Goal: Task Accomplishment & Management: Manage account settings

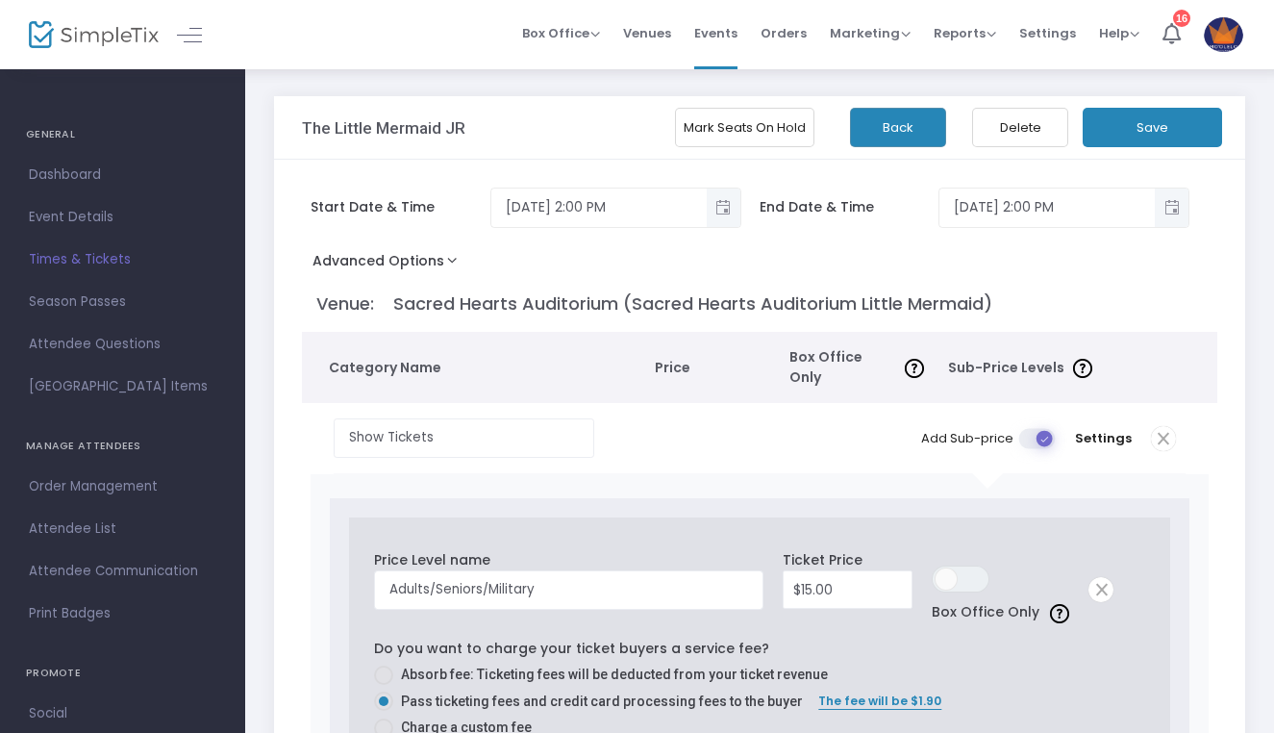
click at [900, 137] on button "Back" at bounding box center [898, 127] width 96 height 39
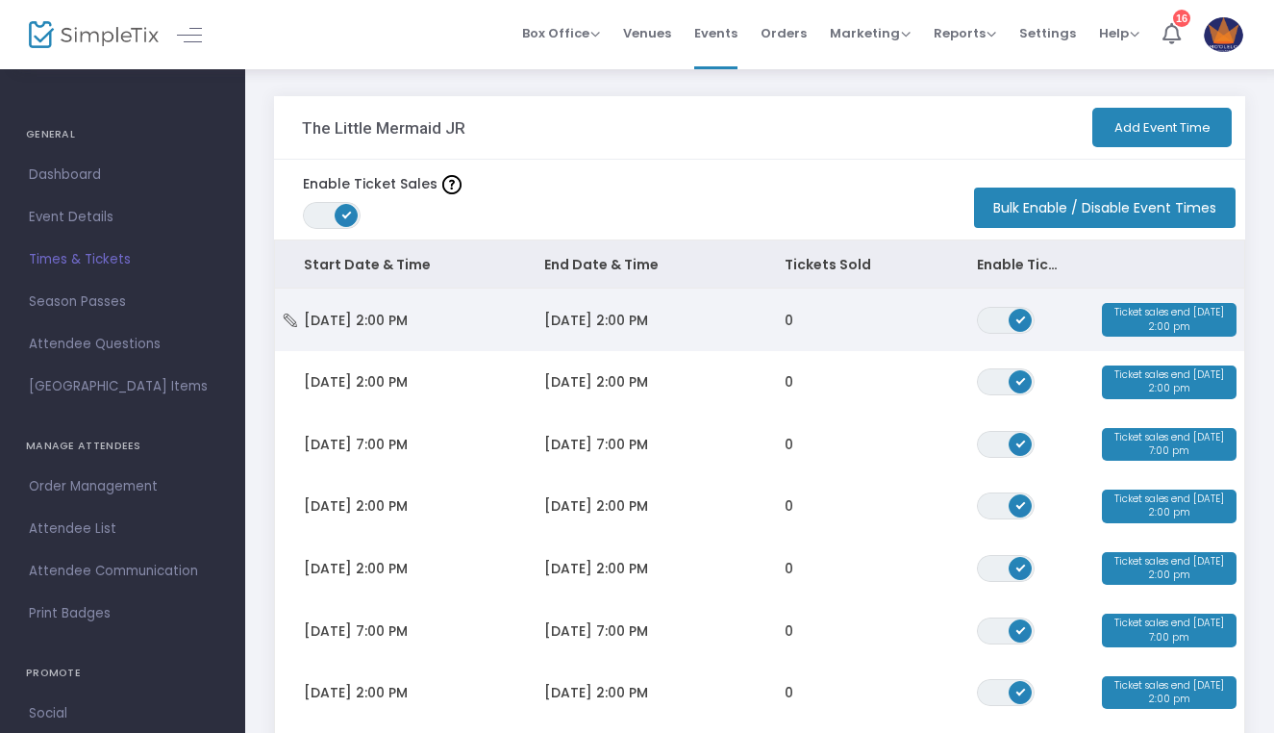
click at [408, 319] on span "Sat 9/20/2025 2:00 PM" at bounding box center [356, 320] width 104 height 19
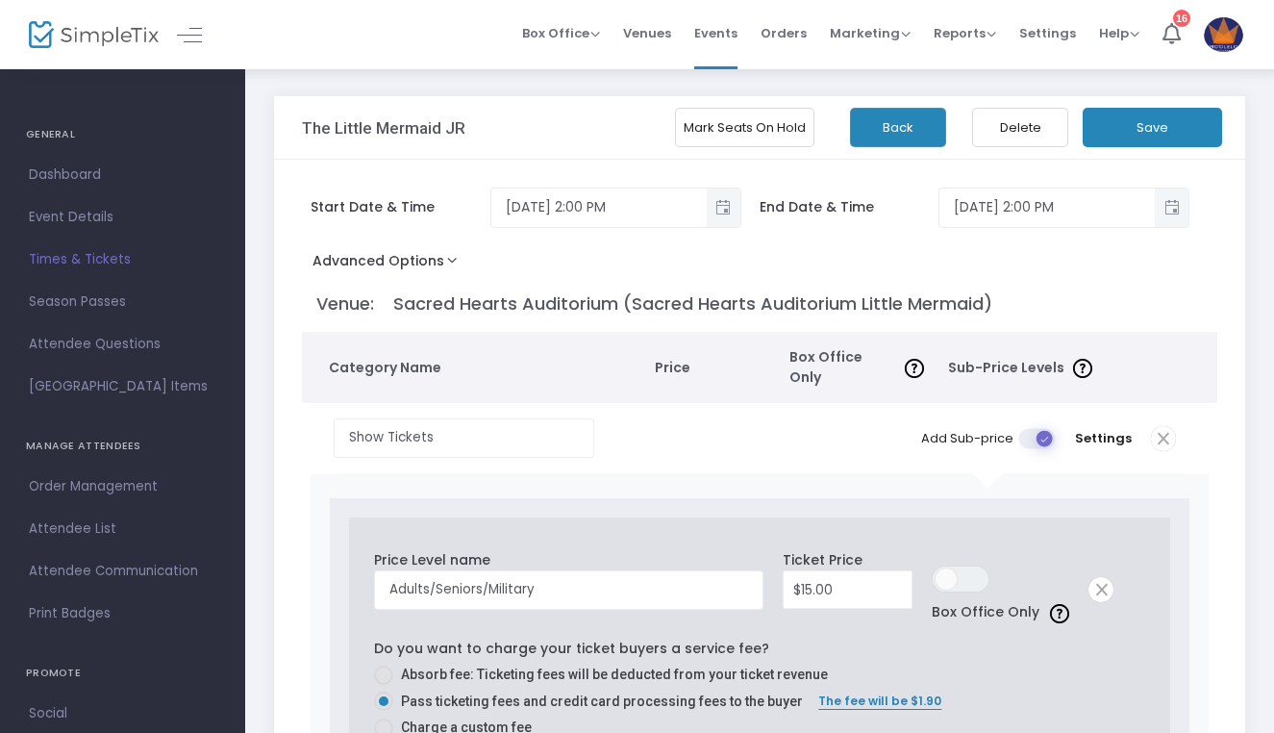
click at [411, 270] on button "Advanced Options" at bounding box center [389, 264] width 174 height 35
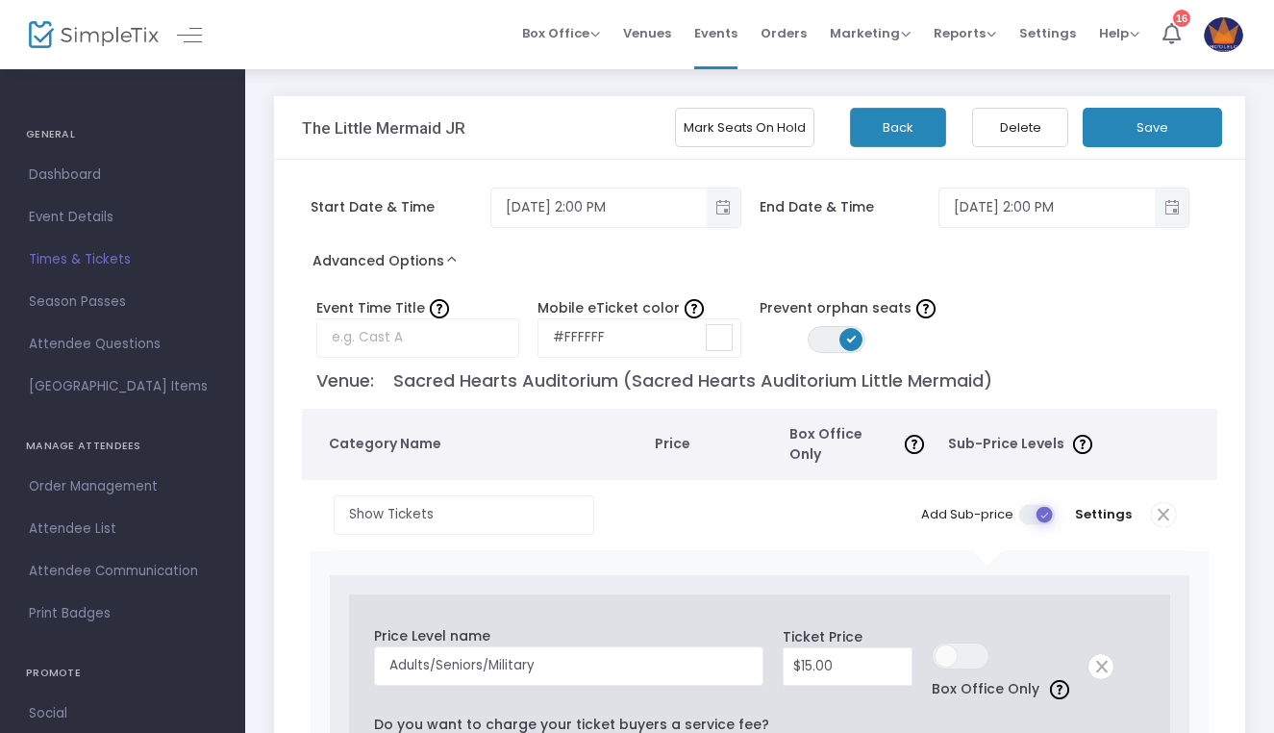
click at [897, 124] on button "Back" at bounding box center [898, 127] width 96 height 39
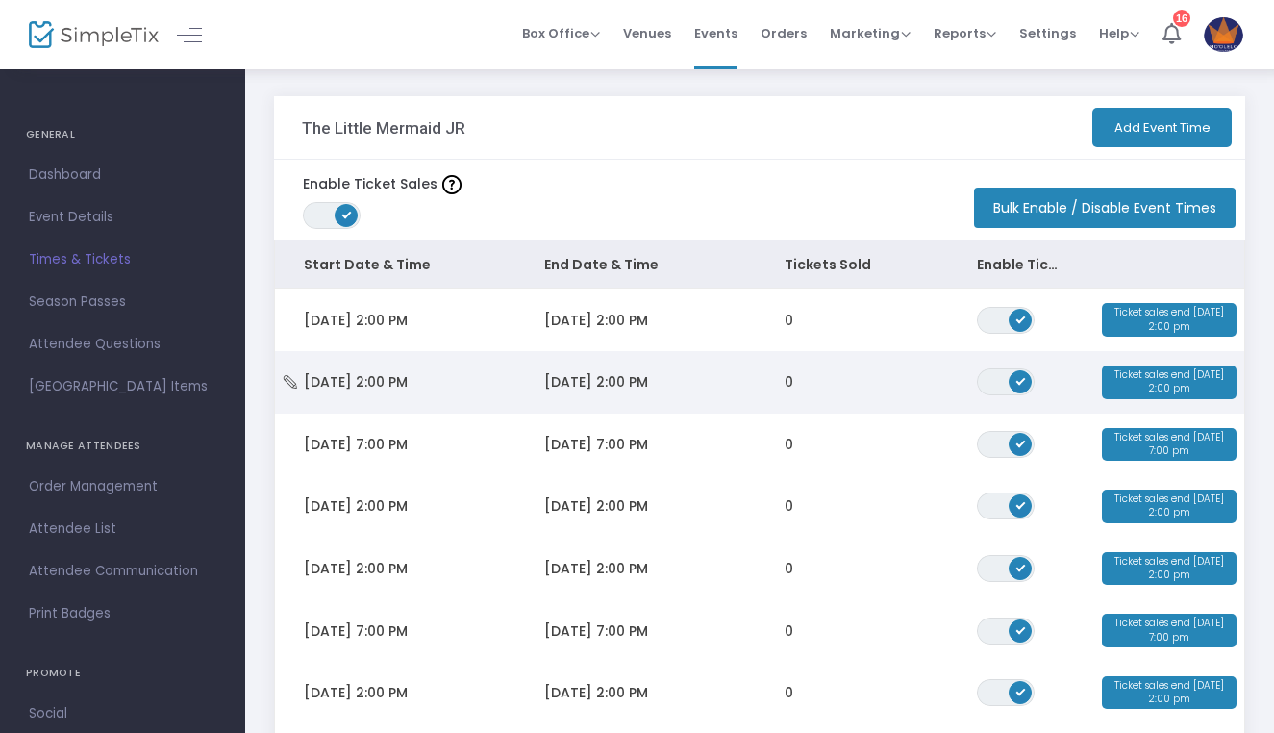
click at [456, 385] on td "Sun 9/21/2025 2:00 PM" at bounding box center [395, 382] width 240 height 62
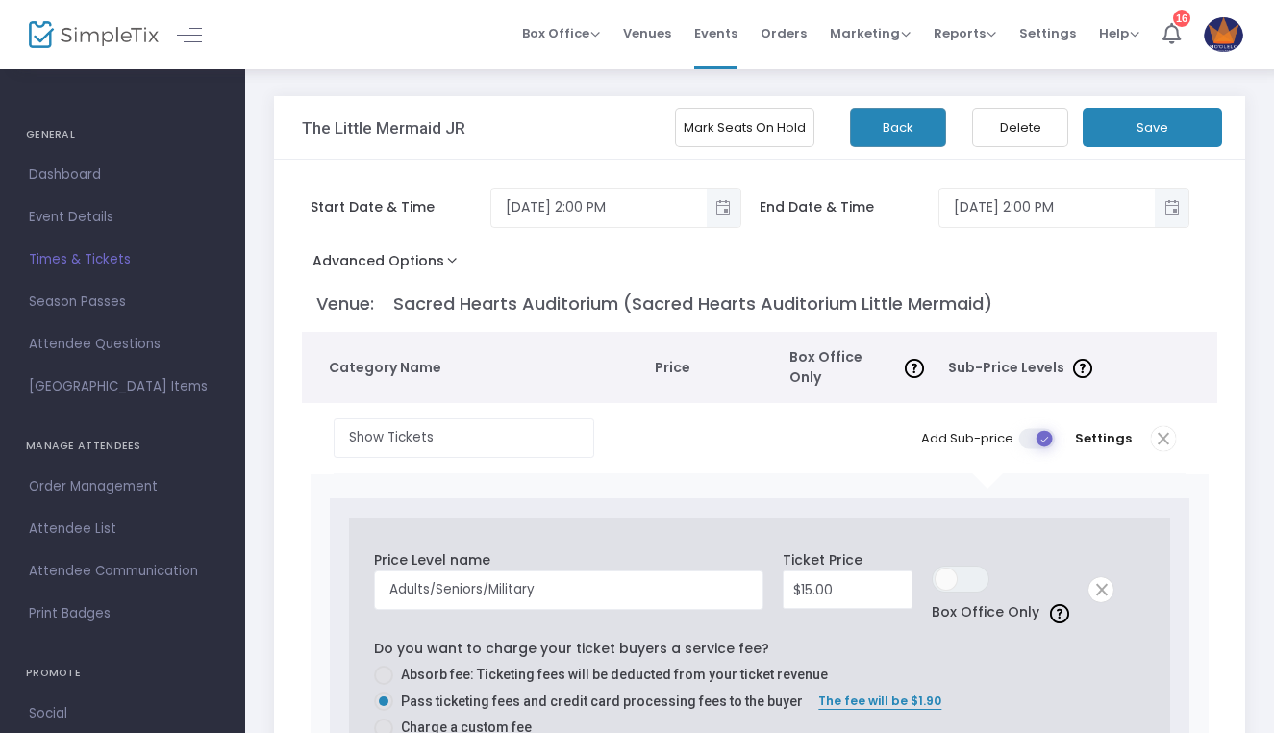
click at [400, 262] on button "Advanced Options" at bounding box center [389, 264] width 174 height 35
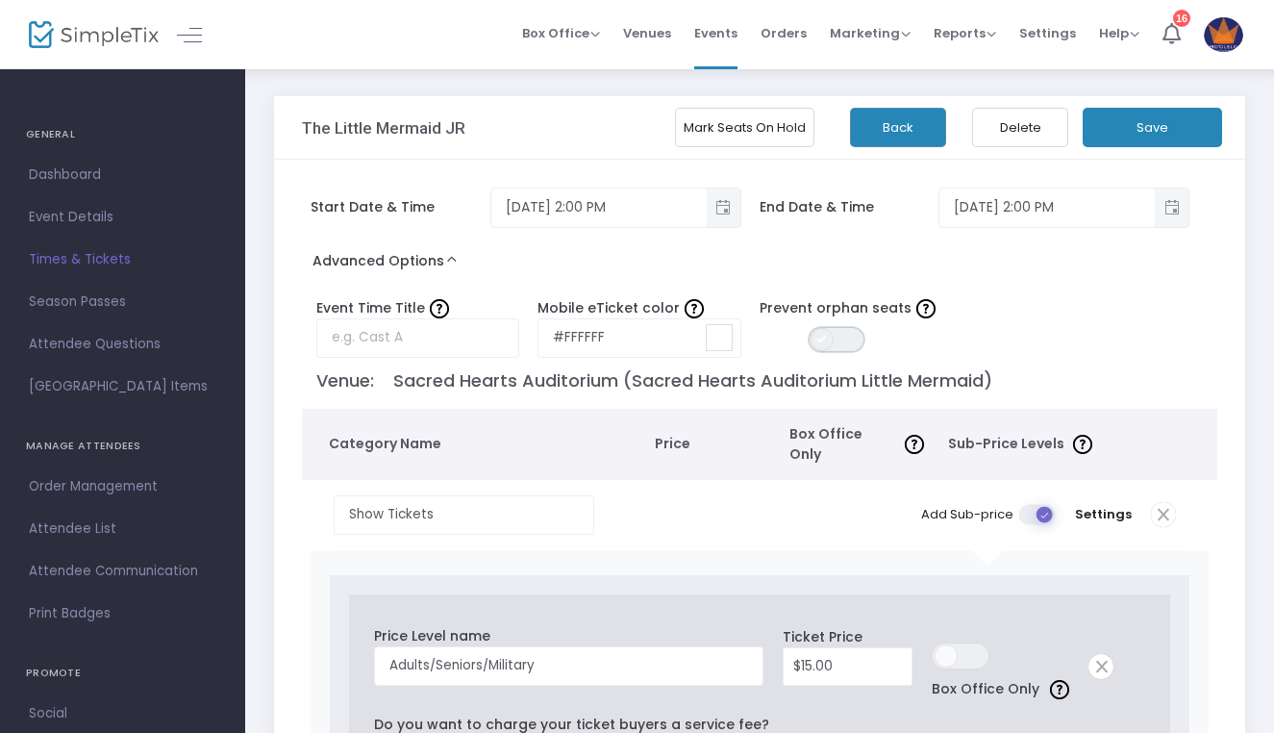
click at [837, 345] on span "ON OFF" at bounding box center [837, 339] width 58 height 27
click at [1134, 118] on button "Save" at bounding box center [1152, 127] width 139 height 39
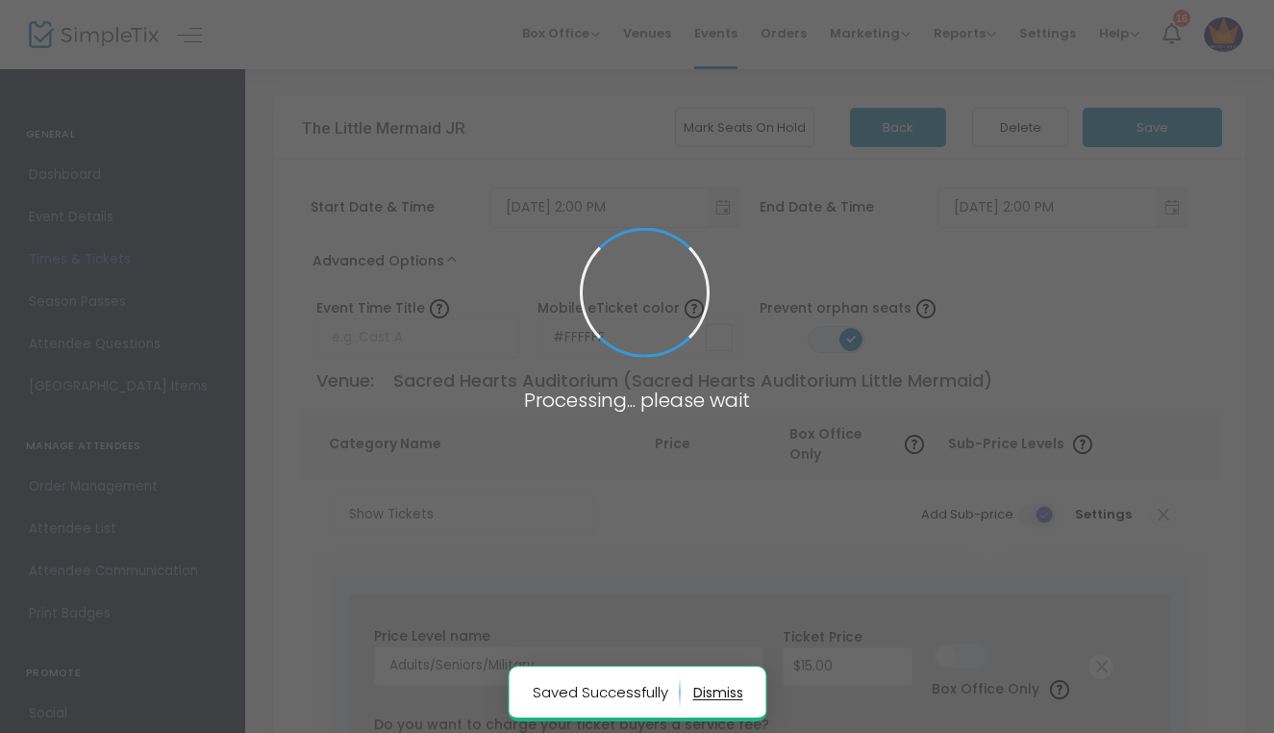
radio input "false"
radio input "true"
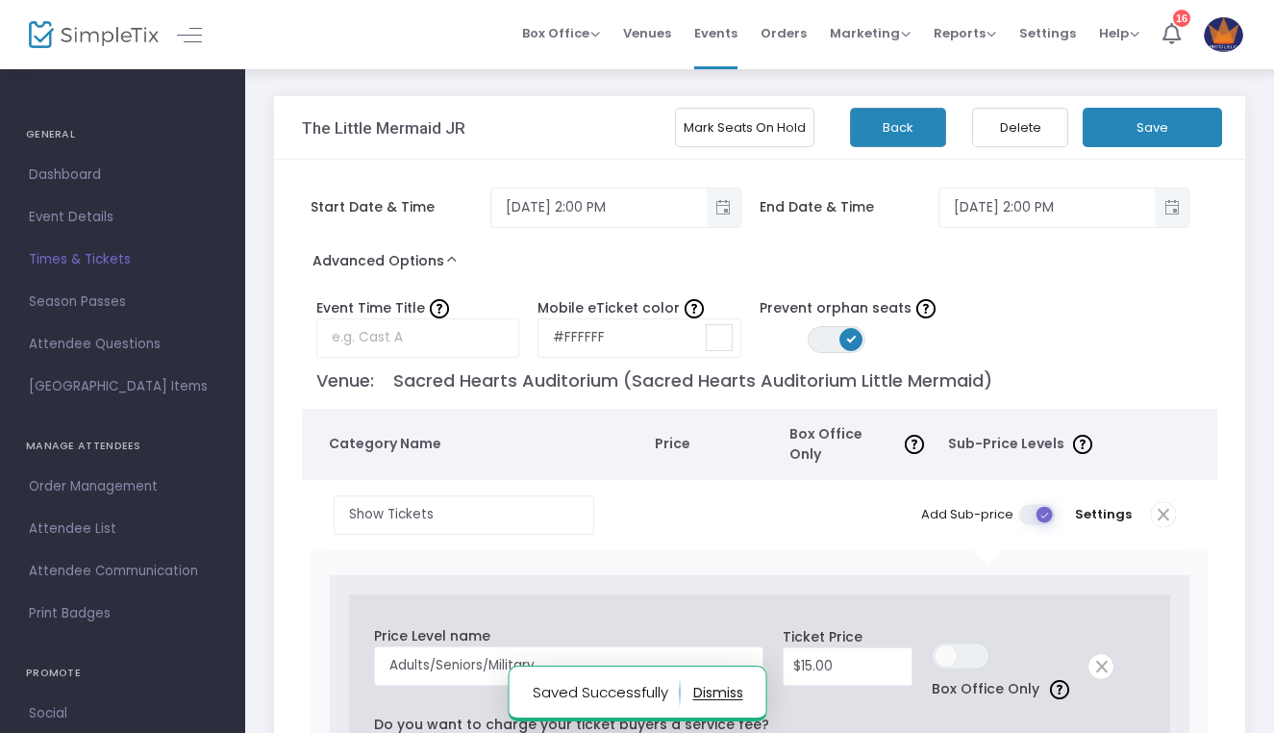
click at [880, 137] on button "Back" at bounding box center [898, 127] width 96 height 39
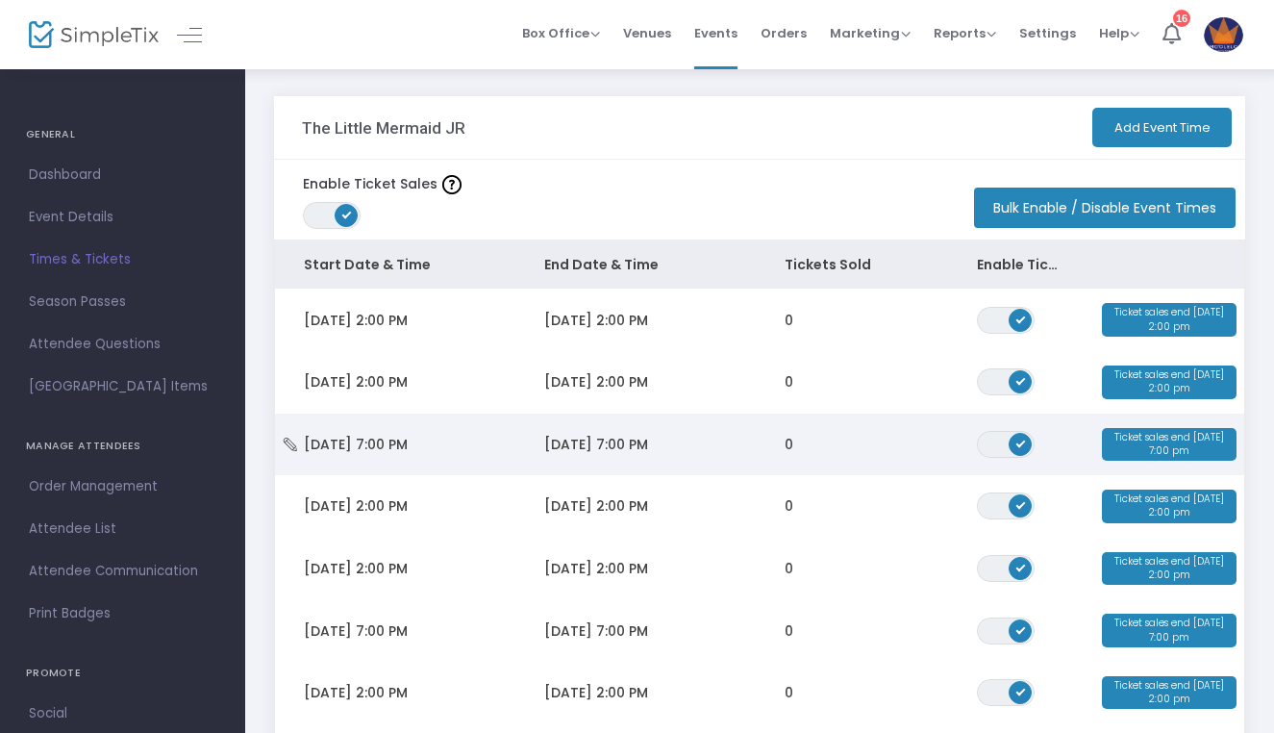
click at [468, 432] on td "Fri 9/26/2025 7:00 PM" at bounding box center [395, 444] width 240 height 62
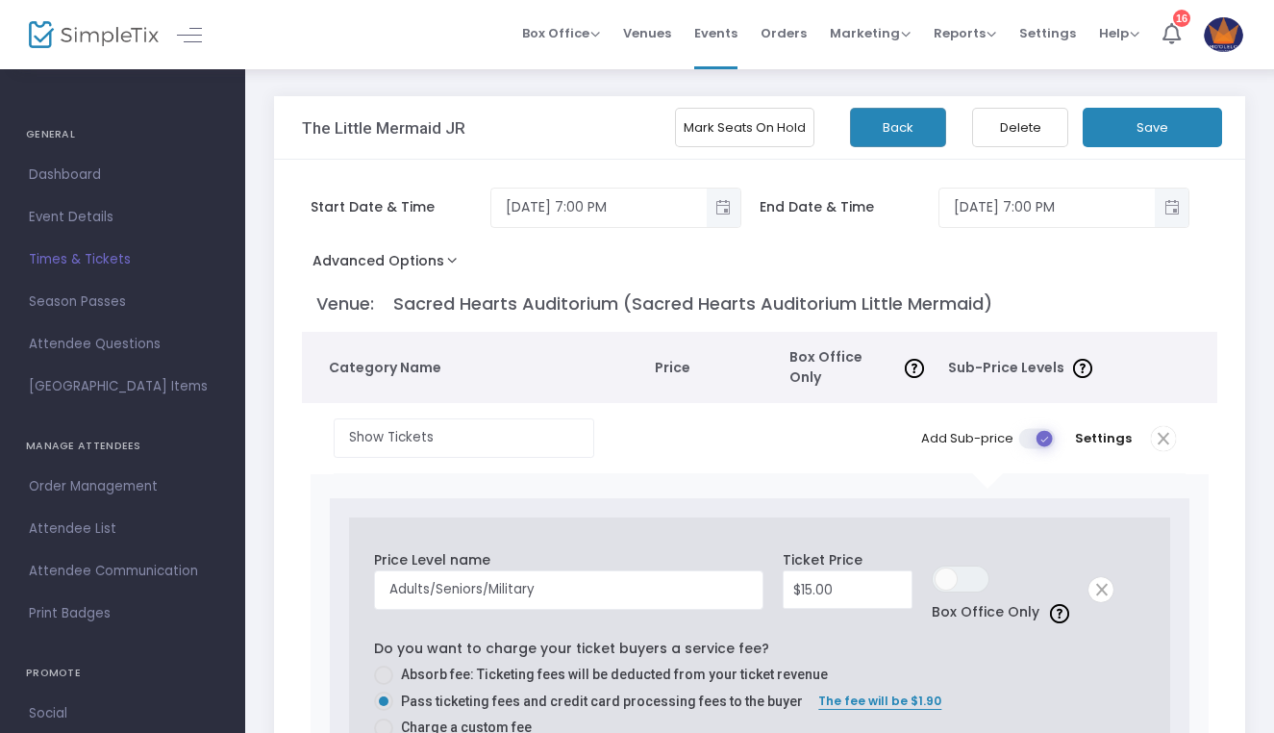
click at [376, 260] on button "Advanced Options" at bounding box center [389, 264] width 174 height 35
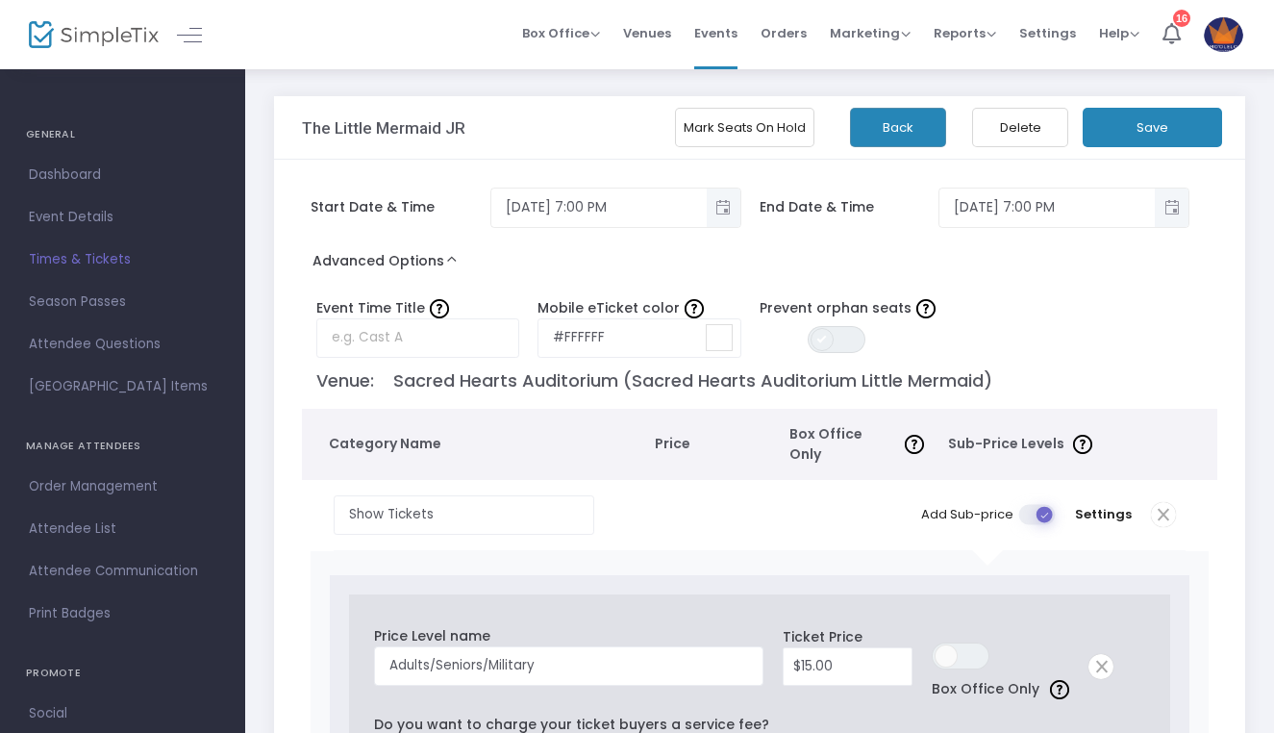
click at [823, 337] on span at bounding box center [822, 339] width 23 height 23
click at [1126, 133] on button "Save" at bounding box center [1152, 127] width 139 height 39
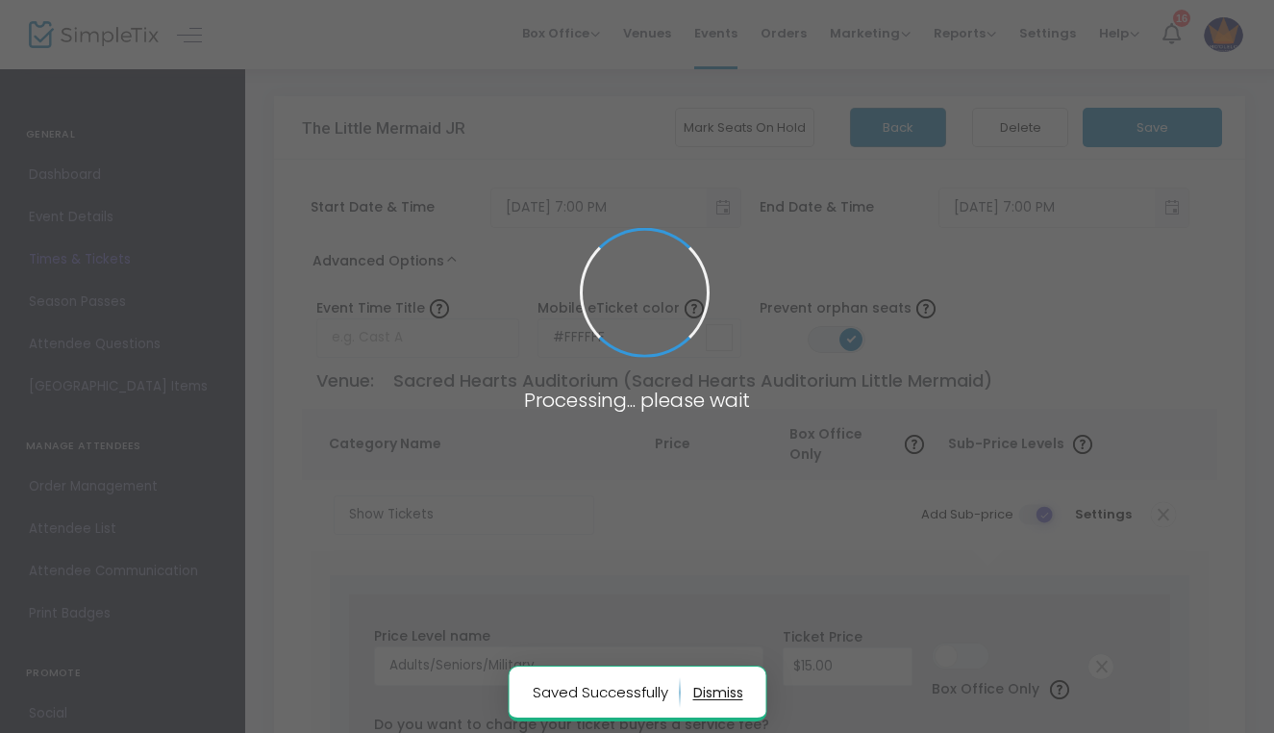
radio input "false"
radio input "true"
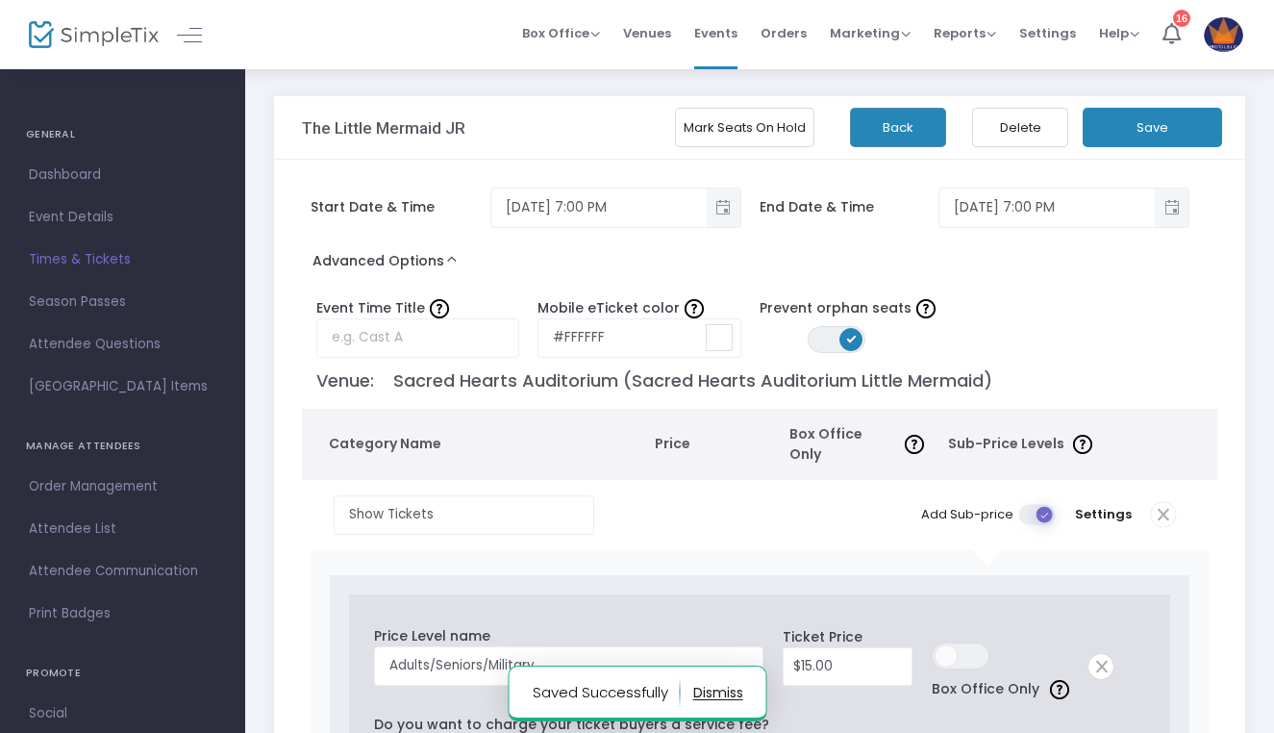
click at [895, 121] on button "Back" at bounding box center [898, 127] width 96 height 39
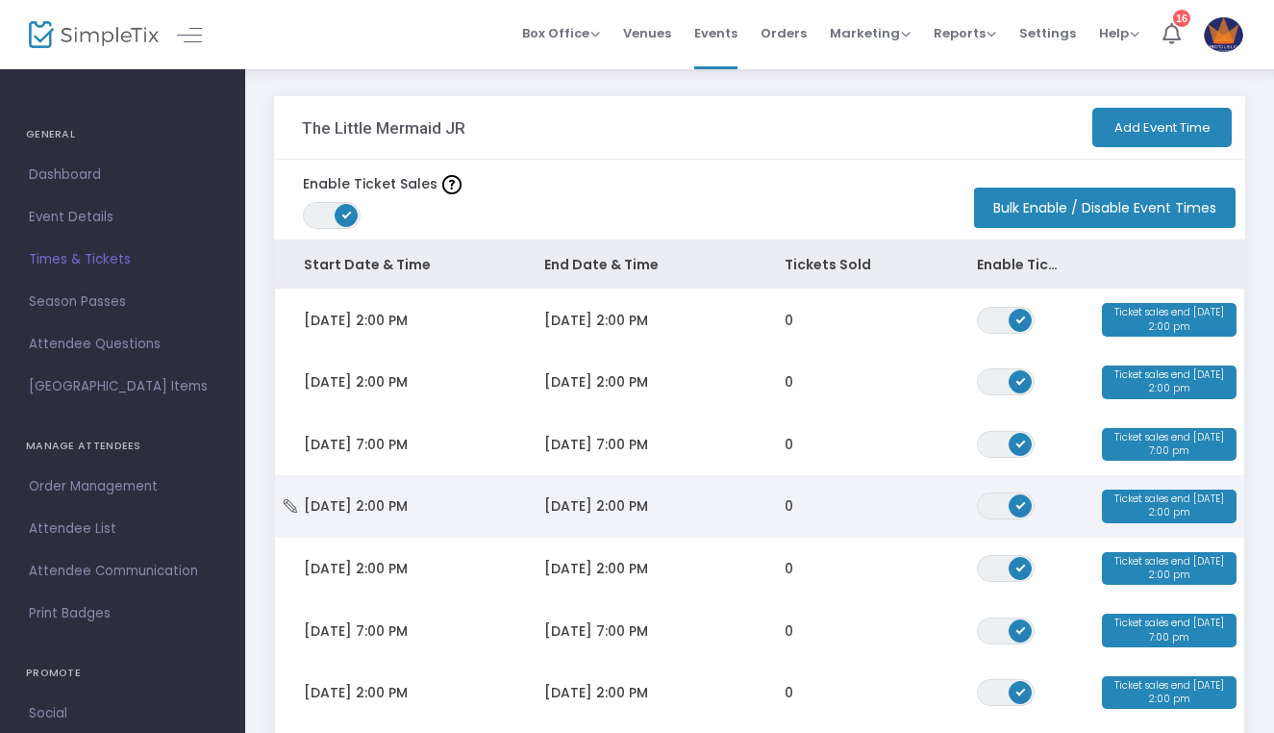
click at [483, 516] on td "Sat 9/27/2025 2:00 PM" at bounding box center [395, 506] width 240 height 62
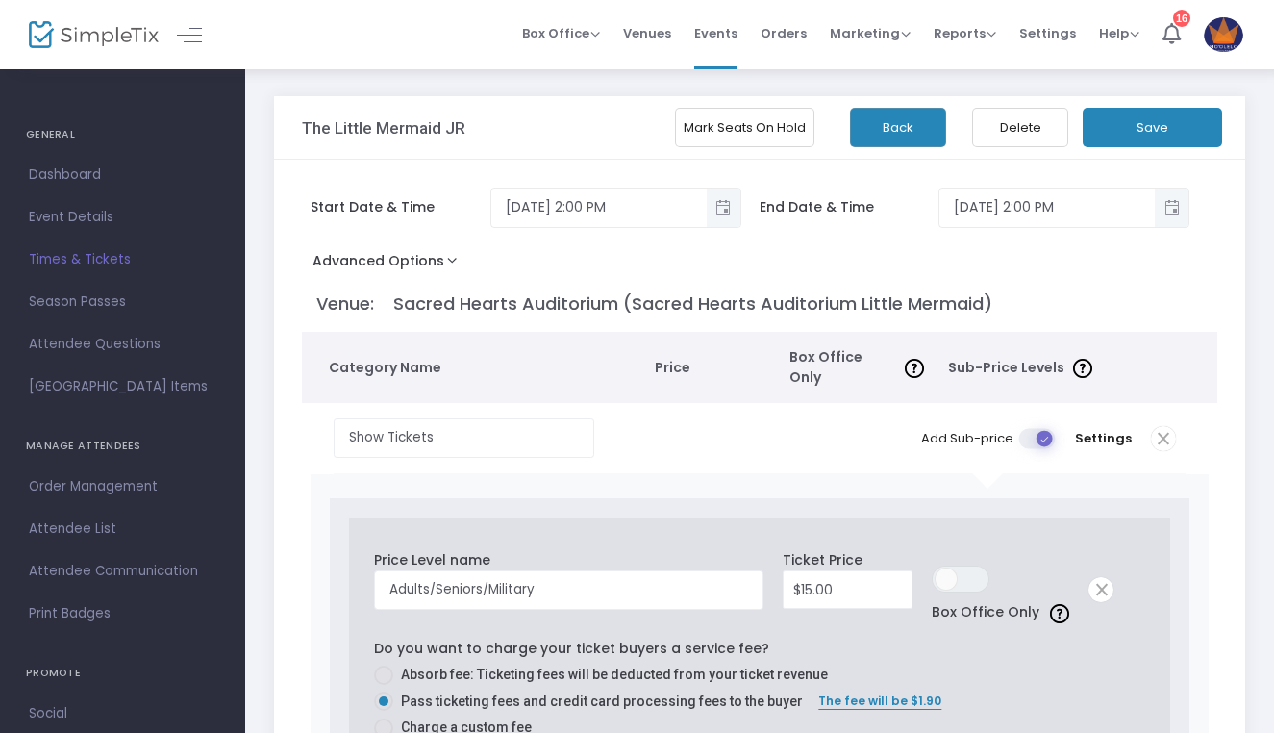
click at [380, 264] on button "Advanced Options" at bounding box center [389, 264] width 174 height 35
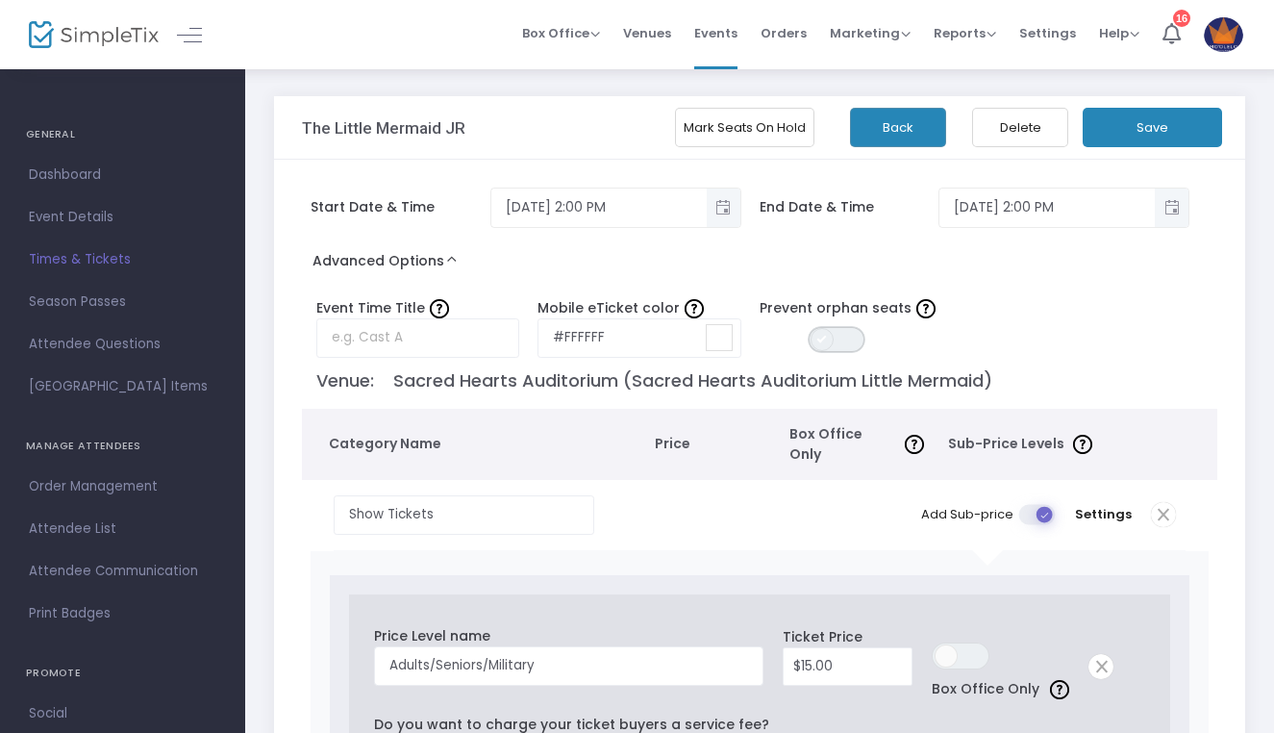
click at [832, 331] on span "ON OFF" at bounding box center [837, 339] width 58 height 27
click at [1114, 134] on button "Save" at bounding box center [1152, 127] width 139 height 39
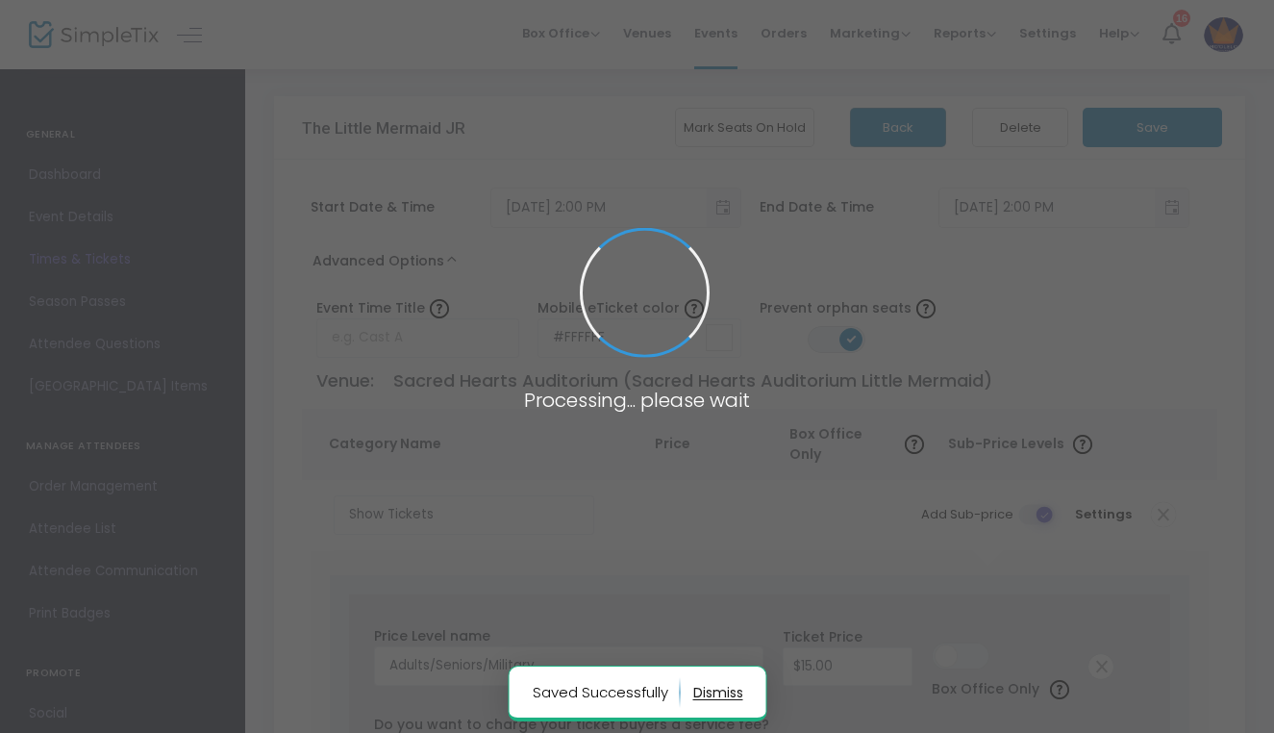
radio input "false"
radio input "true"
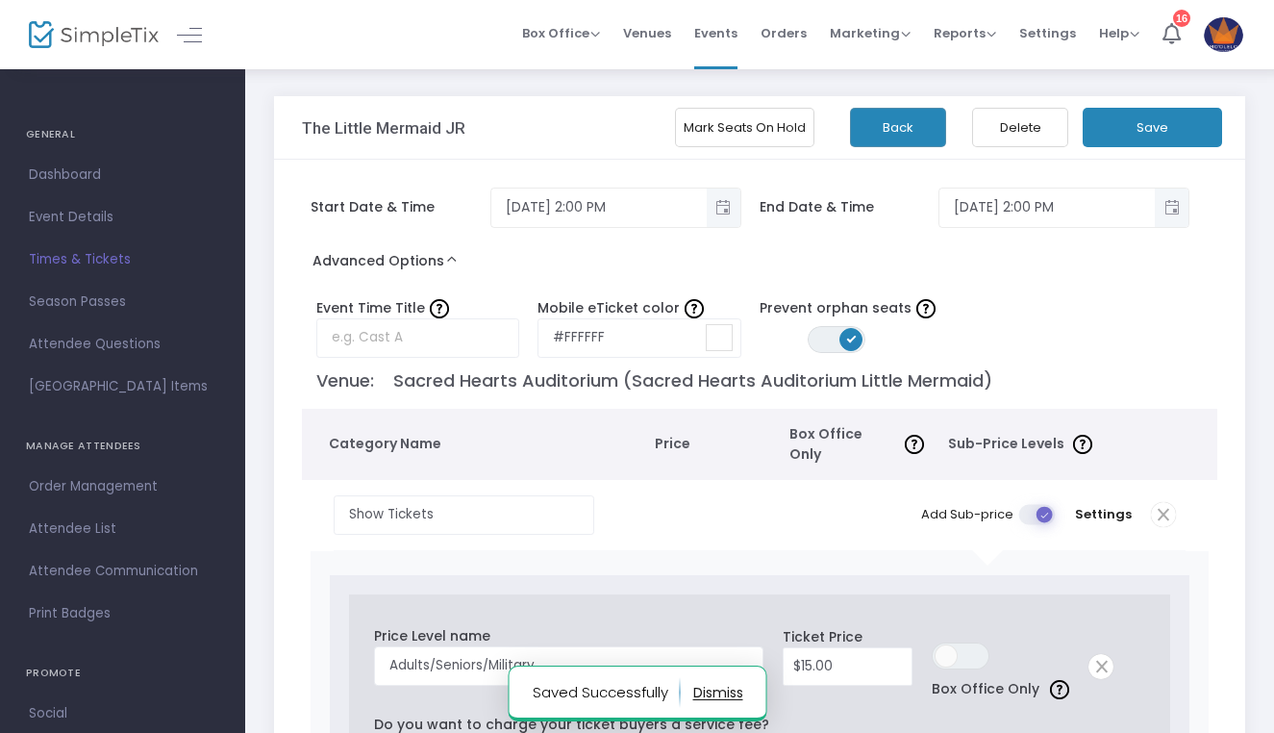
click at [872, 140] on button "Back" at bounding box center [898, 127] width 96 height 39
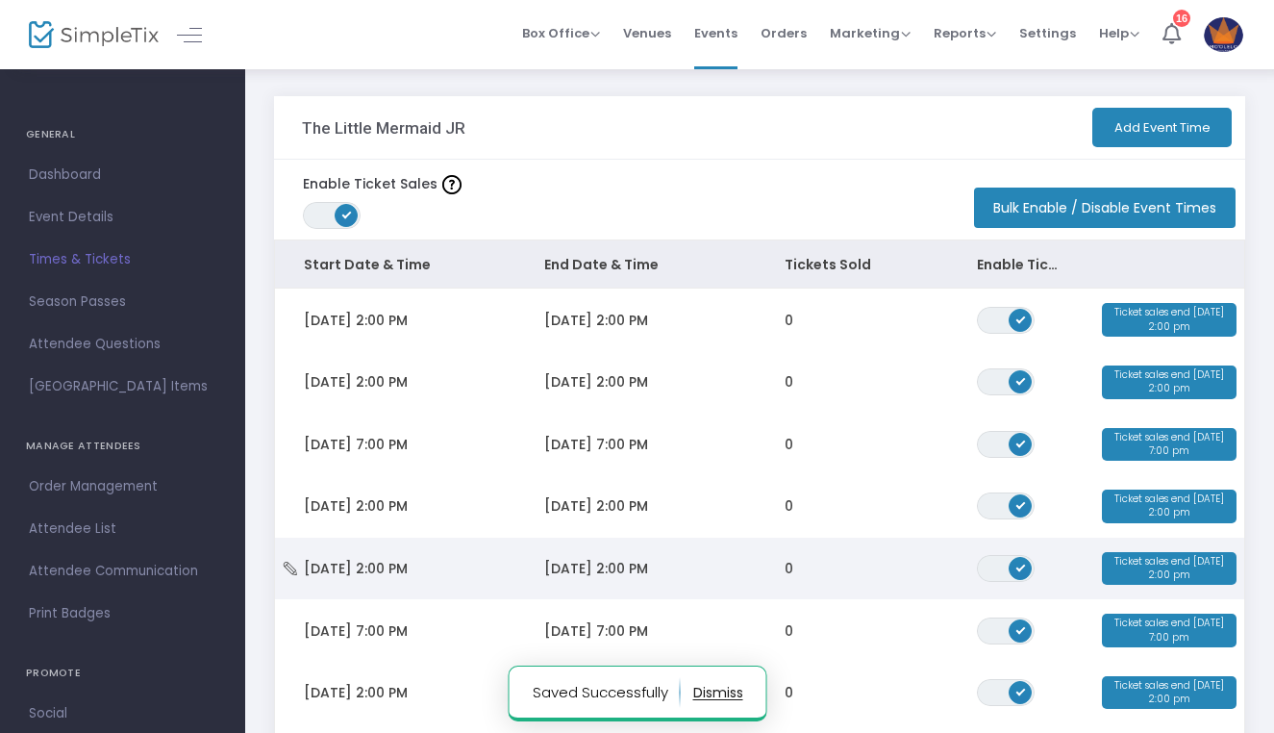
click at [414, 557] on td "Sun 9/28/2025 2:00 PM" at bounding box center [395, 568] width 240 height 62
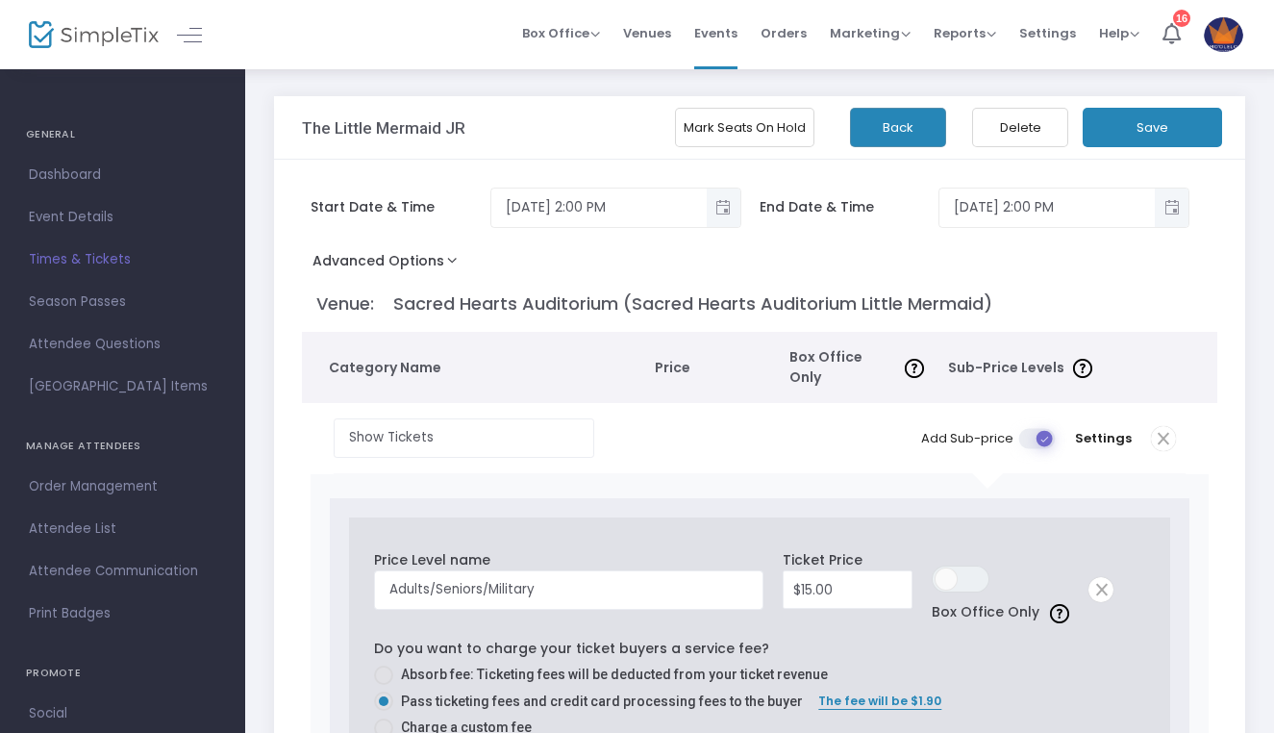
click at [422, 274] on button "Advanced Options" at bounding box center [389, 264] width 174 height 35
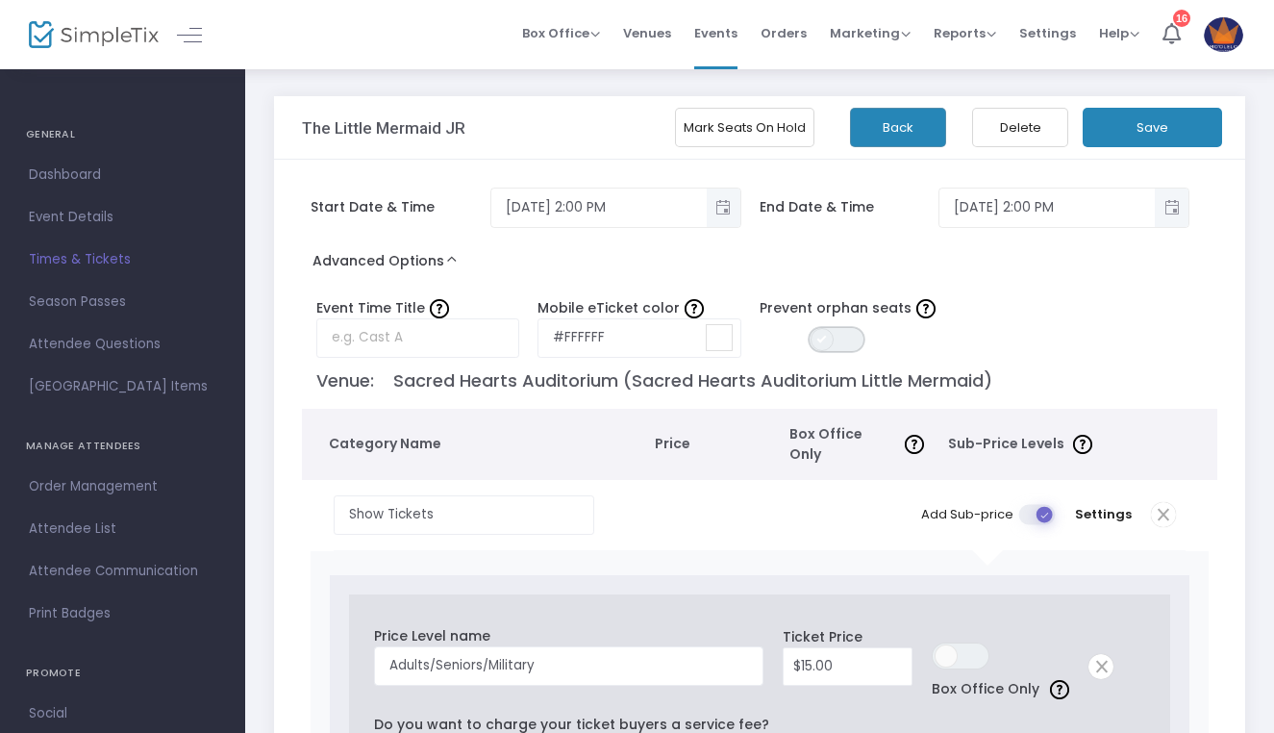
click at [838, 335] on span "ON OFF" at bounding box center [837, 339] width 58 height 27
click at [1093, 127] on button "Save" at bounding box center [1152, 127] width 139 height 39
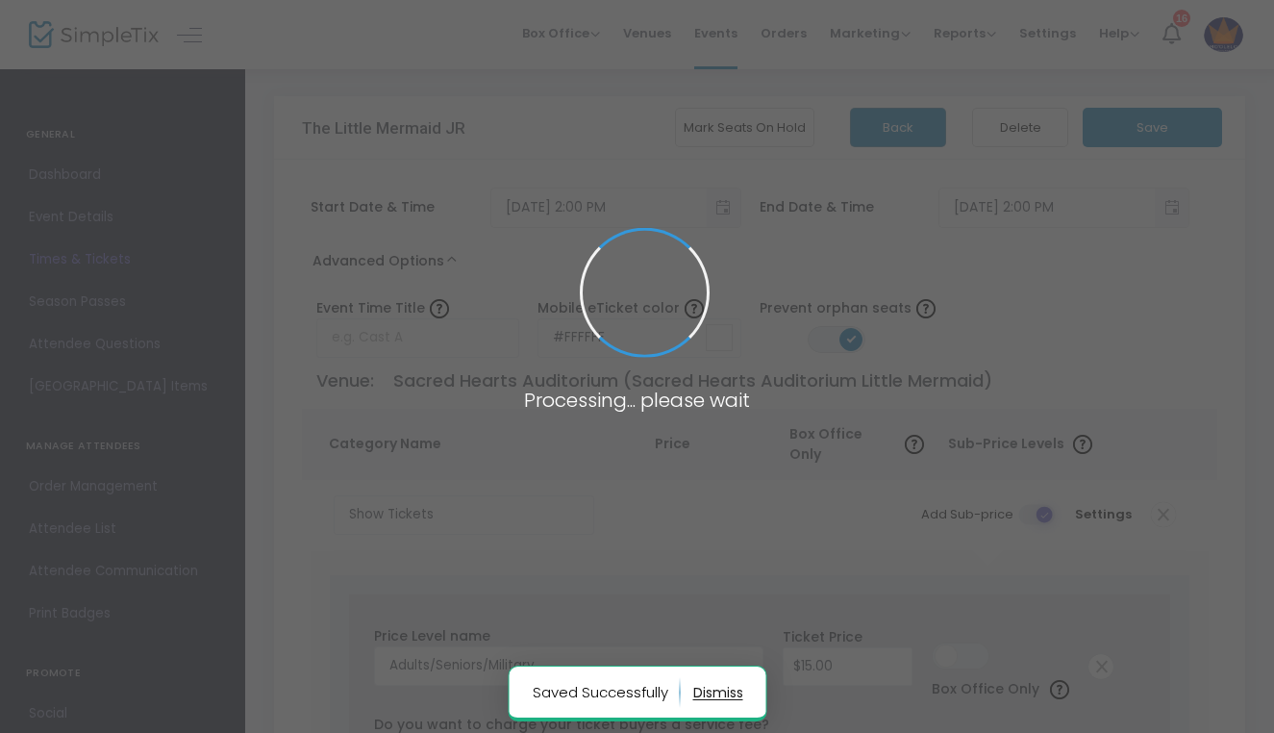
radio input "false"
radio input "true"
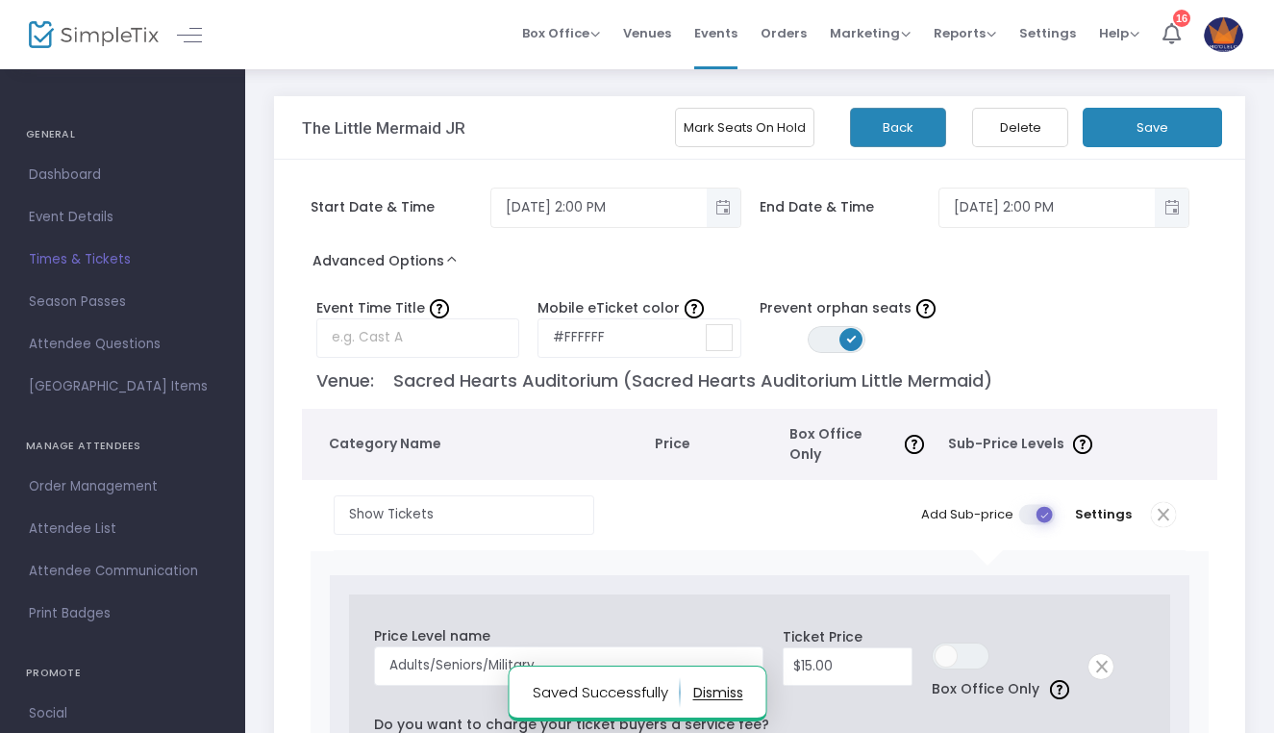
click at [871, 127] on button "Back" at bounding box center [898, 127] width 96 height 39
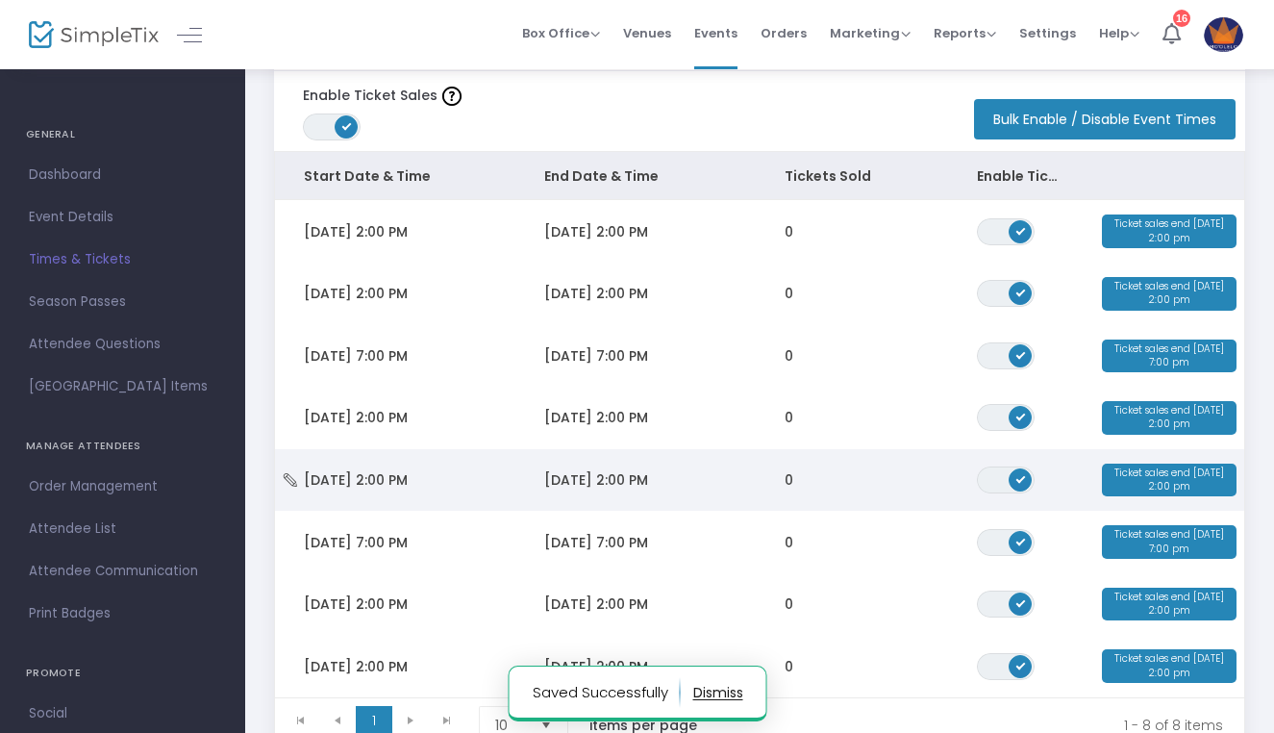
scroll to position [106, 0]
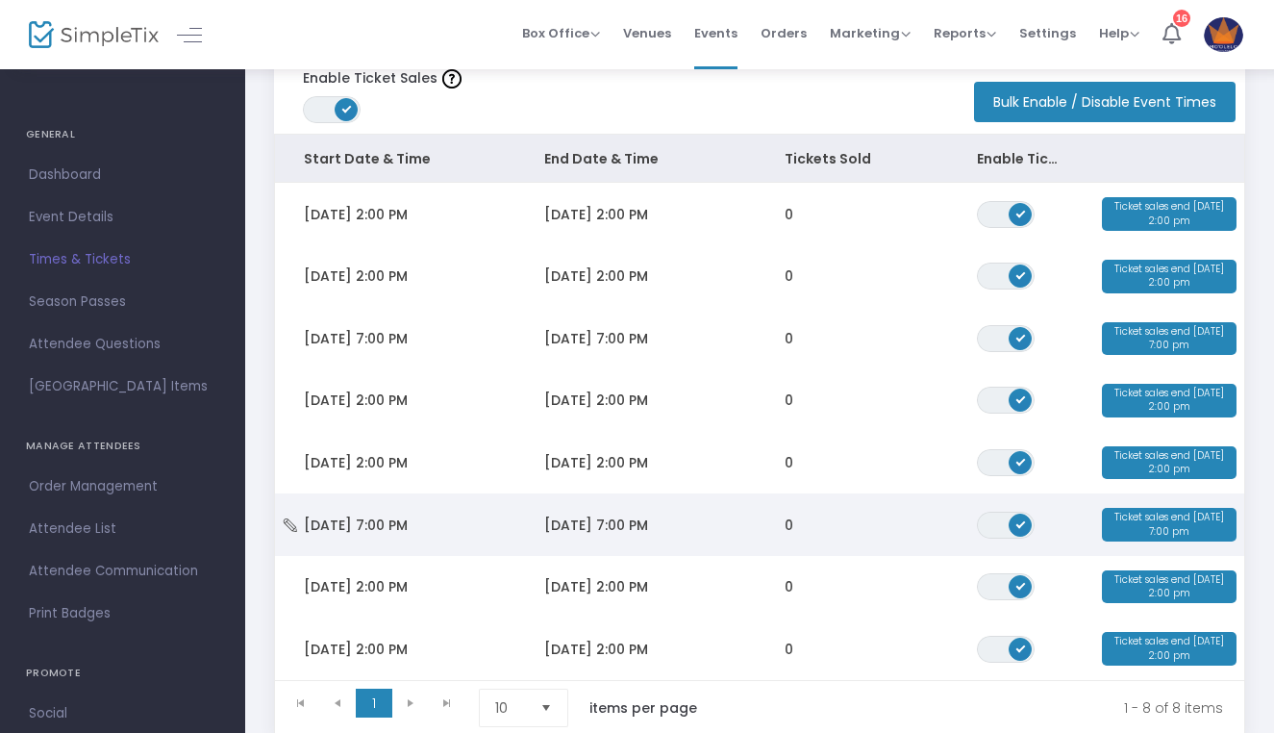
click at [392, 512] on td "Fri 10/3/2025 7:00 PM" at bounding box center [395, 524] width 240 height 62
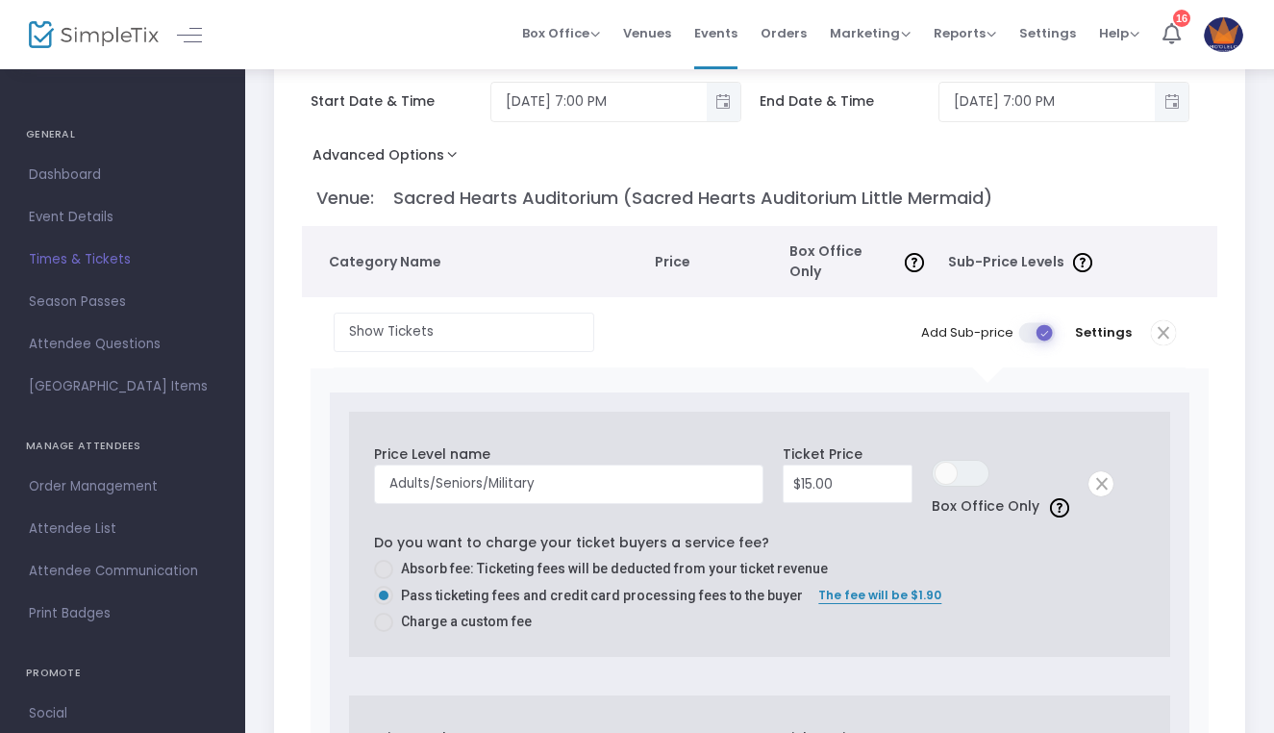
click at [383, 162] on button "Advanced Options" at bounding box center [389, 158] width 174 height 35
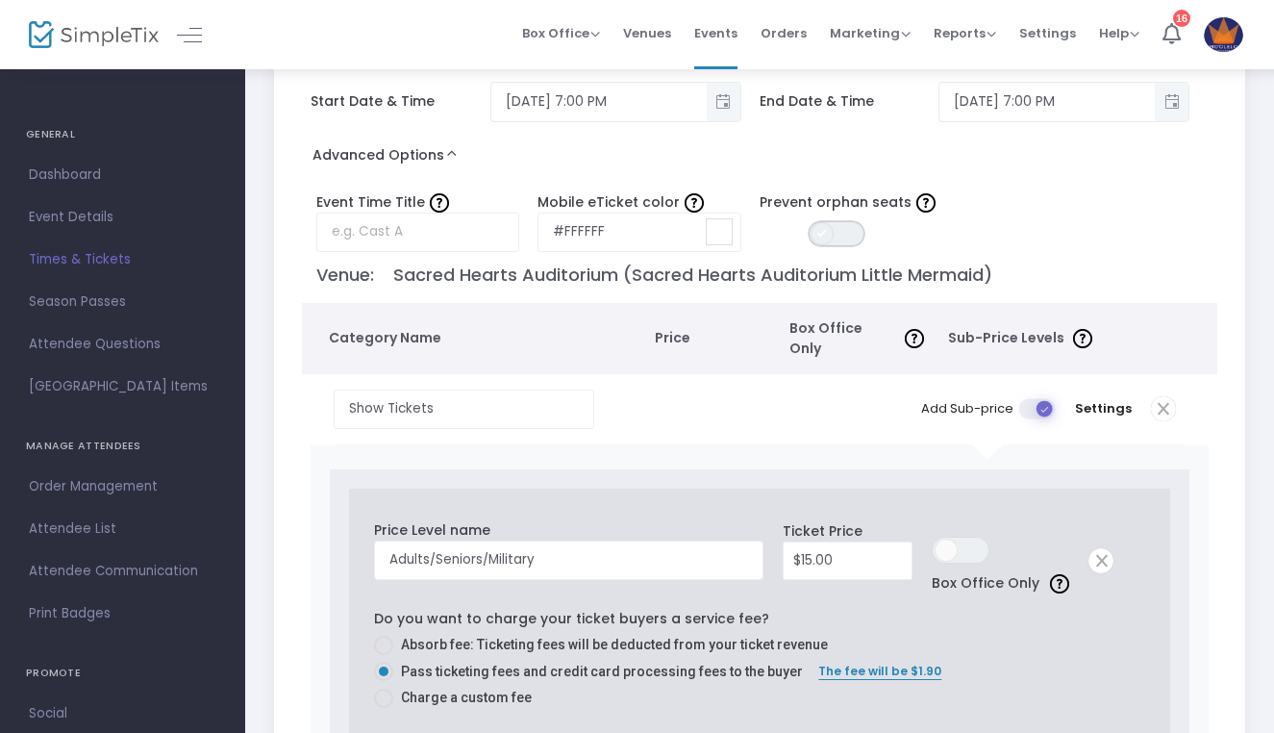
click at [847, 224] on span "ON OFF" at bounding box center [837, 233] width 58 height 27
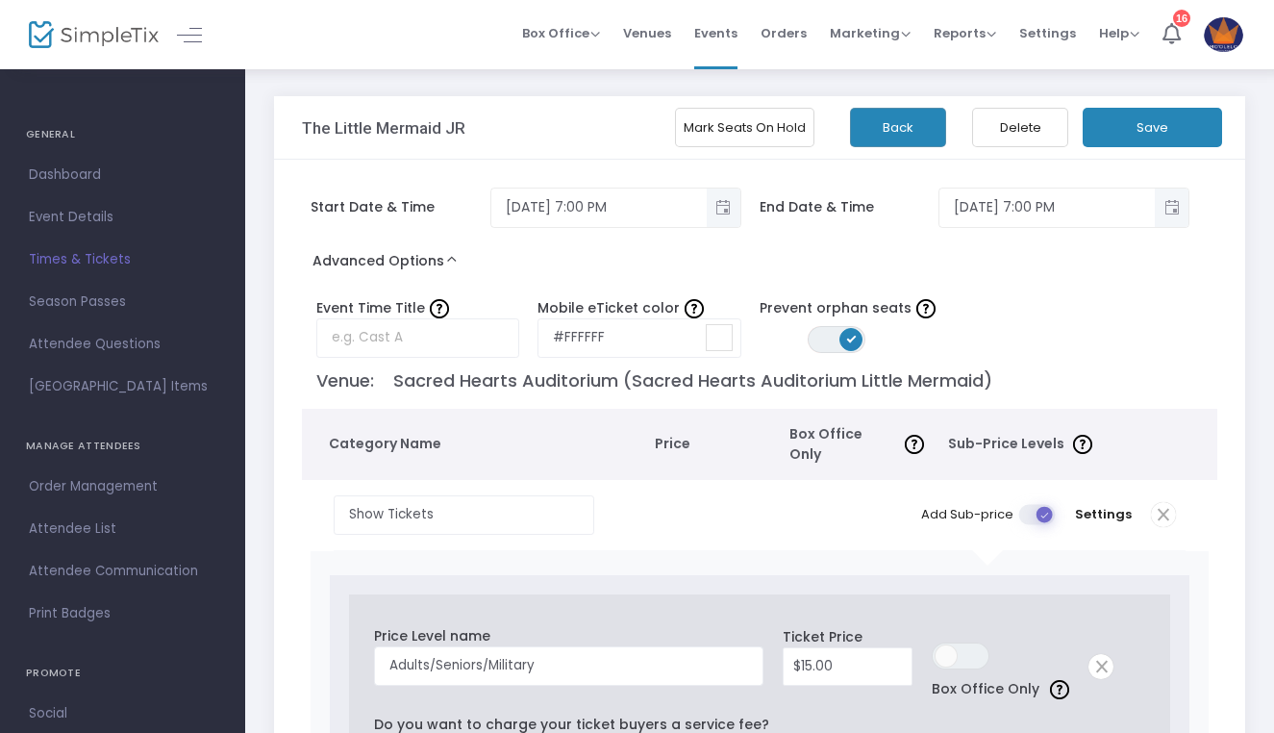
click at [1131, 135] on button "Save" at bounding box center [1152, 127] width 139 height 39
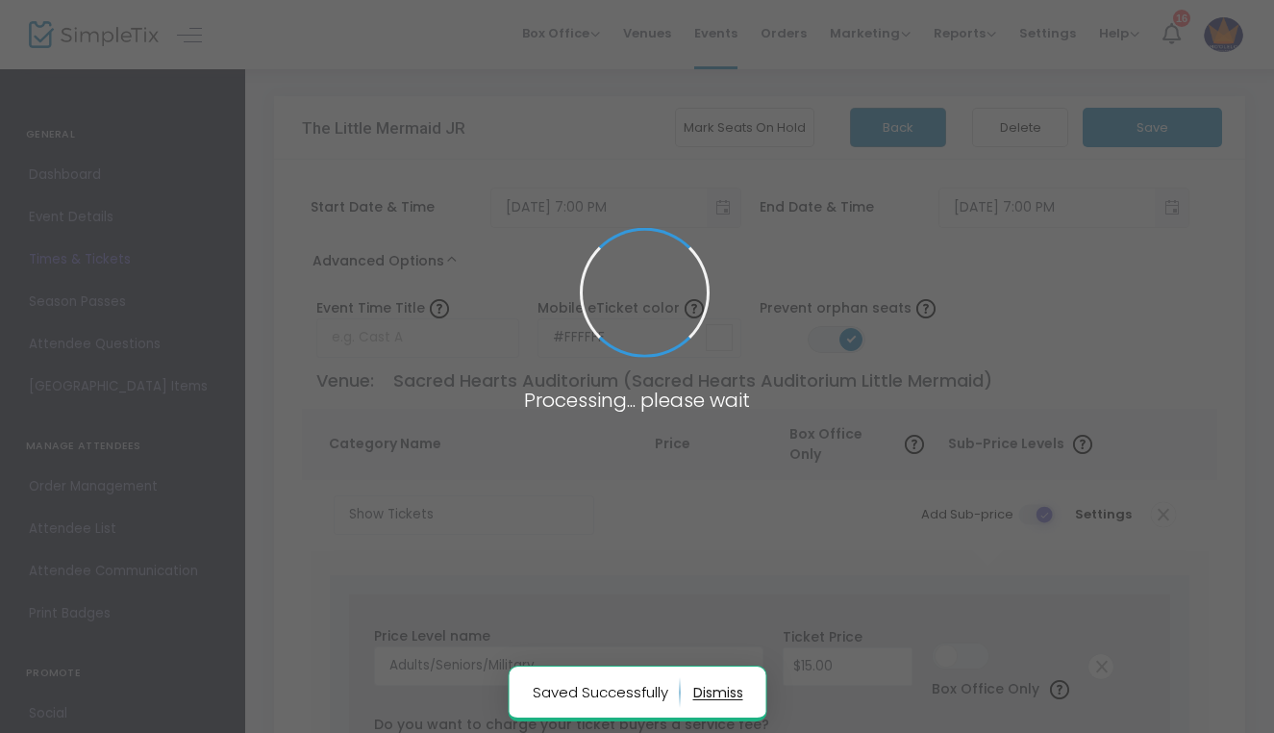
radio input "false"
radio input "true"
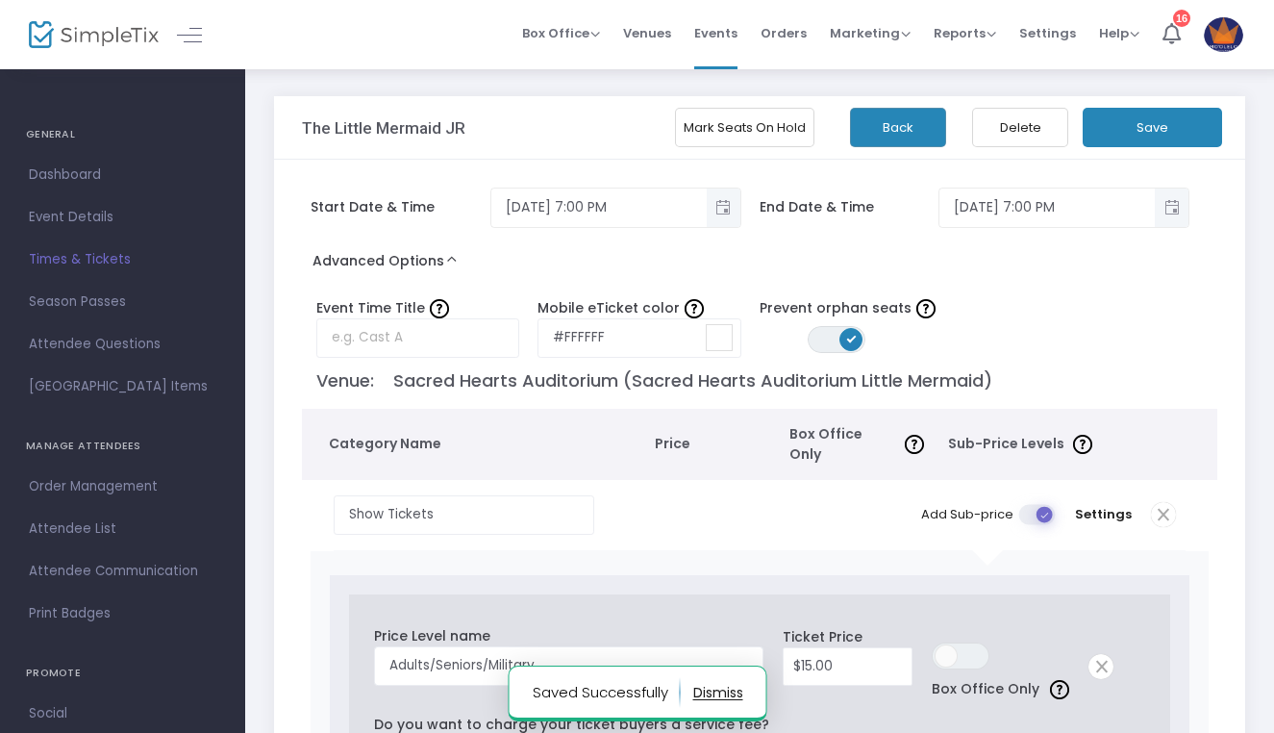
click at [880, 110] on button "Back" at bounding box center [898, 127] width 96 height 39
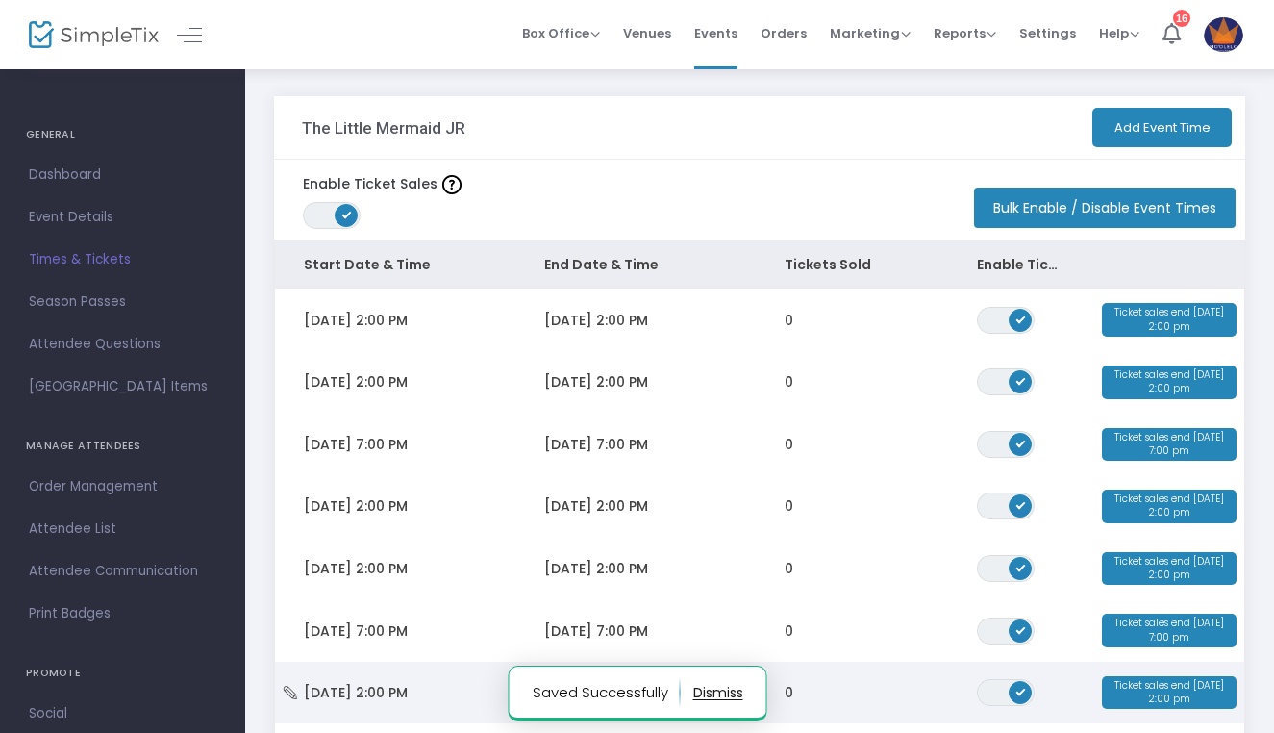
click at [388, 701] on td "Sat 10/4/2025 2:00 PM" at bounding box center [395, 692] width 240 height 62
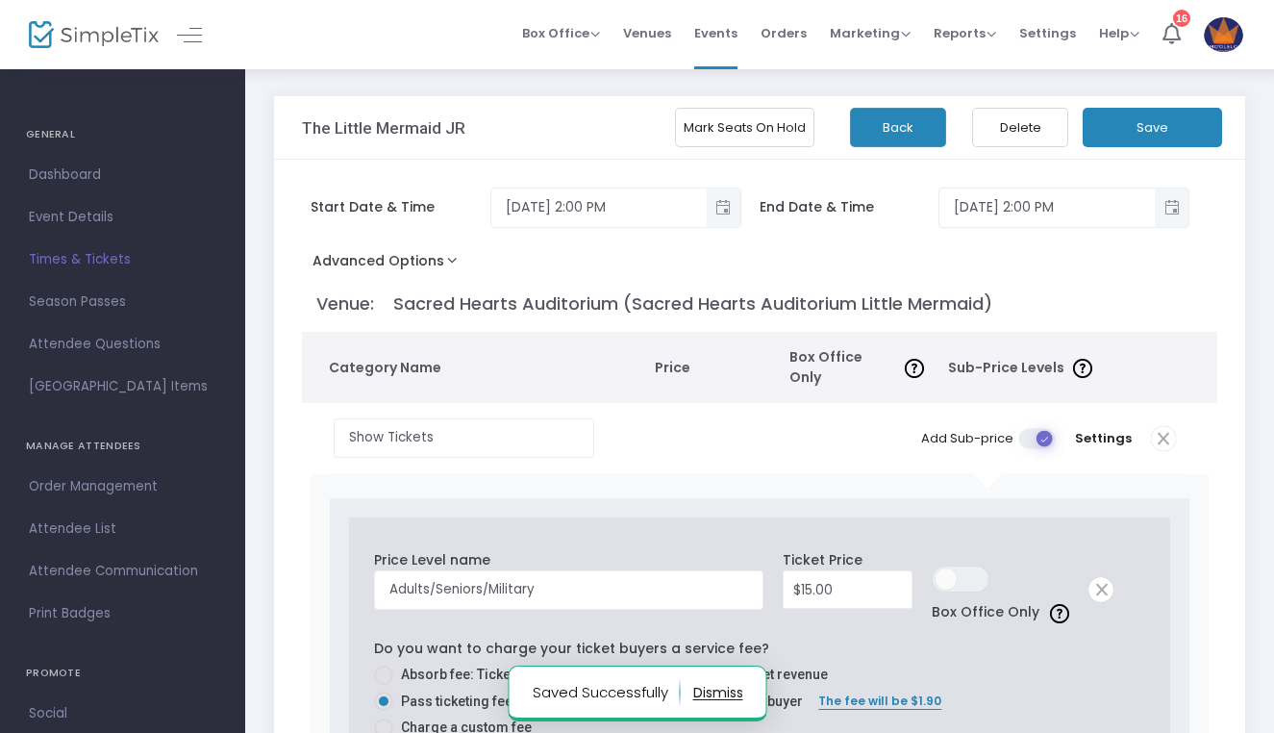
click at [407, 262] on button "Advanced Options" at bounding box center [389, 264] width 174 height 35
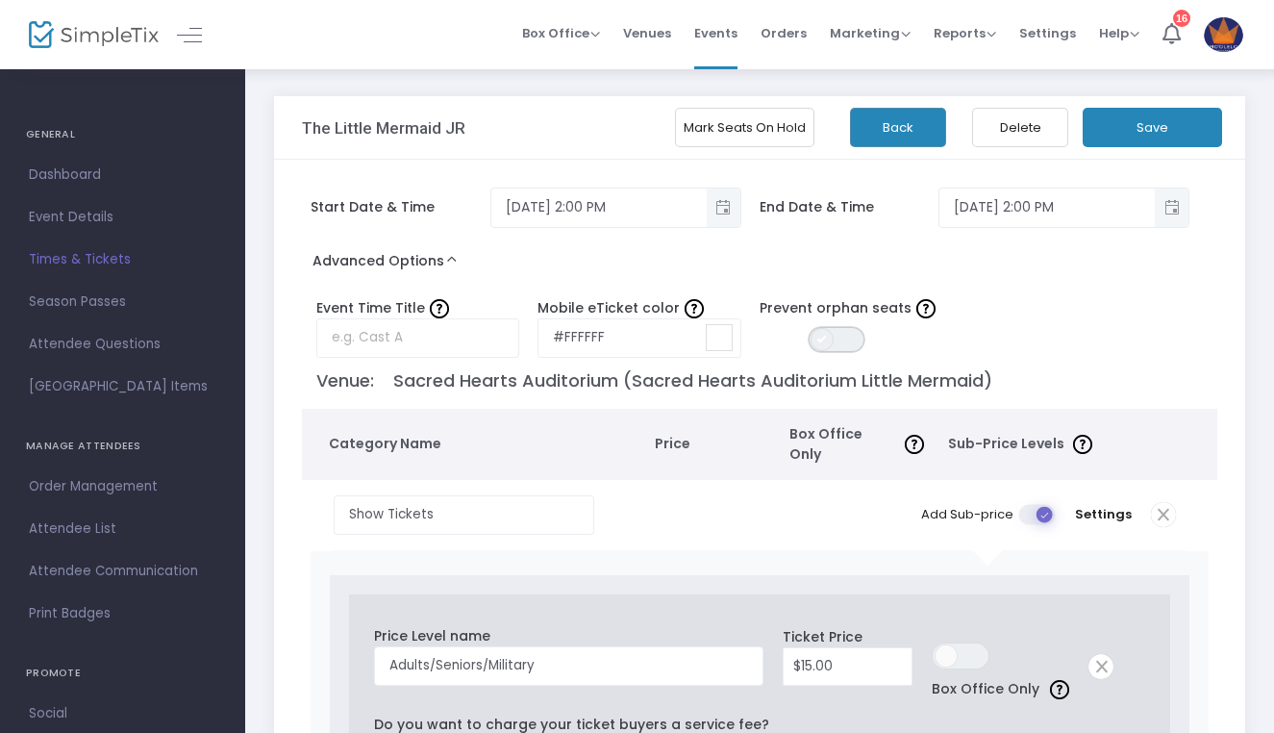
click at [836, 338] on span "ON OFF" at bounding box center [837, 339] width 58 height 27
click at [1092, 129] on button "Save" at bounding box center [1152, 127] width 139 height 39
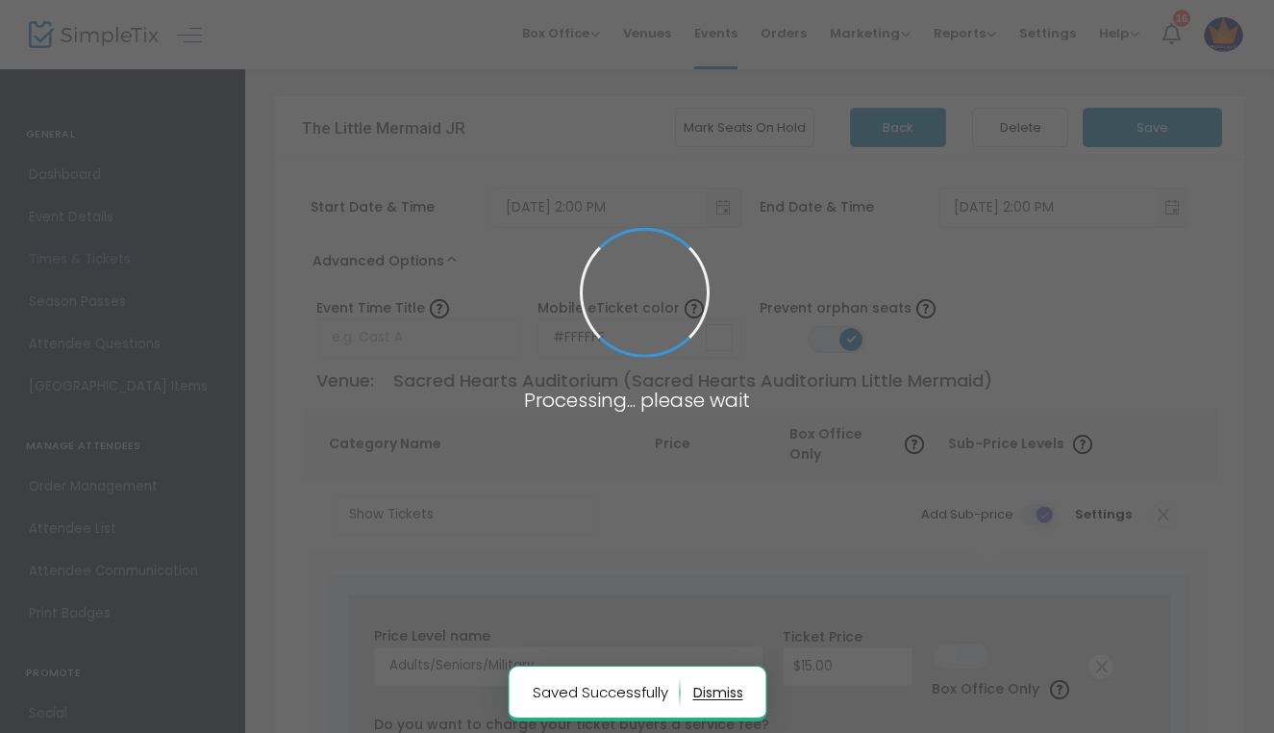
radio input "false"
radio input "true"
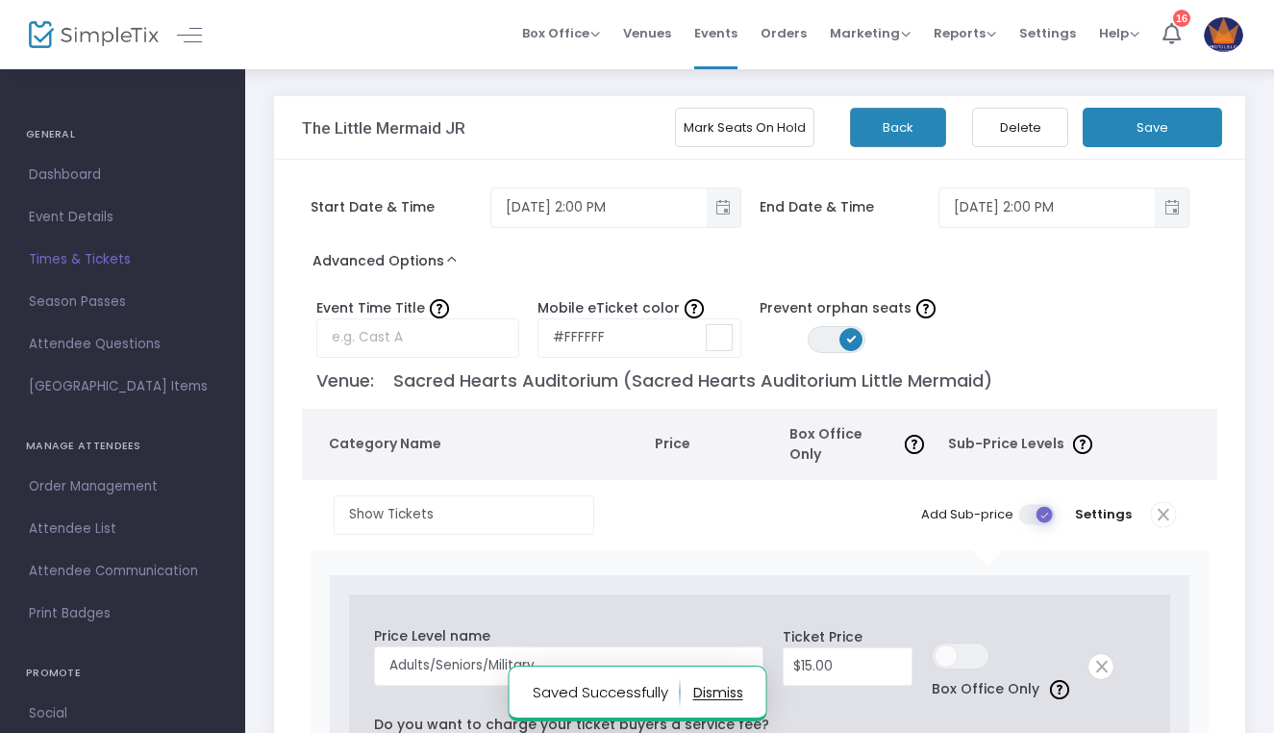
click at [878, 139] on button "Back" at bounding box center [898, 127] width 96 height 39
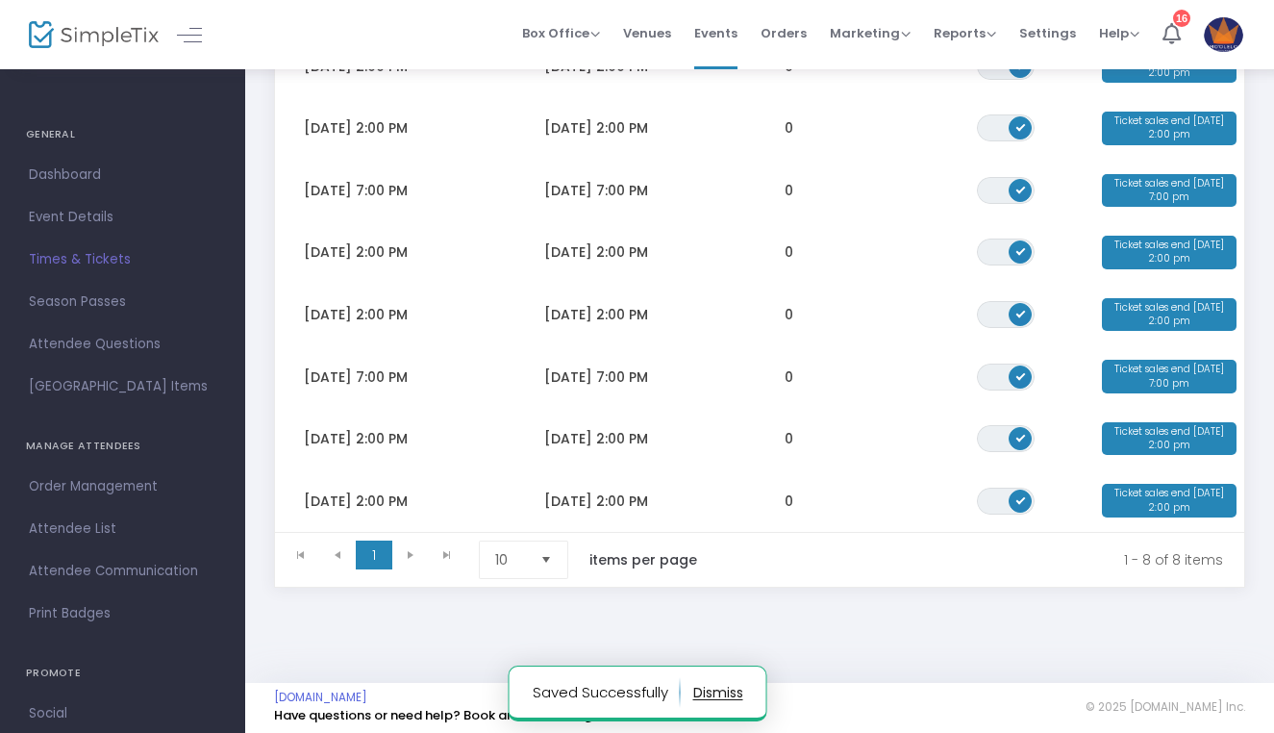
scroll to position [274, 0]
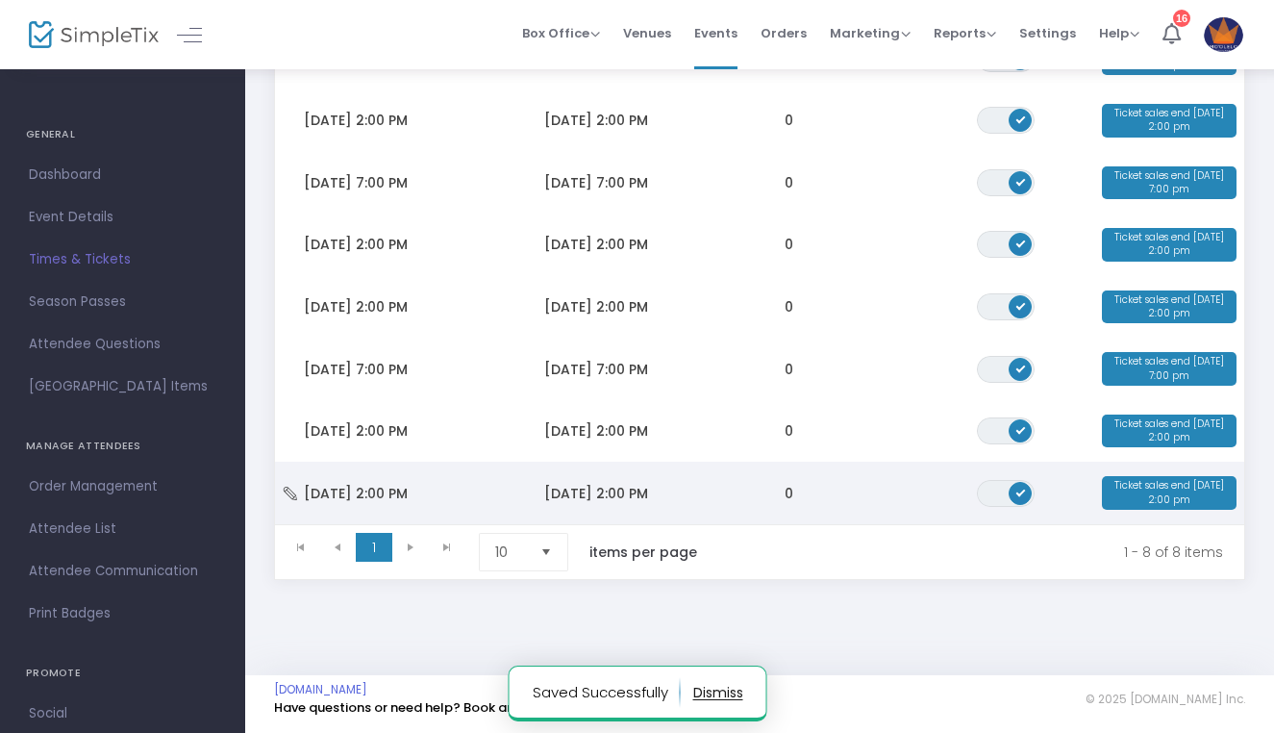
click at [383, 486] on span "Sun 10/5/2025 2:00 PM" at bounding box center [356, 493] width 104 height 19
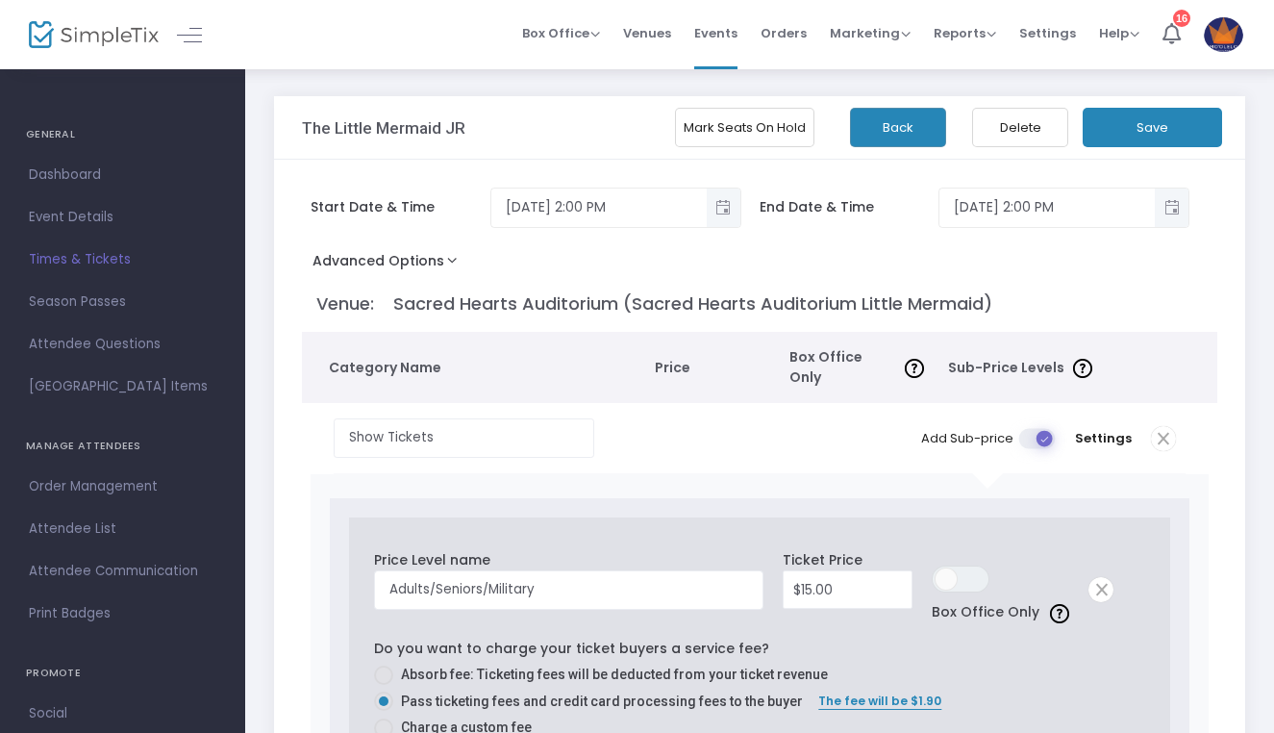
click at [420, 270] on button "Advanced Options" at bounding box center [389, 264] width 174 height 35
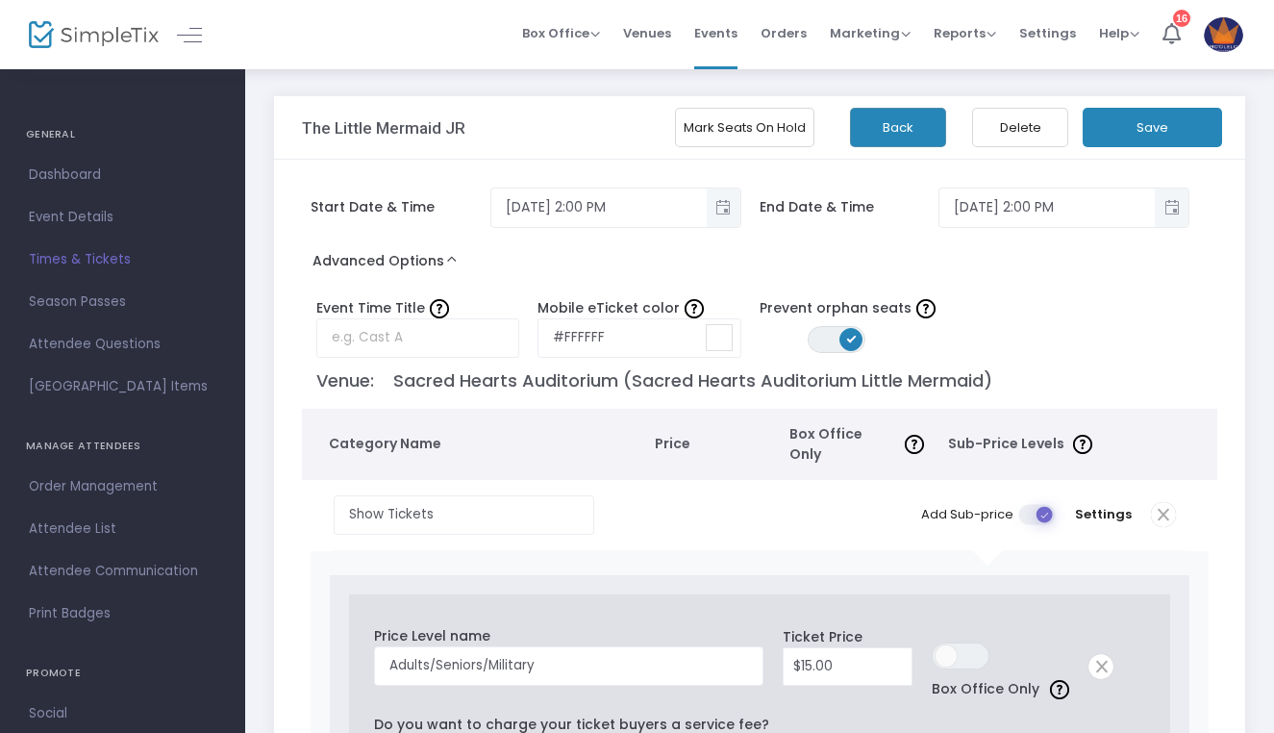
click at [1117, 124] on button "Save" at bounding box center [1152, 127] width 139 height 39
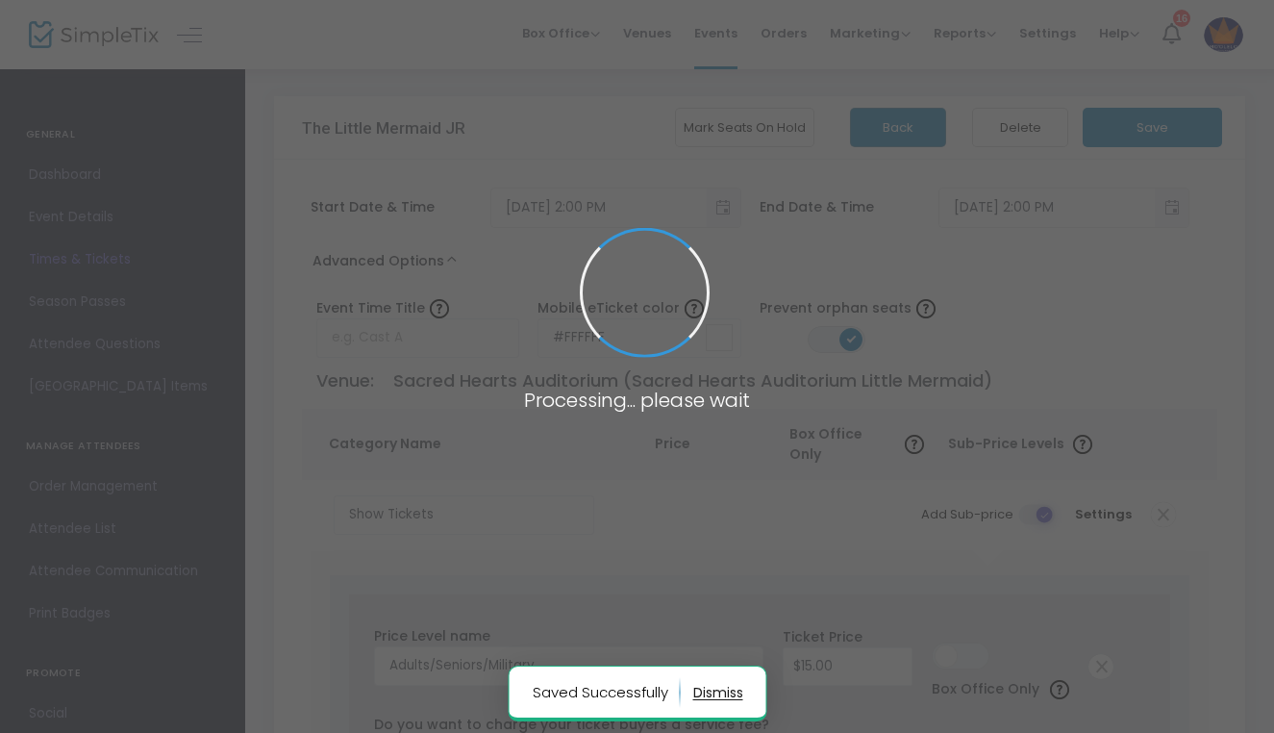
radio input "false"
radio input "true"
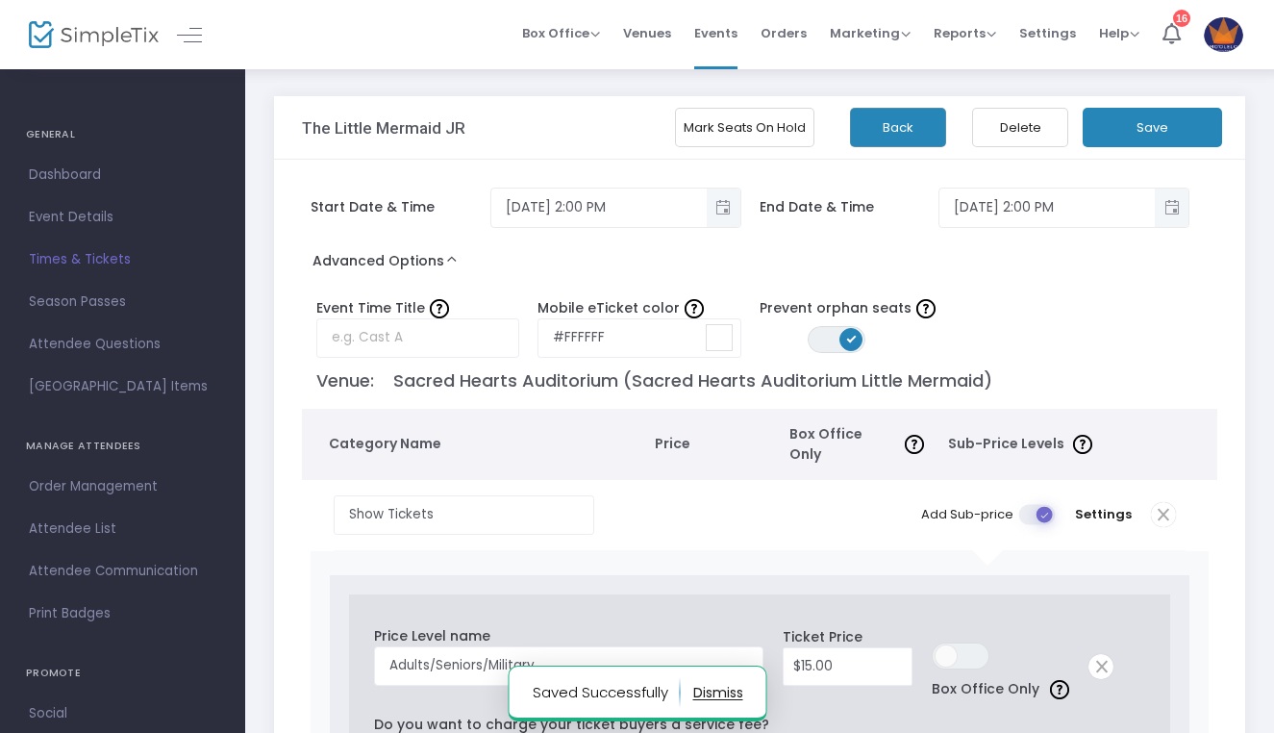
click at [874, 129] on button "Back" at bounding box center [898, 127] width 96 height 39
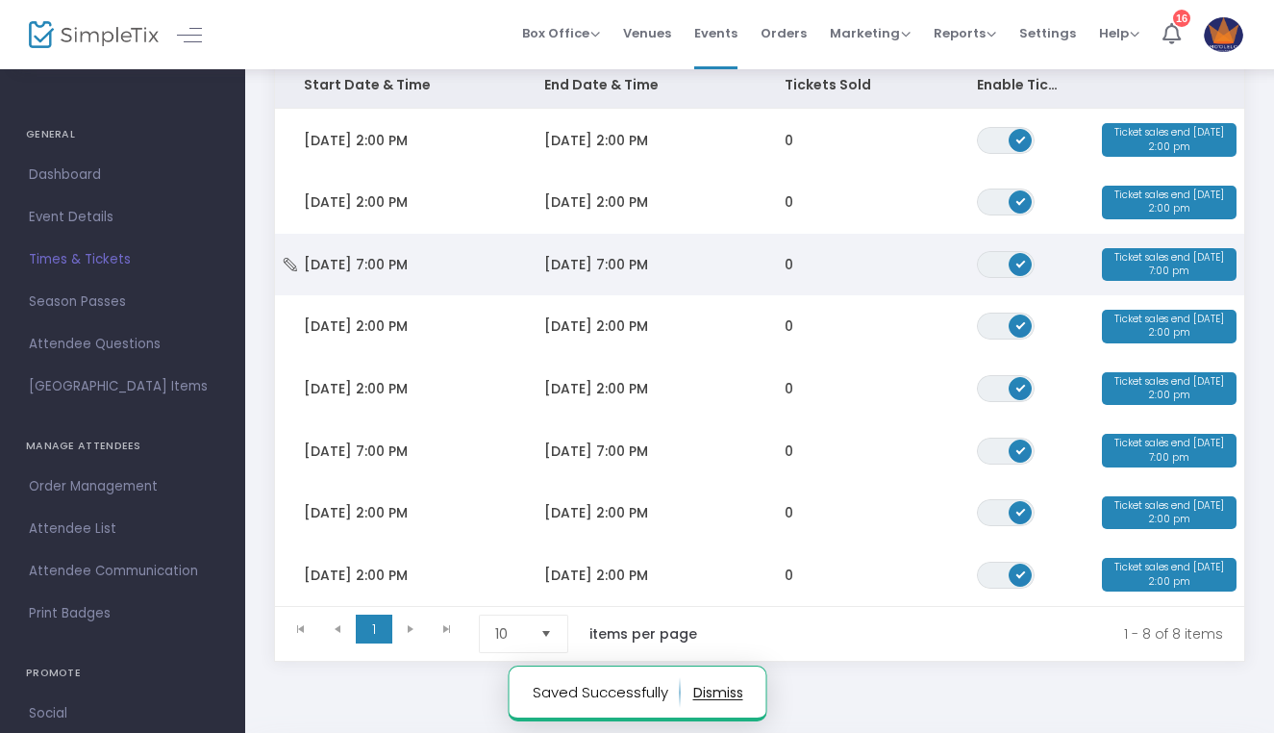
scroll to position [253, 0]
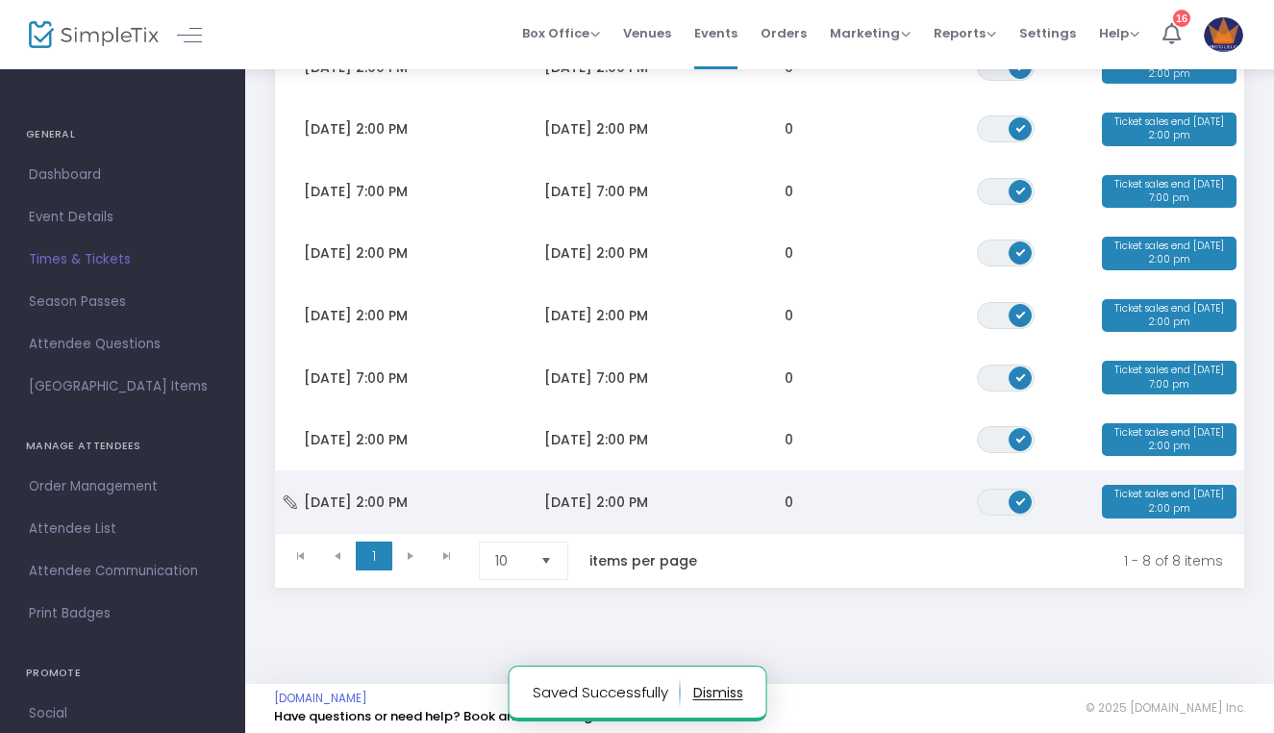
click at [378, 494] on span "Sun 10/5/2025 2:00 PM" at bounding box center [356, 501] width 104 height 19
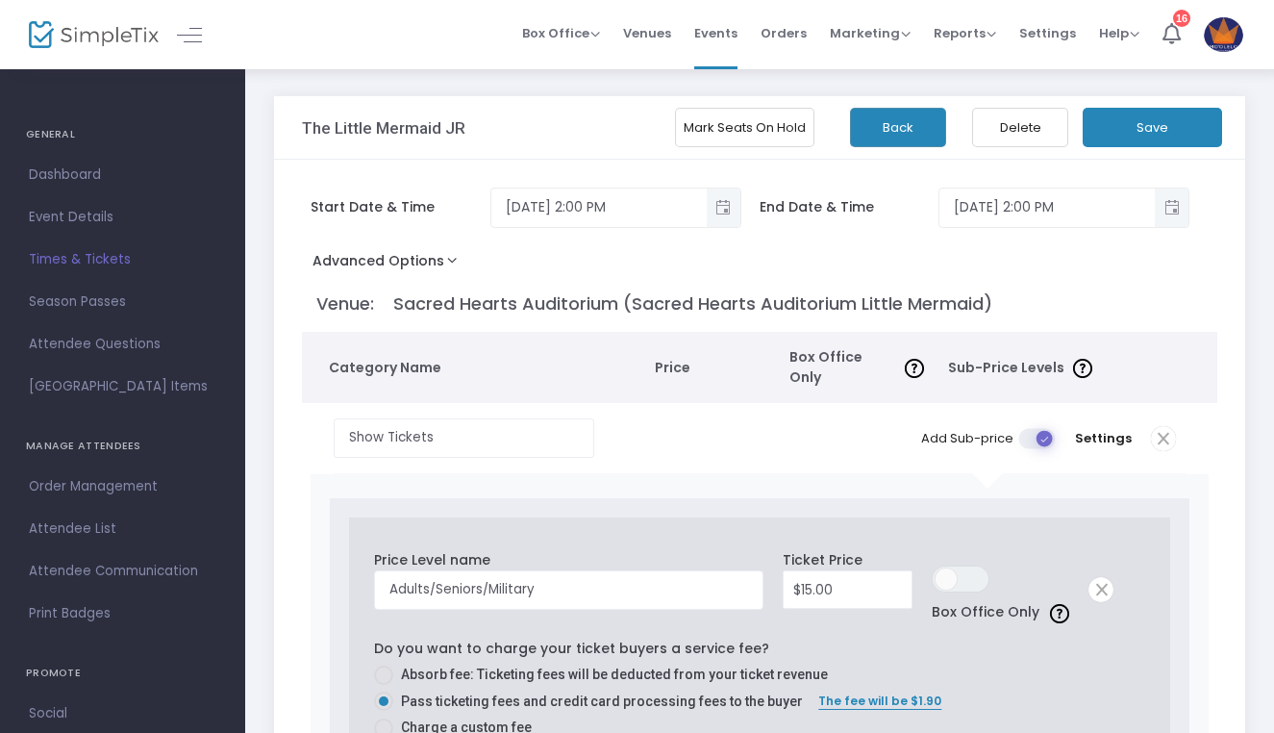
click at [436, 262] on button "Advanced Options" at bounding box center [389, 264] width 174 height 35
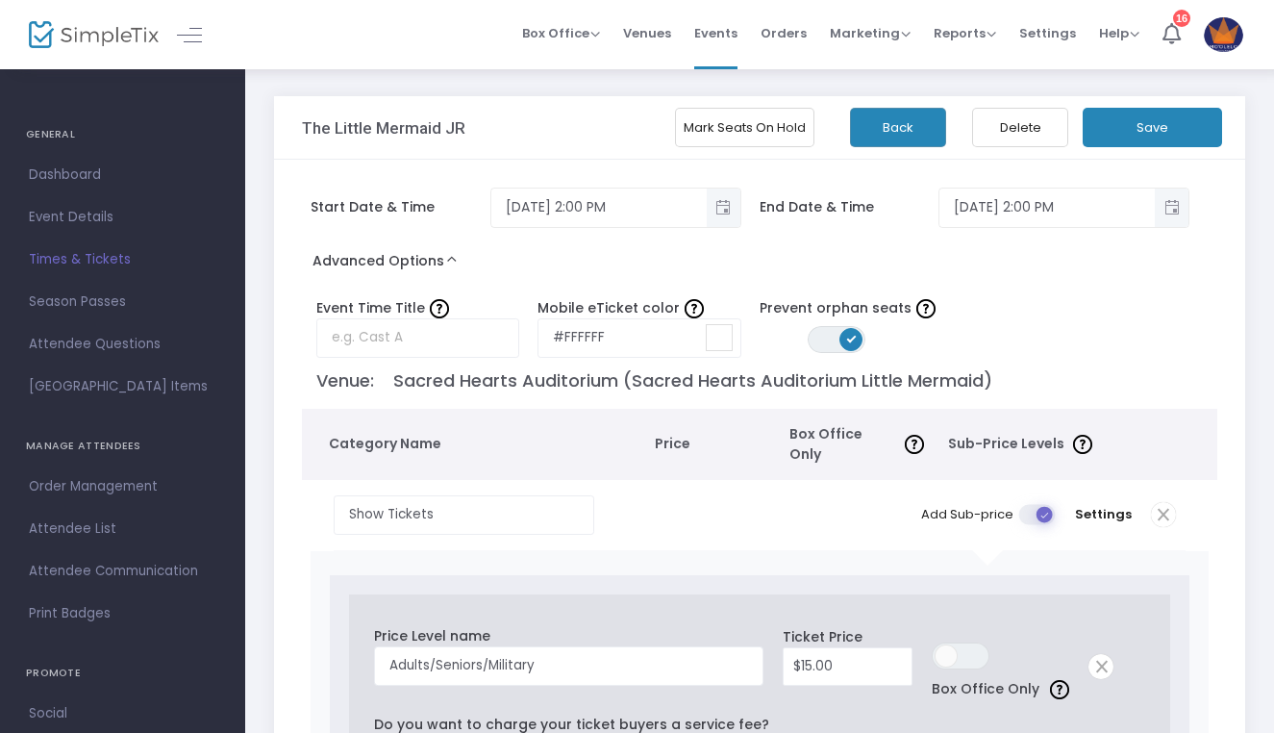
click at [879, 123] on button "Back" at bounding box center [898, 127] width 96 height 39
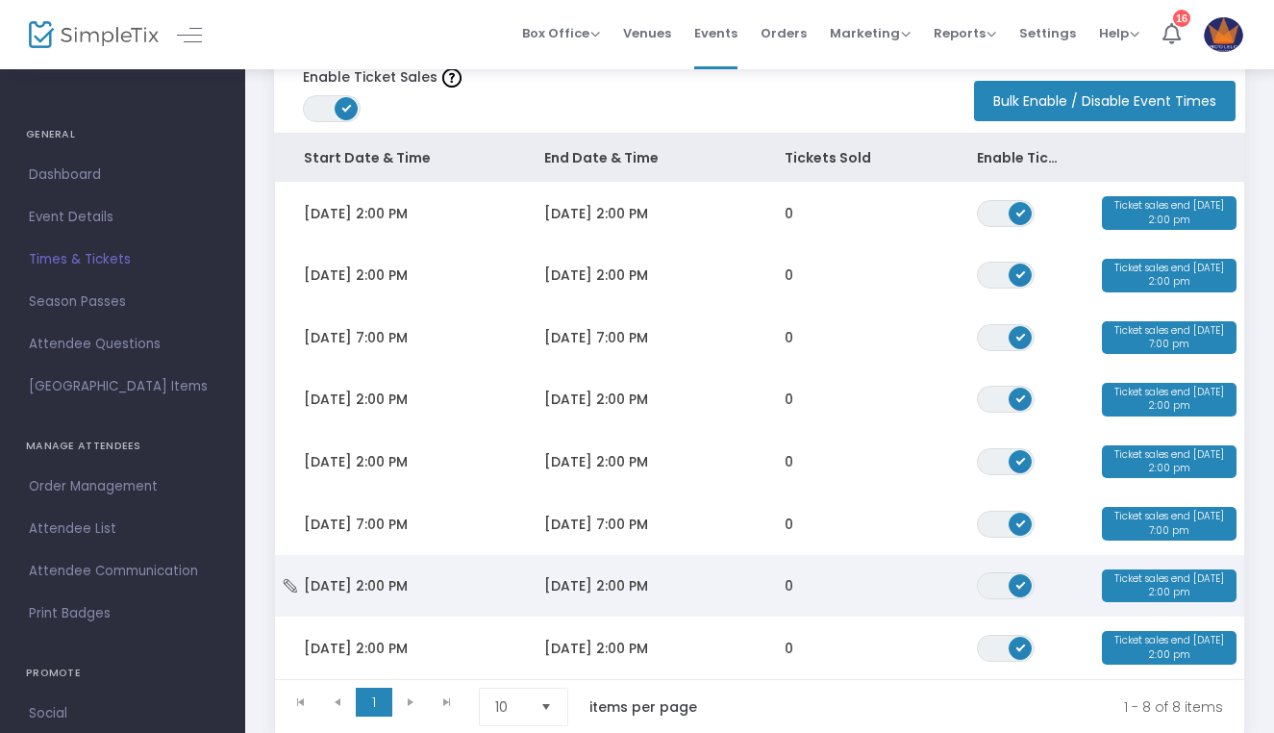
scroll to position [274, 0]
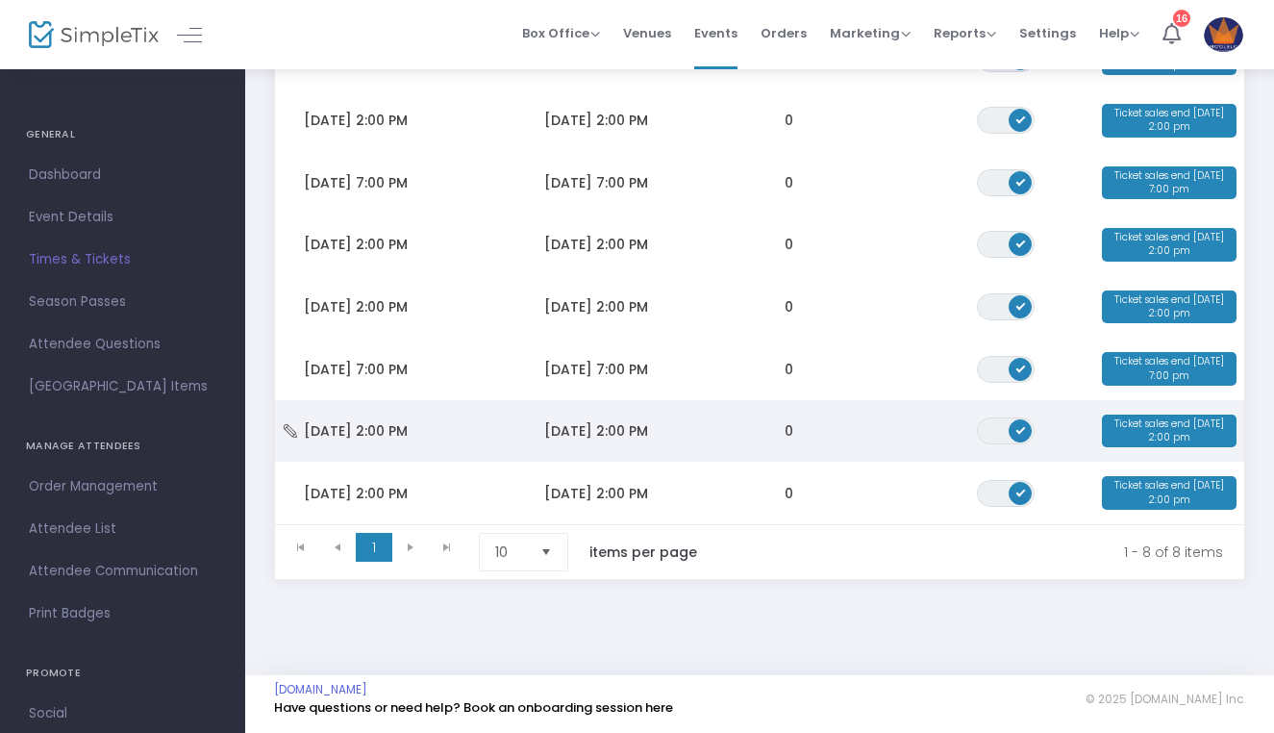
click at [367, 421] on span "Sat 10/4/2025 2:00 PM" at bounding box center [356, 430] width 104 height 19
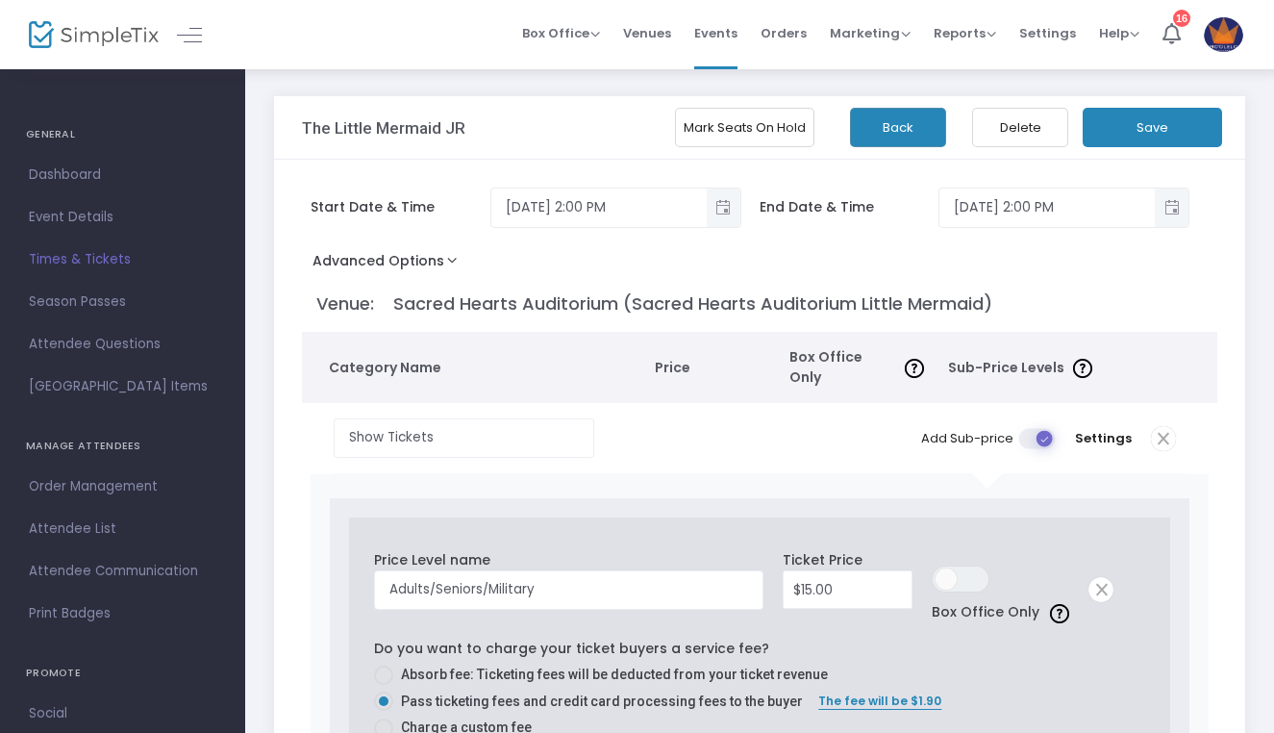
click at [424, 262] on button "Advanced Options" at bounding box center [389, 264] width 174 height 35
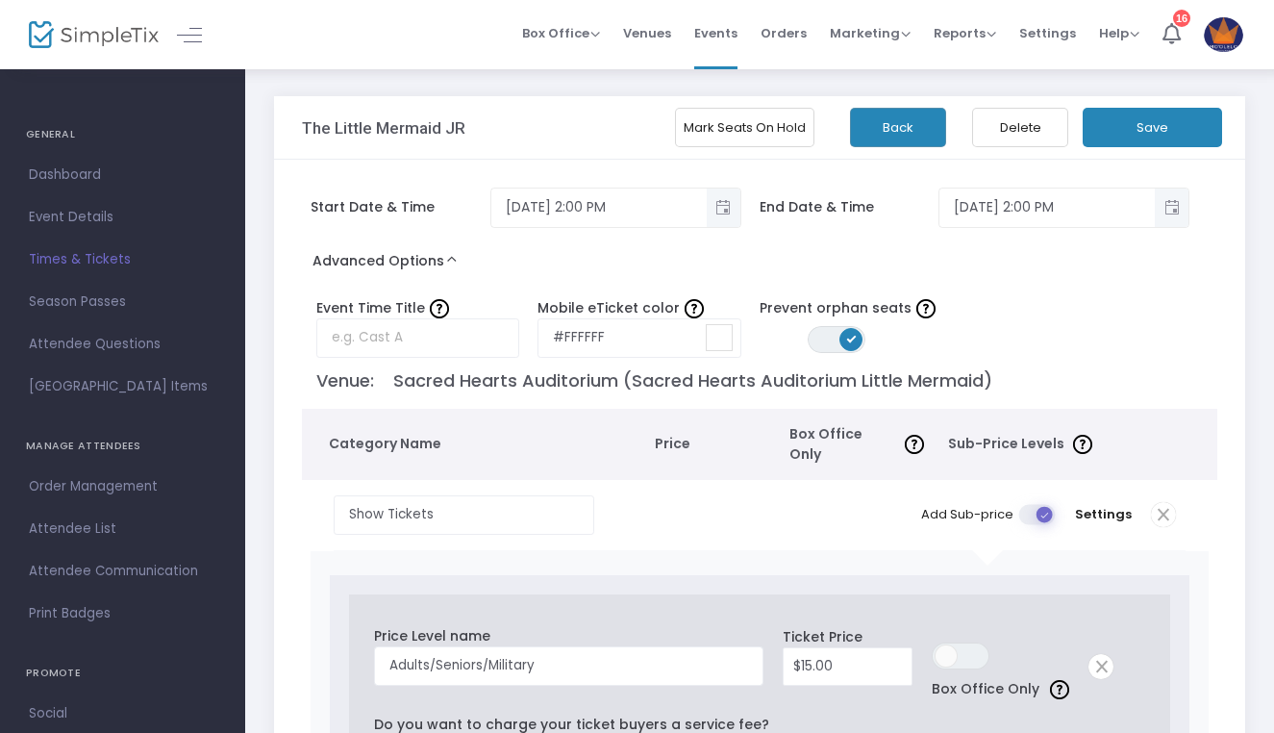
click at [864, 125] on button "Back" at bounding box center [898, 127] width 96 height 39
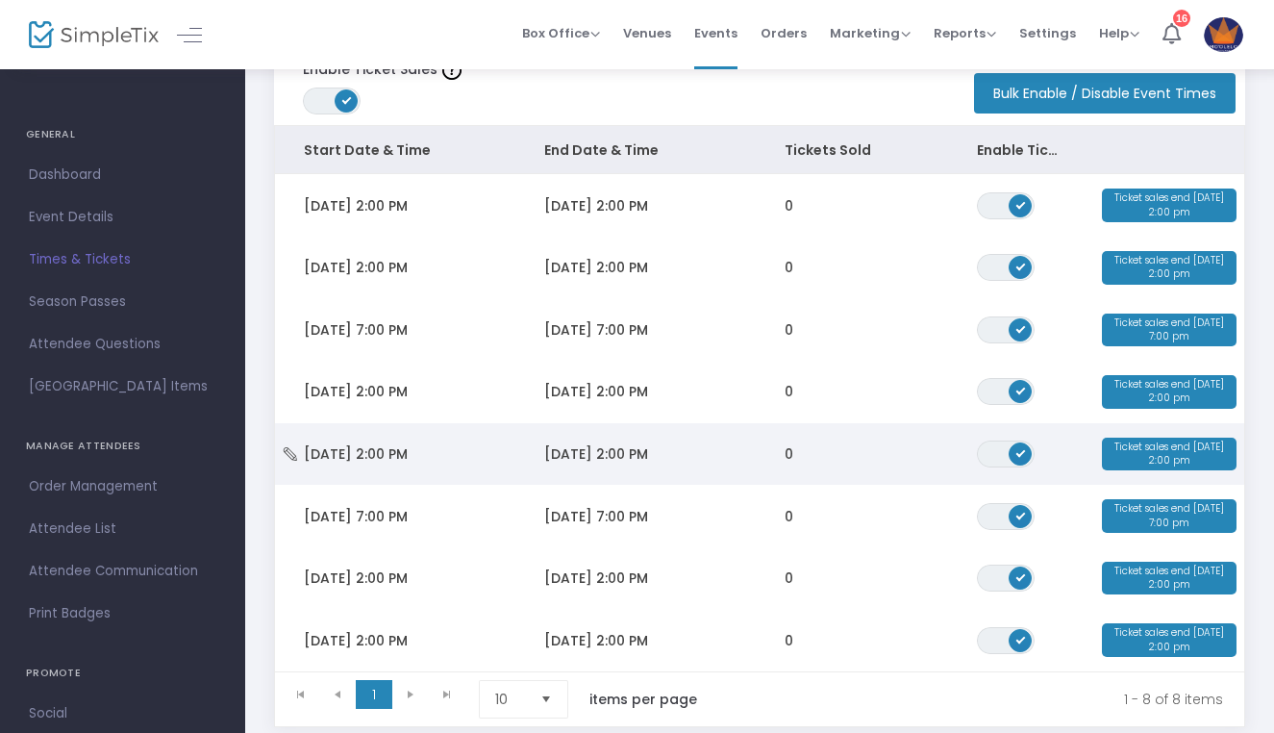
scroll to position [241, 0]
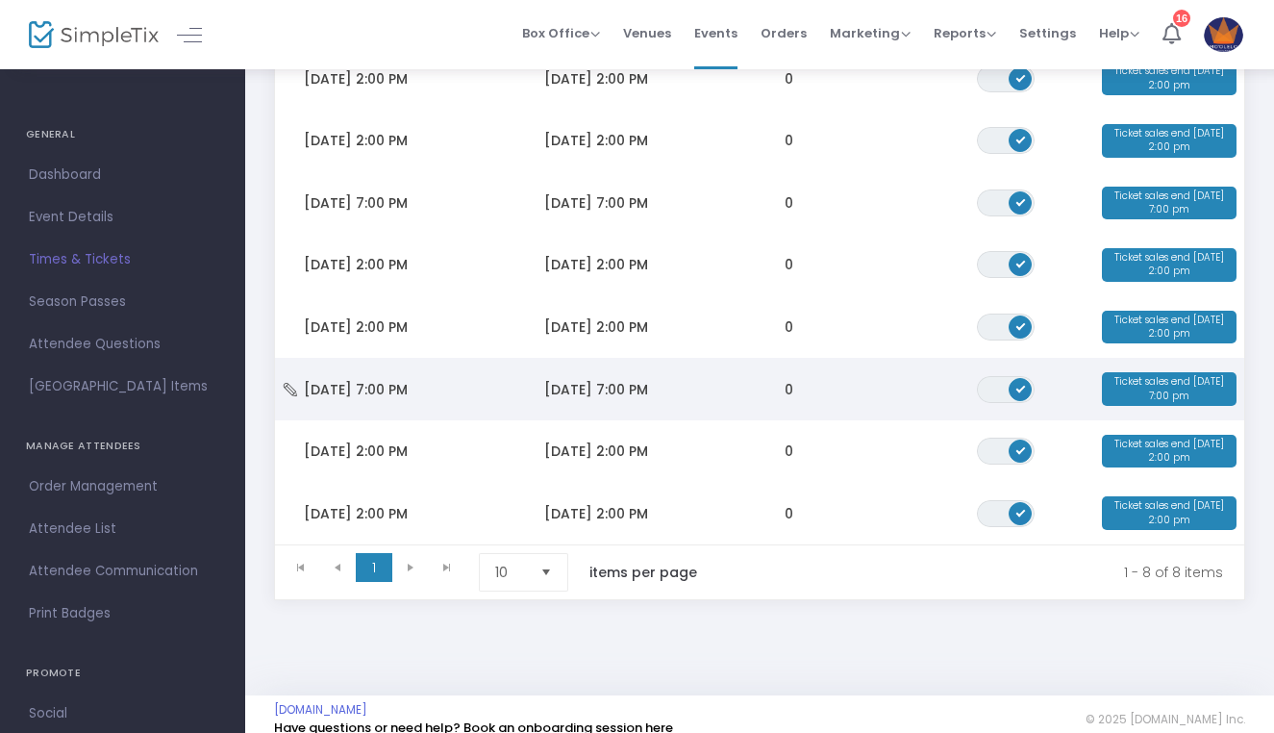
click at [379, 396] on span "Fri 10/3/2025 7:00 PM" at bounding box center [356, 389] width 104 height 19
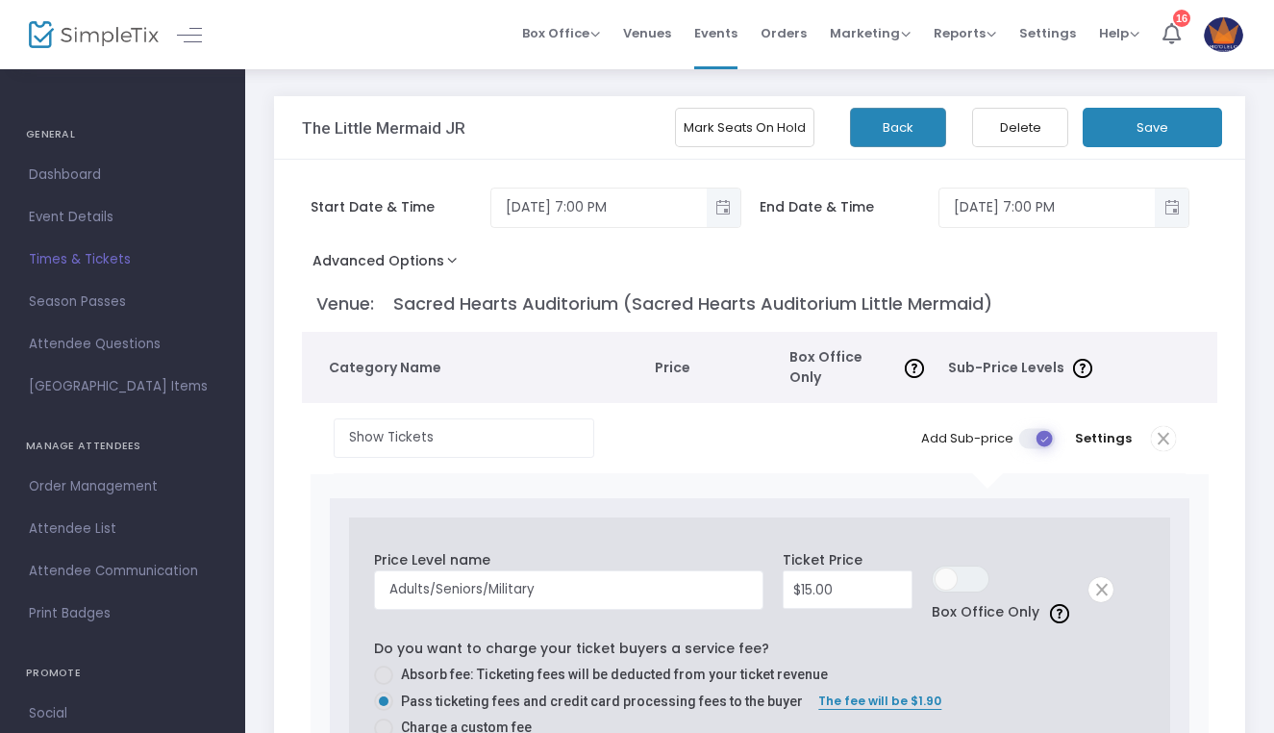
click at [440, 266] on button "Advanced Options" at bounding box center [389, 264] width 174 height 35
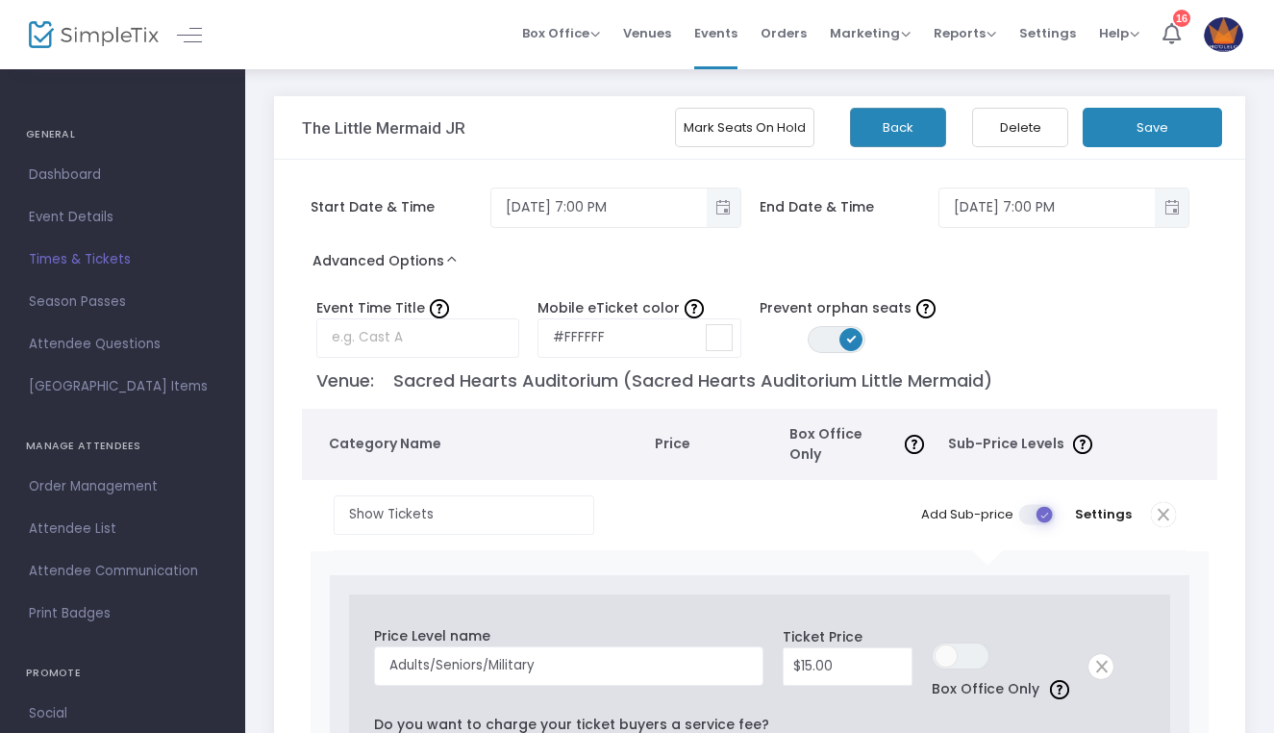
click at [928, 127] on button "Back" at bounding box center [898, 127] width 96 height 39
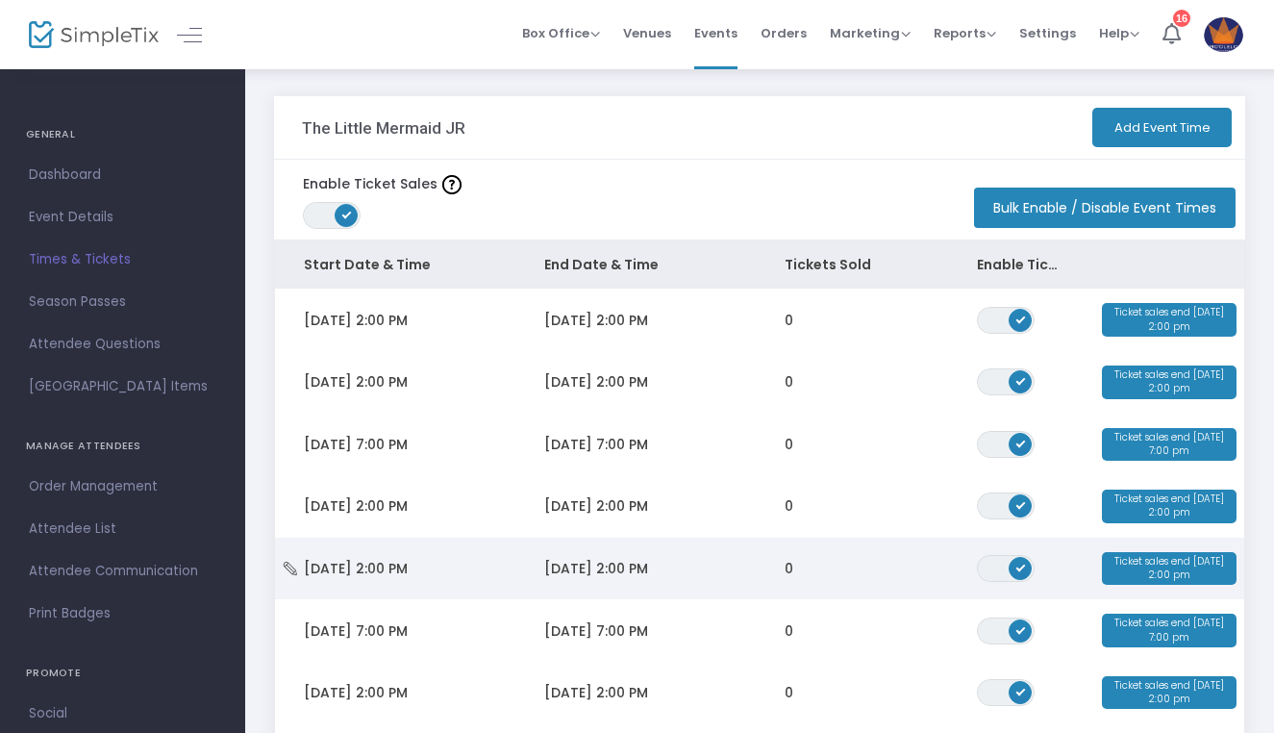
click at [344, 572] on span "Sun 9/28/2025 2:00 PM" at bounding box center [356, 568] width 104 height 19
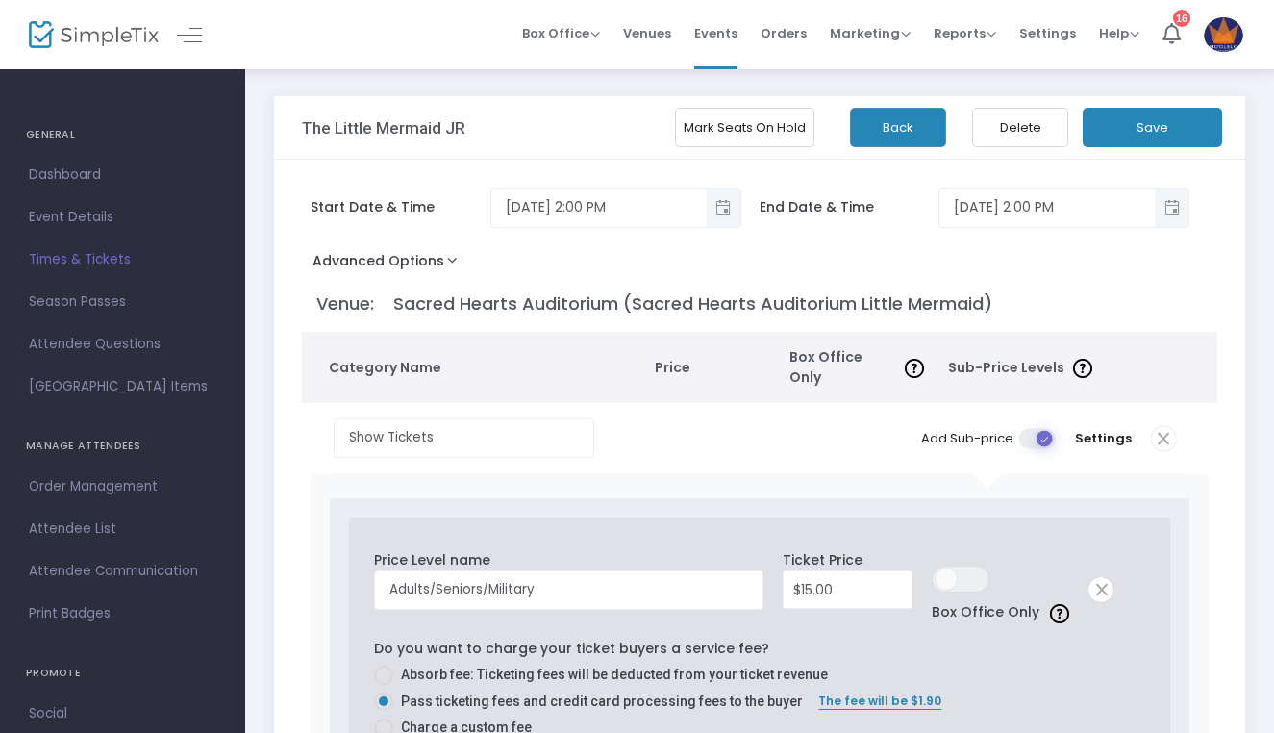
click at [430, 263] on button "Advanced Options" at bounding box center [389, 264] width 174 height 35
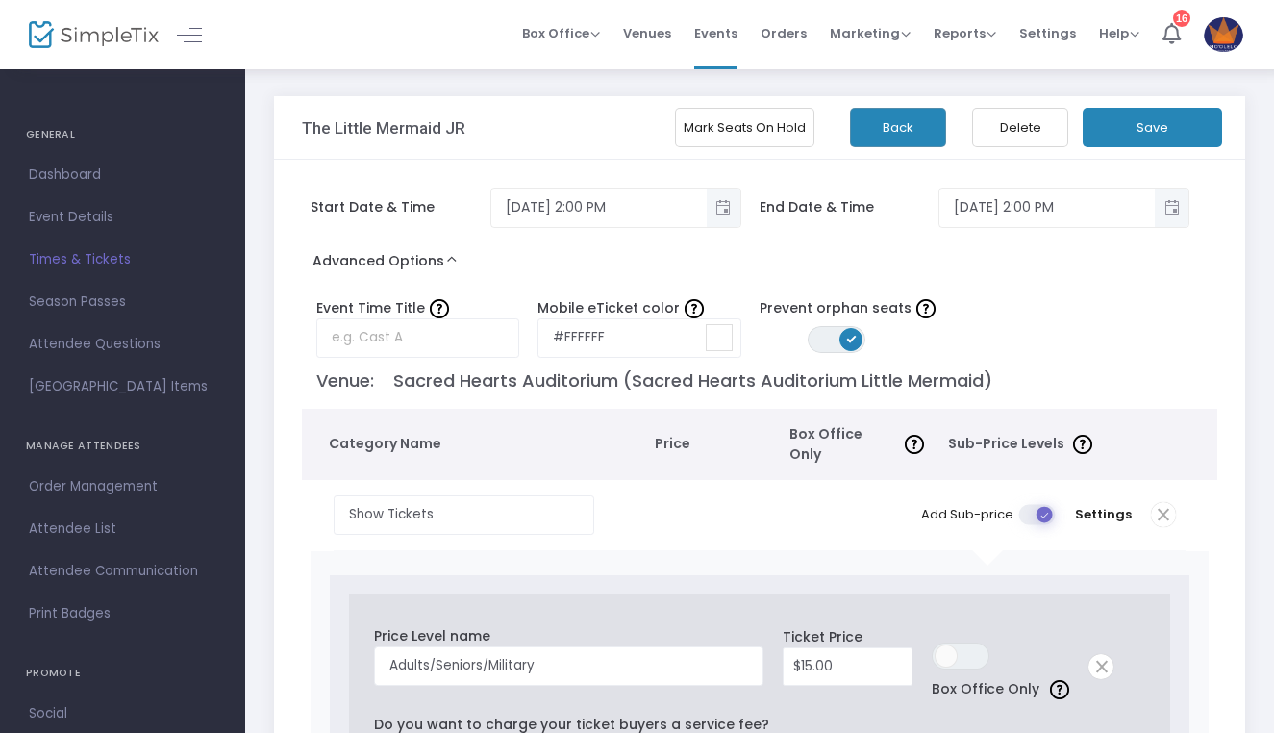
click at [904, 124] on button "Back" at bounding box center [898, 127] width 96 height 39
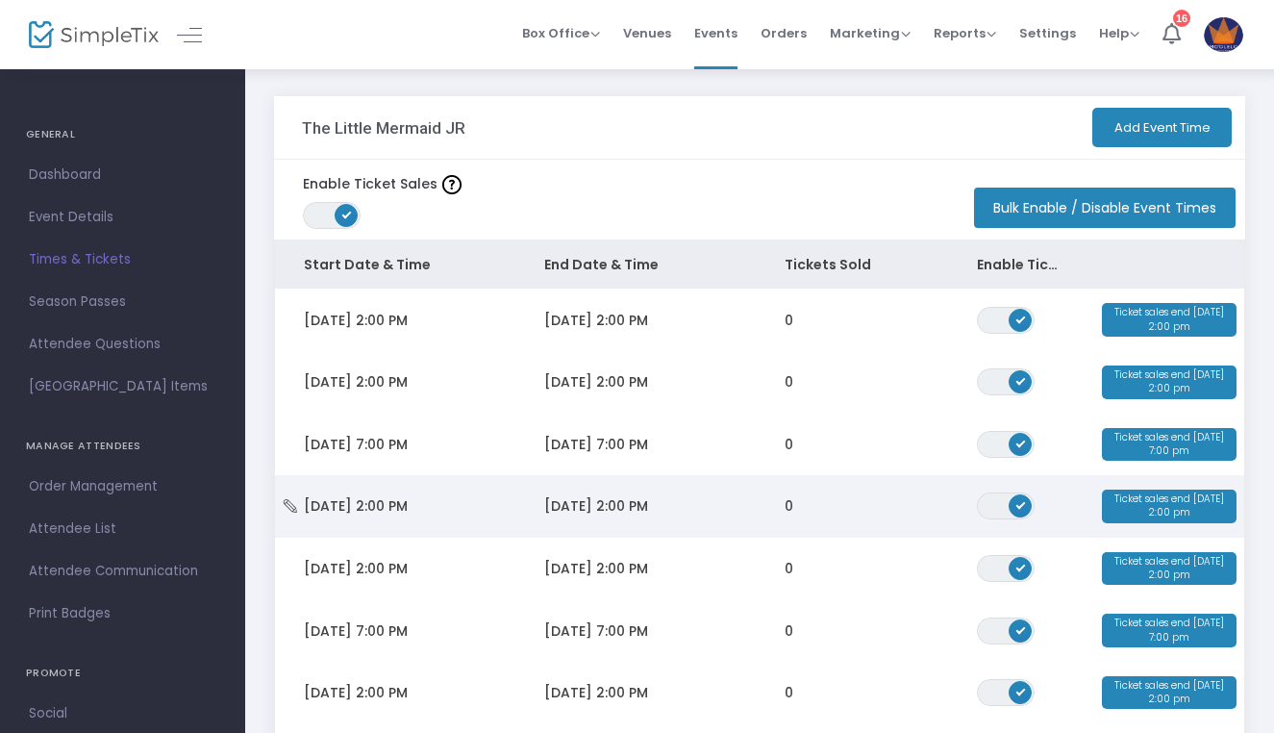
click at [348, 508] on span "Sat 9/27/2025 2:00 PM" at bounding box center [356, 505] width 104 height 19
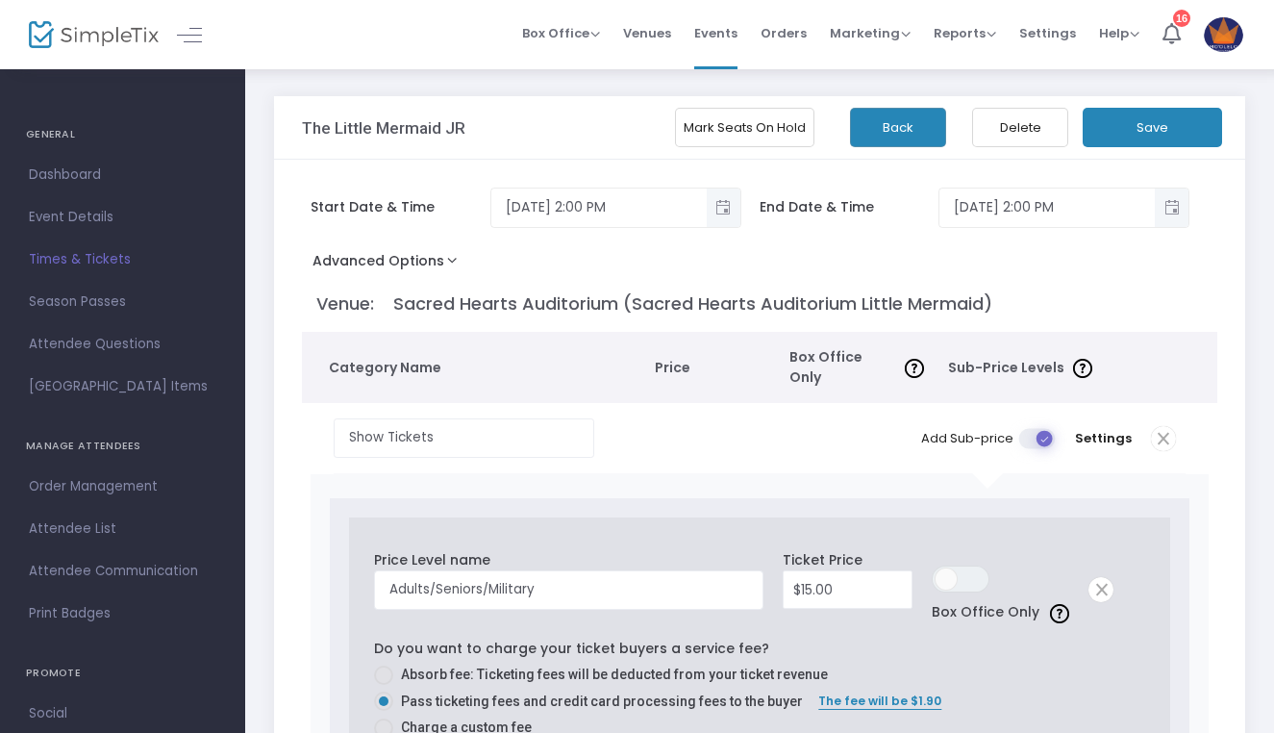
click at [414, 256] on button "Advanced Options" at bounding box center [389, 264] width 174 height 35
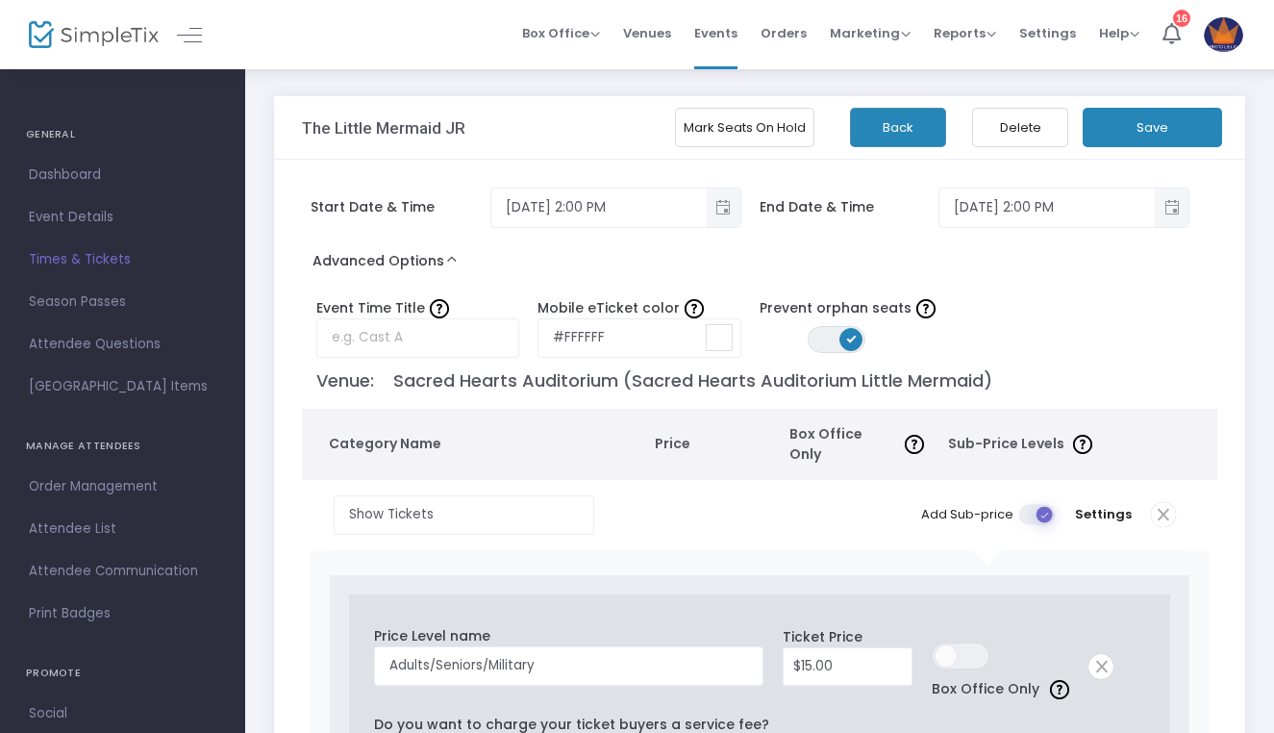
click at [868, 125] on button "Back" at bounding box center [898, 127] width 96 height 39
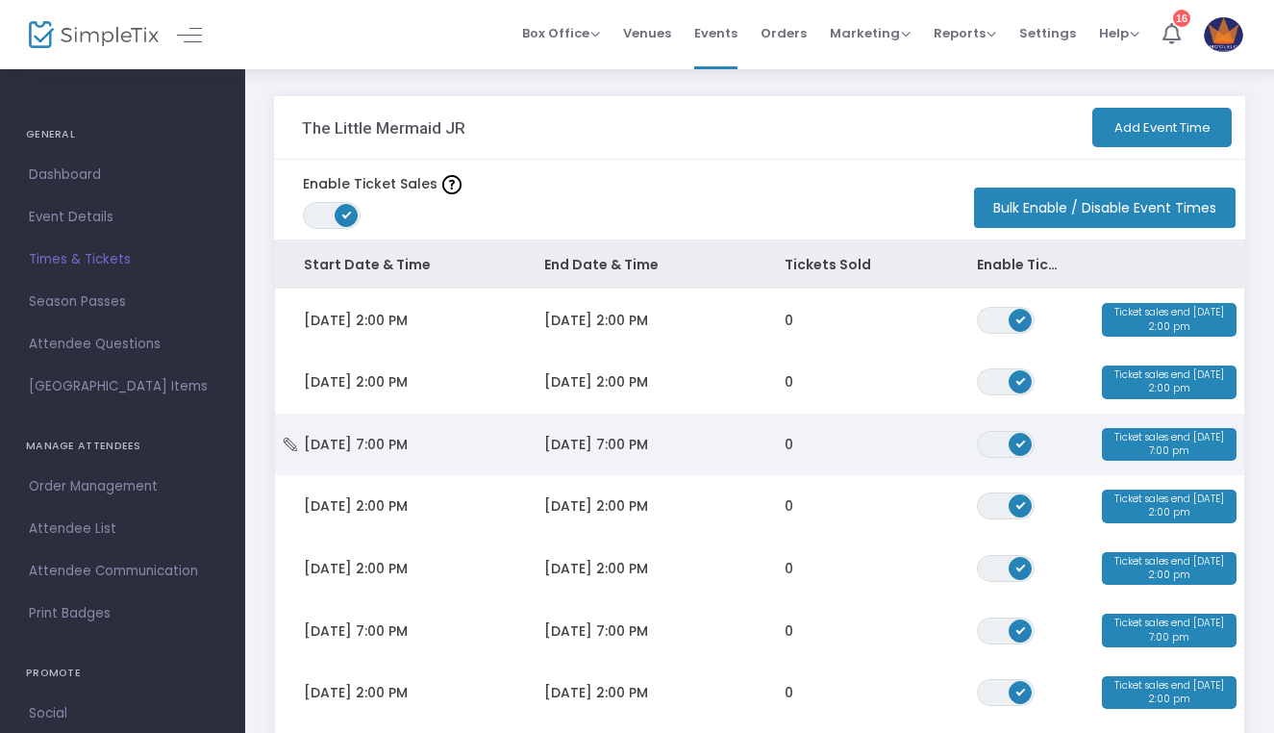
click at [368, 430] on td "Fri 9/26/2025 7:00 PM" at bounding box center [395, 444] width 240 height 62
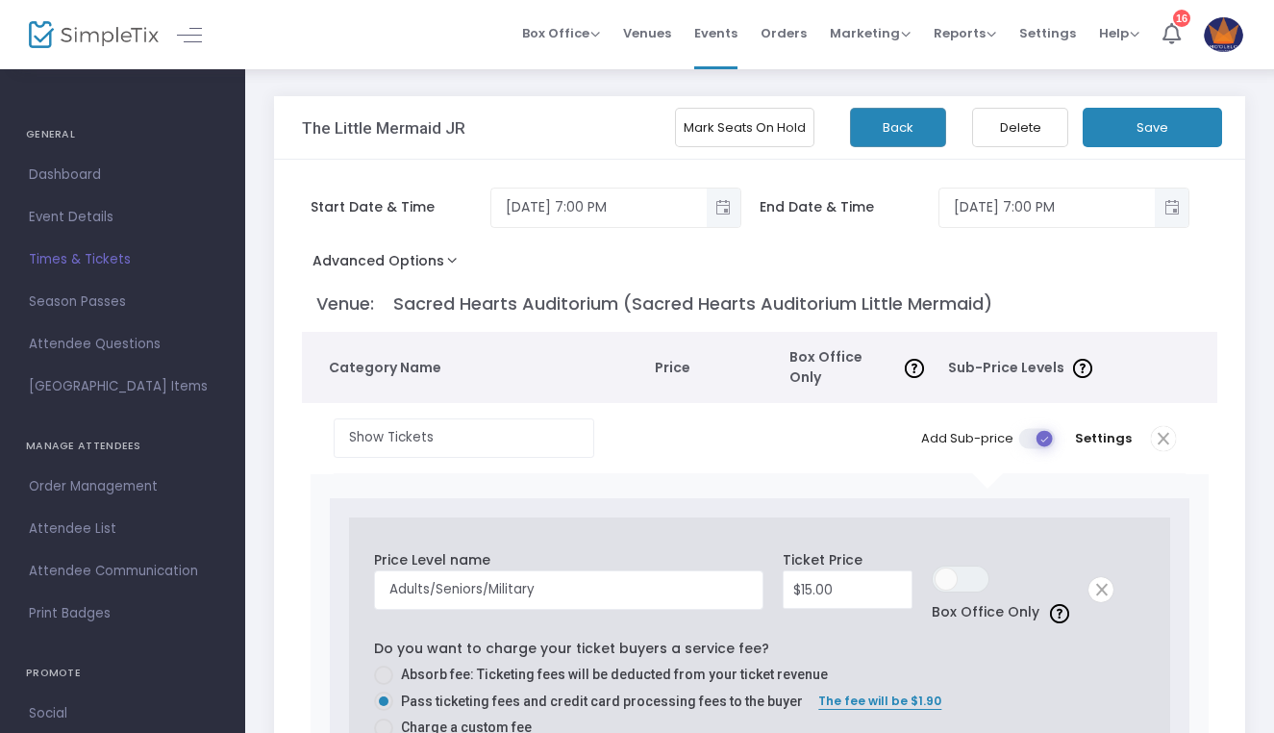
click at [403, 254] on button "Advanced Options" at bounding box center [389, 264] width 174 height 35
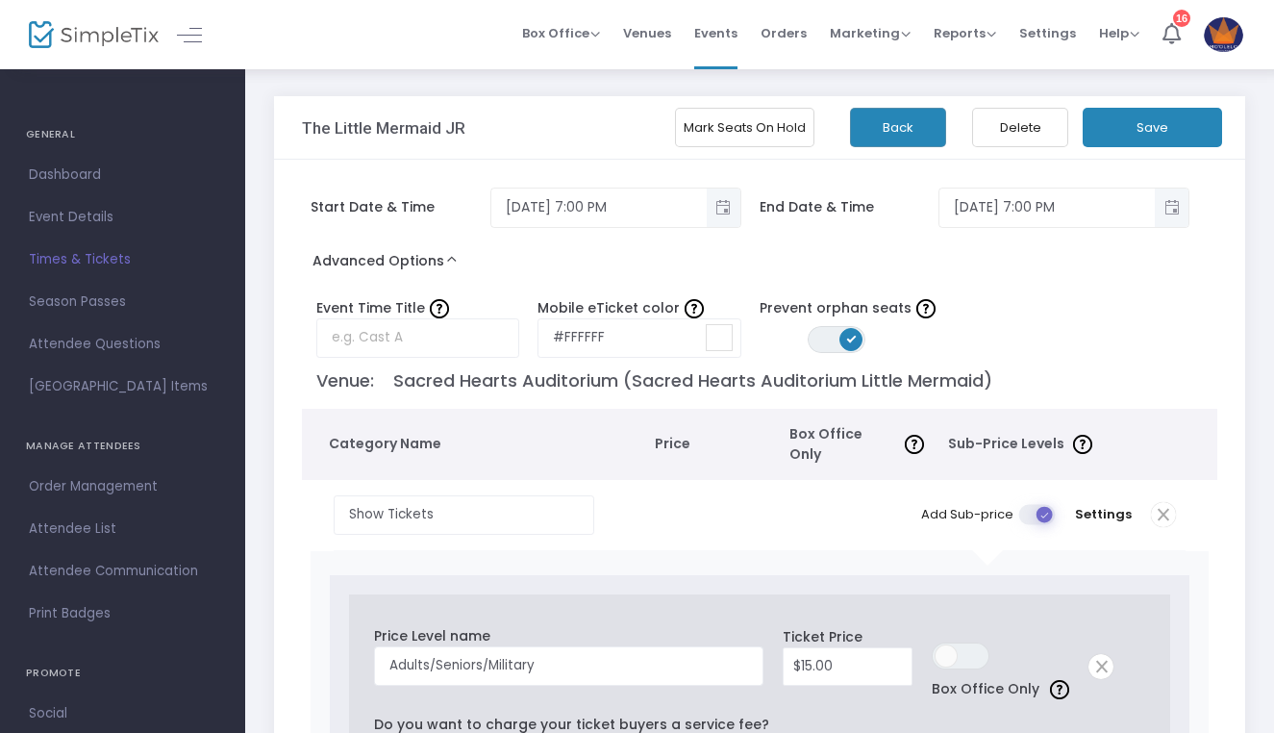
click at [907, 122] on button "Back" at bounding box center [898, 127] width 96 height 39
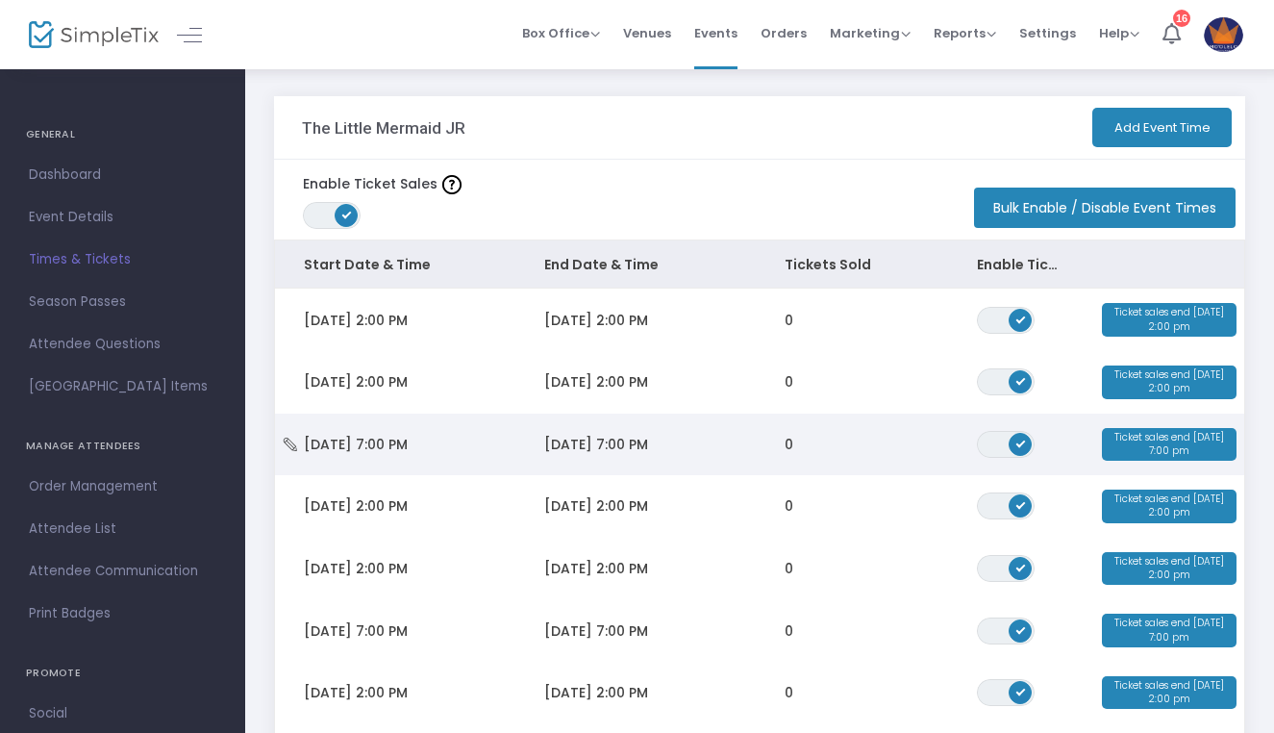
click at [369, 436] on span "Fri 9/26/2025 7:00 PM" at bounding box center [356, 444] width 104 height 19
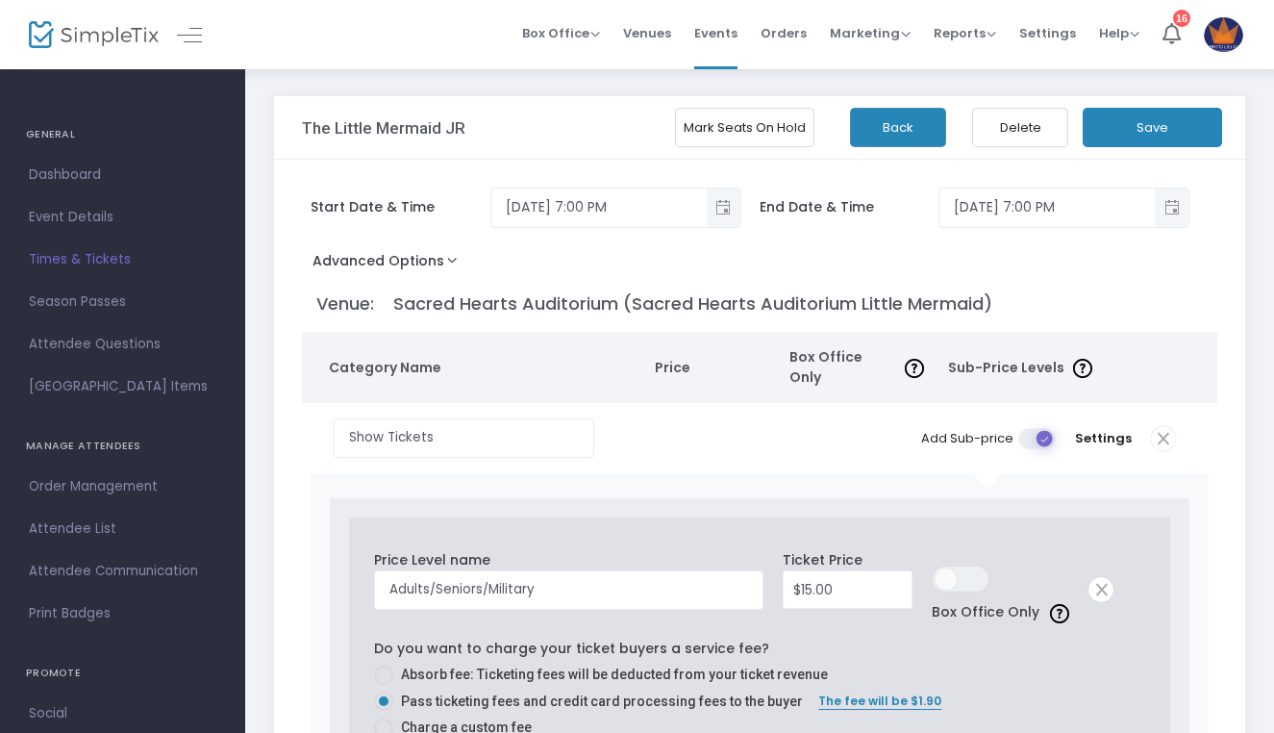
click at [412, 272] on button "Advanced Options" at bounding box center [389, 264] width 174 height 35
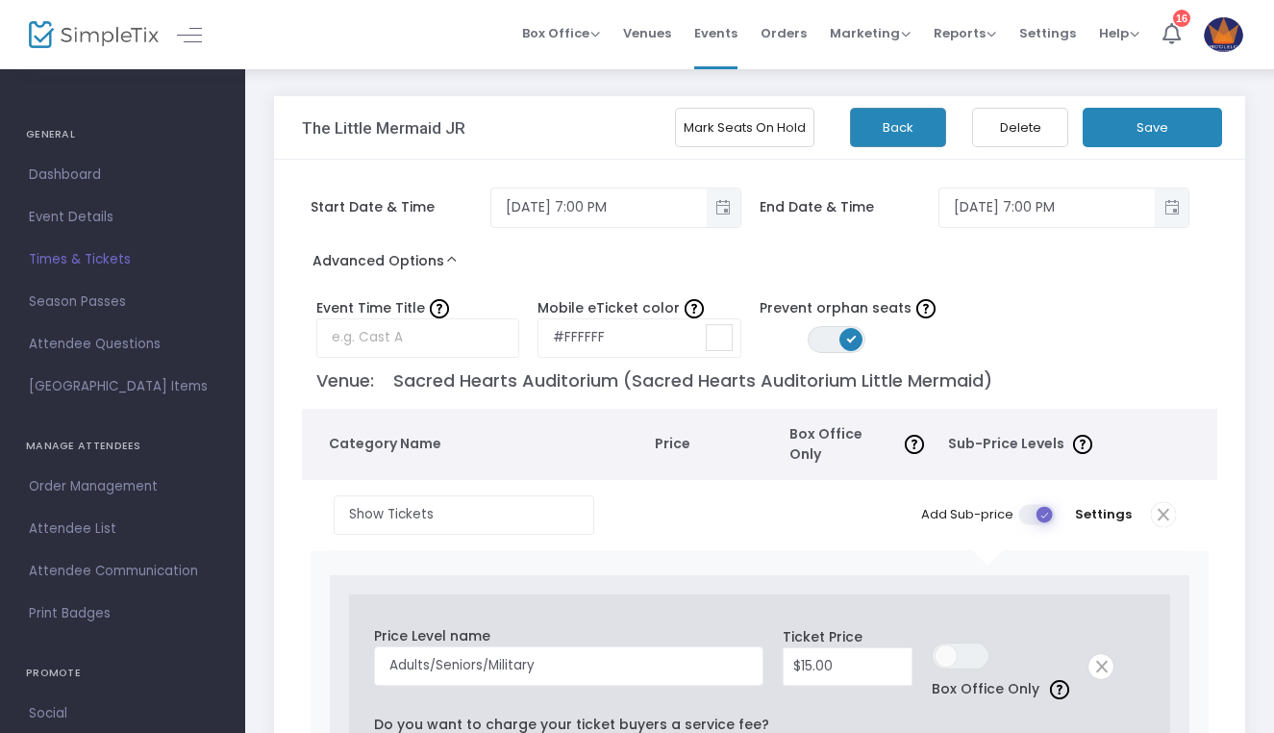
click at [890, 143] on button "Back" at bounding box center [898, 127] width 96 height 39
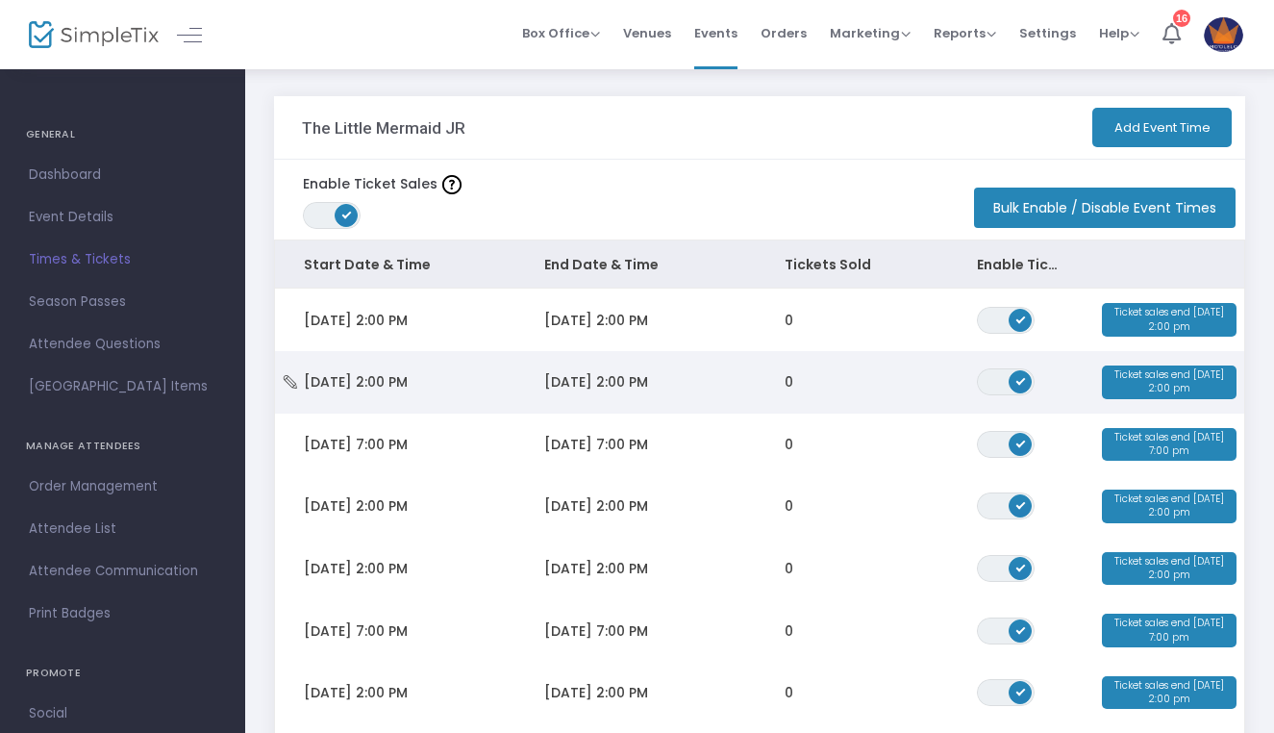
click at [360, 391] on td "Sun 9/21/2025 2:00 PM" at bounding box center [395, 382] width 240 height 62
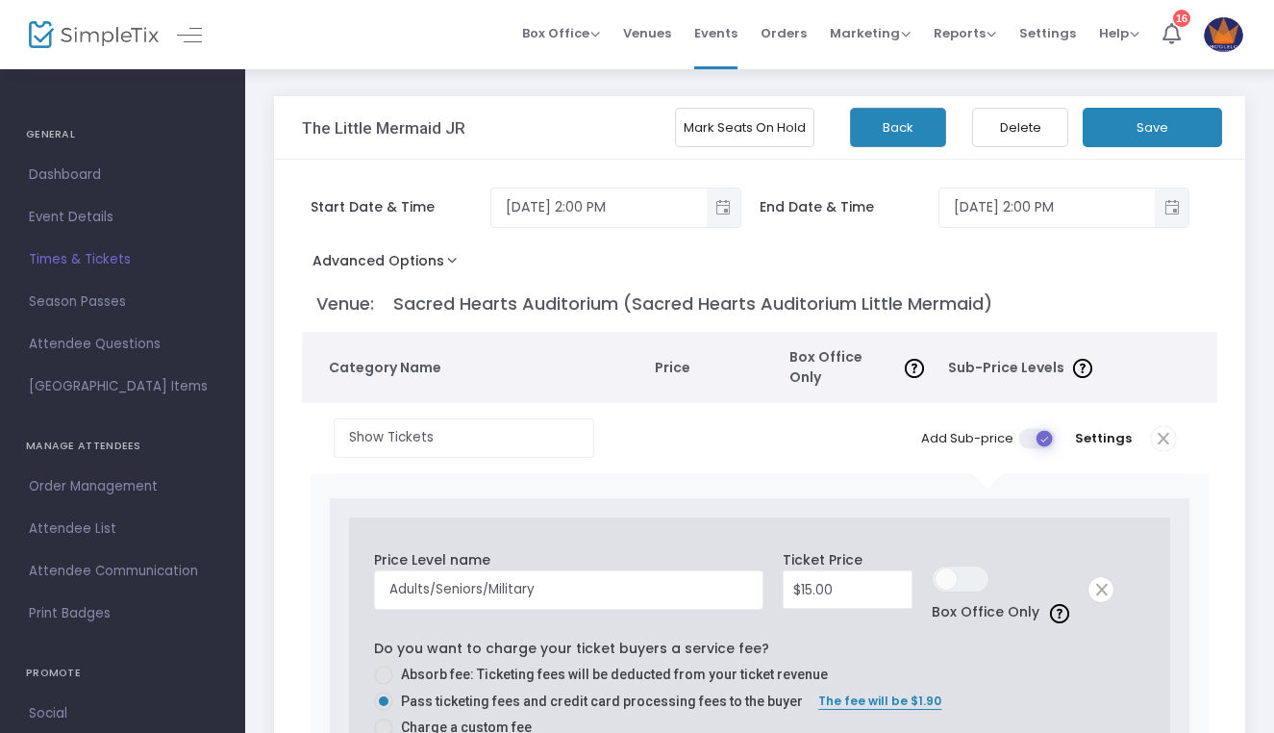
click at [409, 273] on button "Advanced Options" at bounding box center [389, 264] width 174 height 35
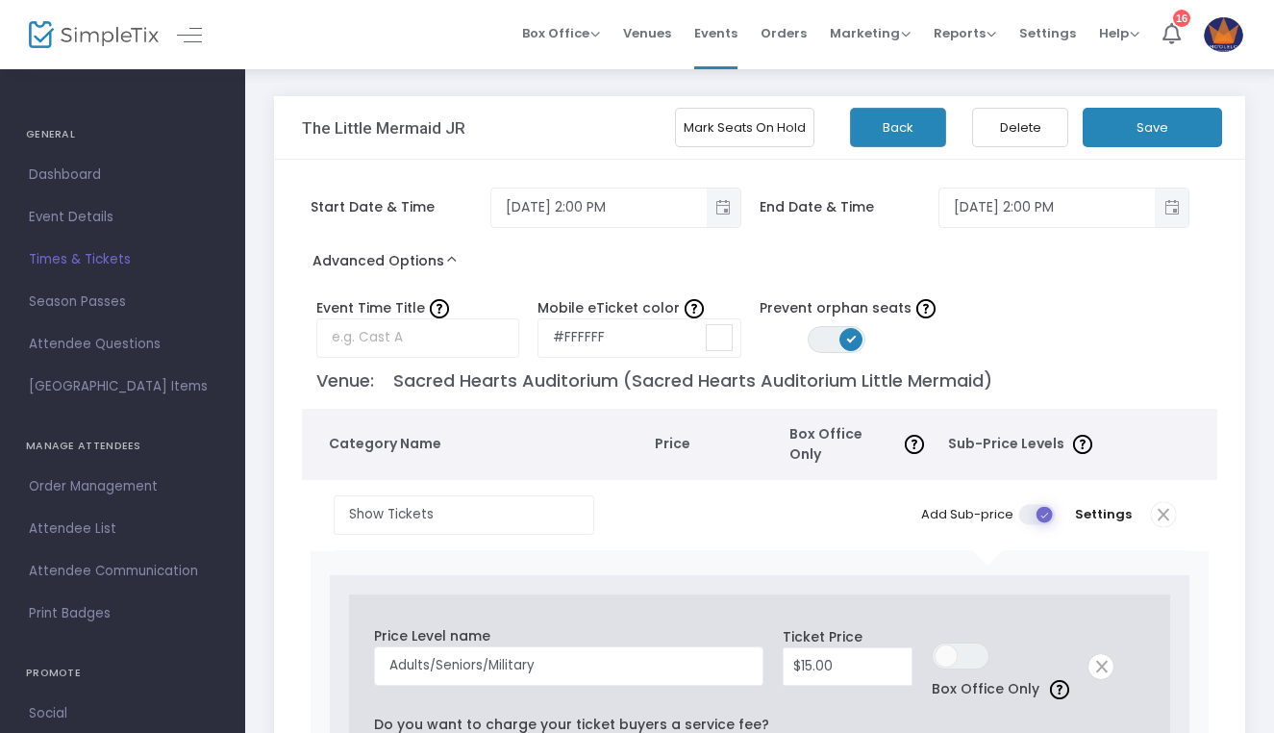
click at [884, 112] on button "Back" at bounding box center [898, 127] width 96 height 39
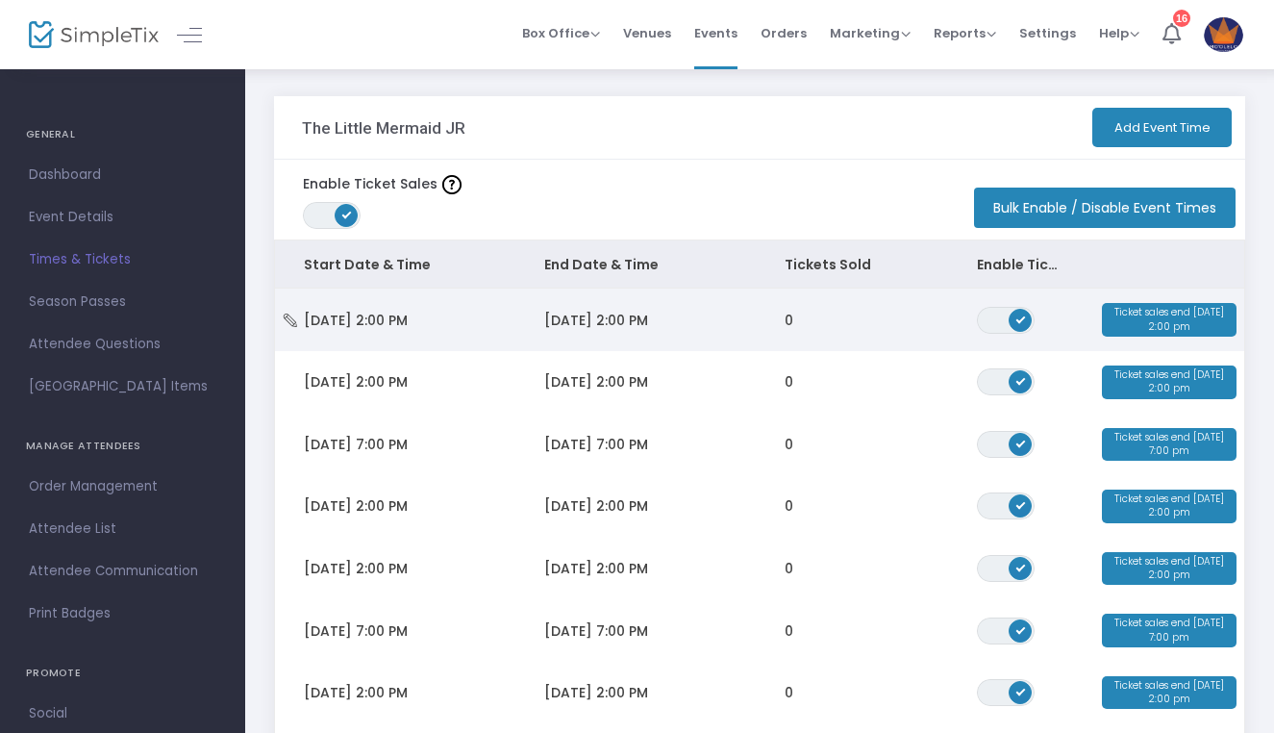
click at [374, 320] on span "Sat 9/20/2025 2:00 PM" at bounding box center [356, 320] width 104 height 19
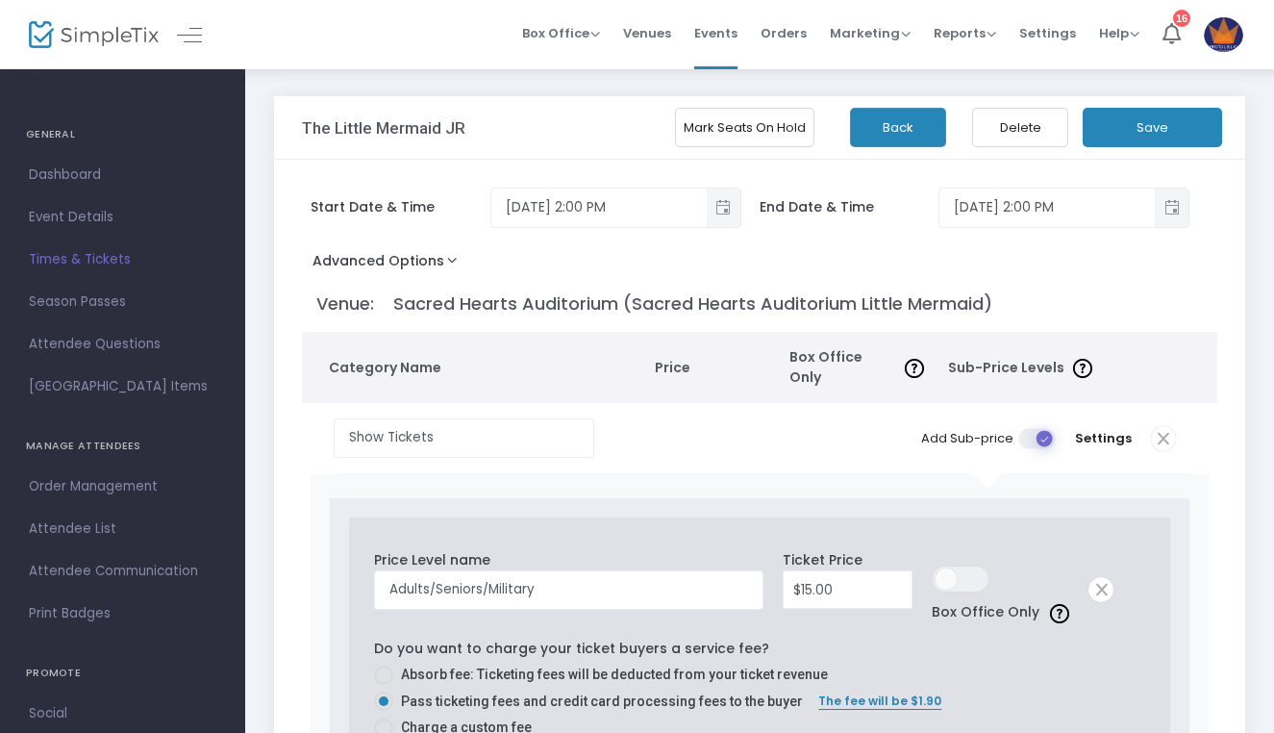
click at [430, 274] on button "Advanced Options" at bounding box center [389, 264] width 174 height 35
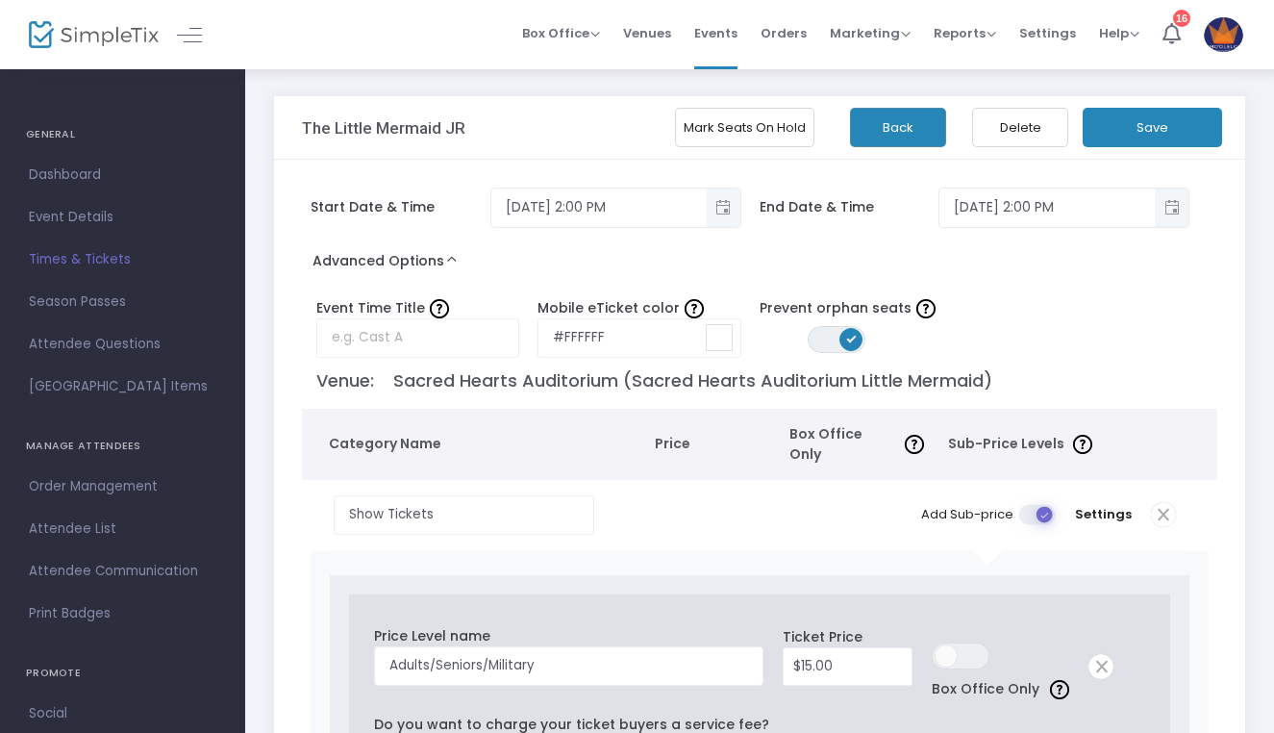
click at [887, 120] on button "Back" at bounding box center [898, 127] width 96 height 39
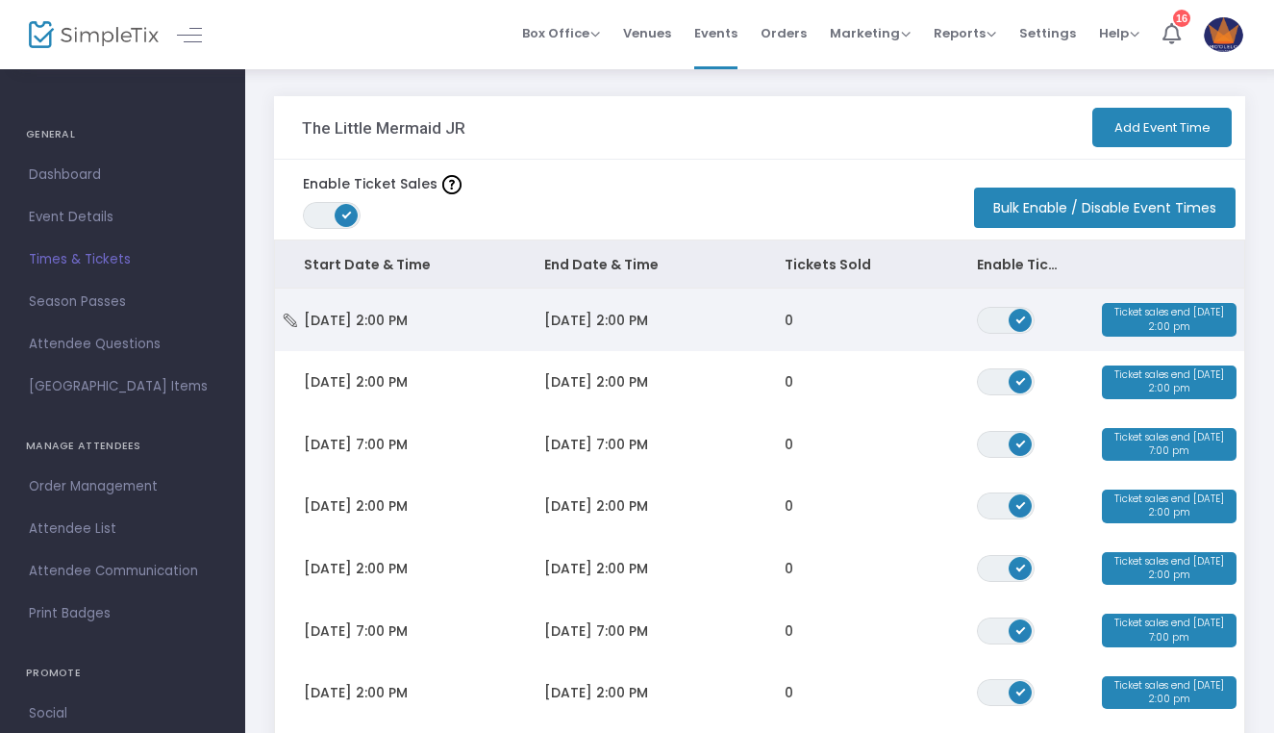
click at [515, 313] on td "9/20/2025 2:00 PM" at bounding box center [635, 319] width 240 height 62
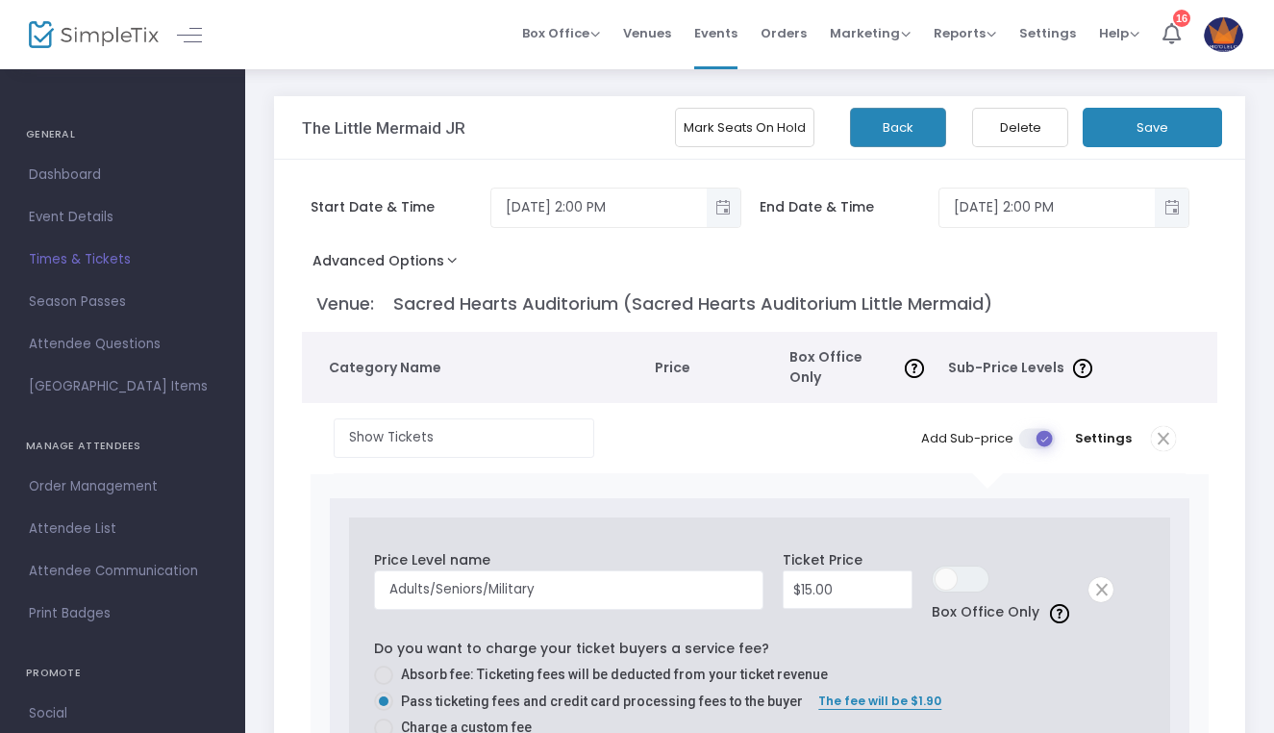
click at [705, 126] on button "Mark Seats On Hold" at bounding box center [744, 127] width 139 height 39
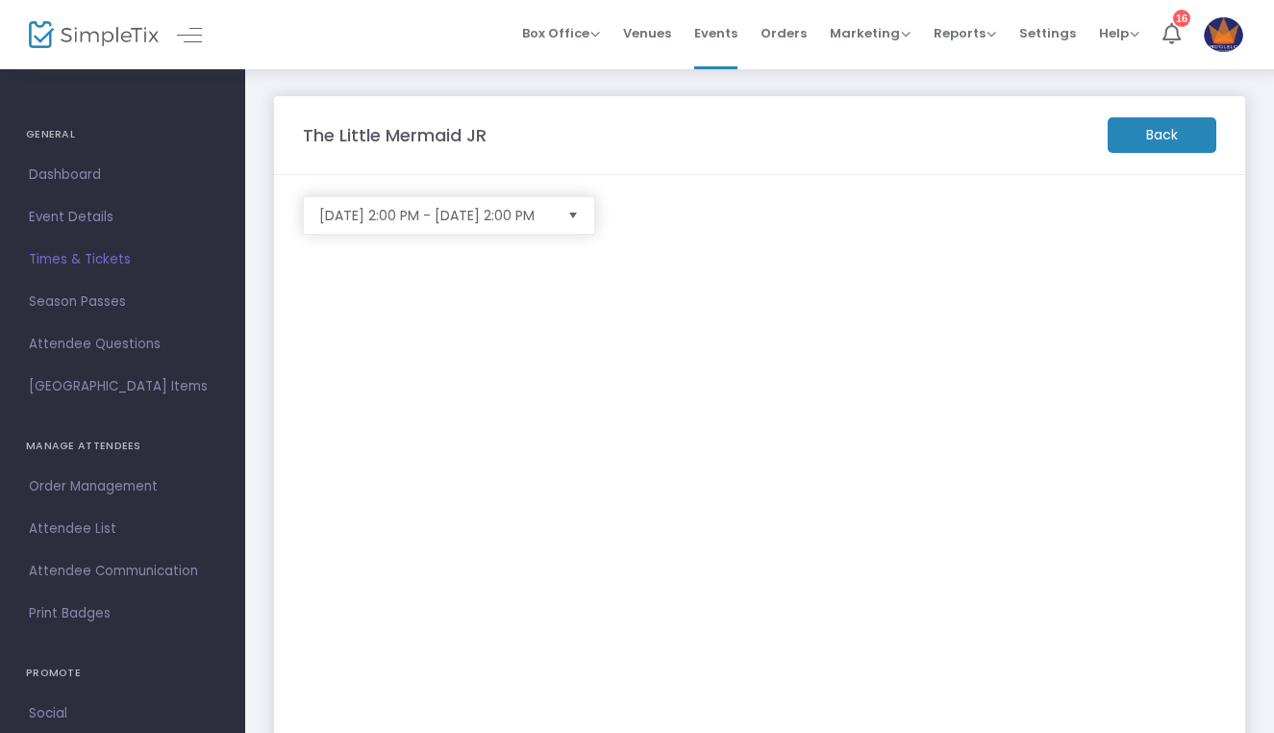
click at [570, 213] on span "Select" at bounding box center [573, 216] width 32 height 32
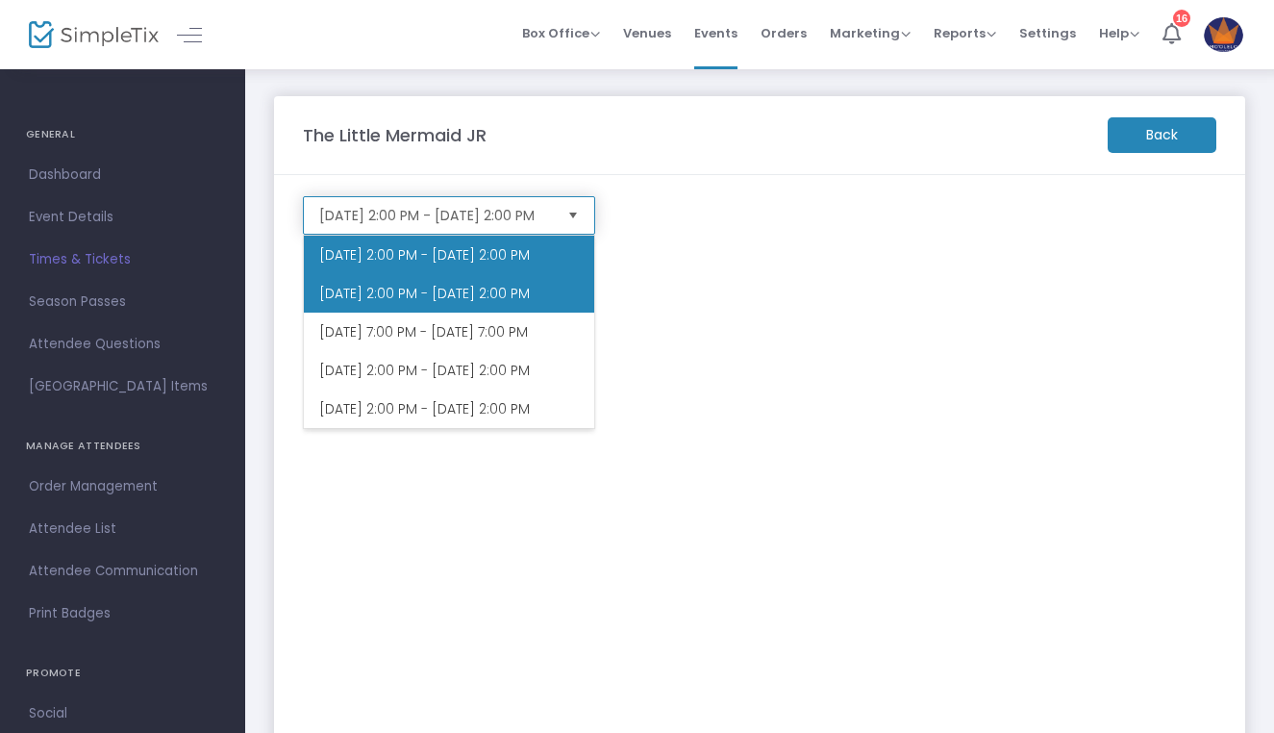
click at [437, 312] on li "9/21/2025 @ 2:00 PM - 9/21/2025 @ 2:00 PM" at bounding box center [449, 293] width 290 height 38
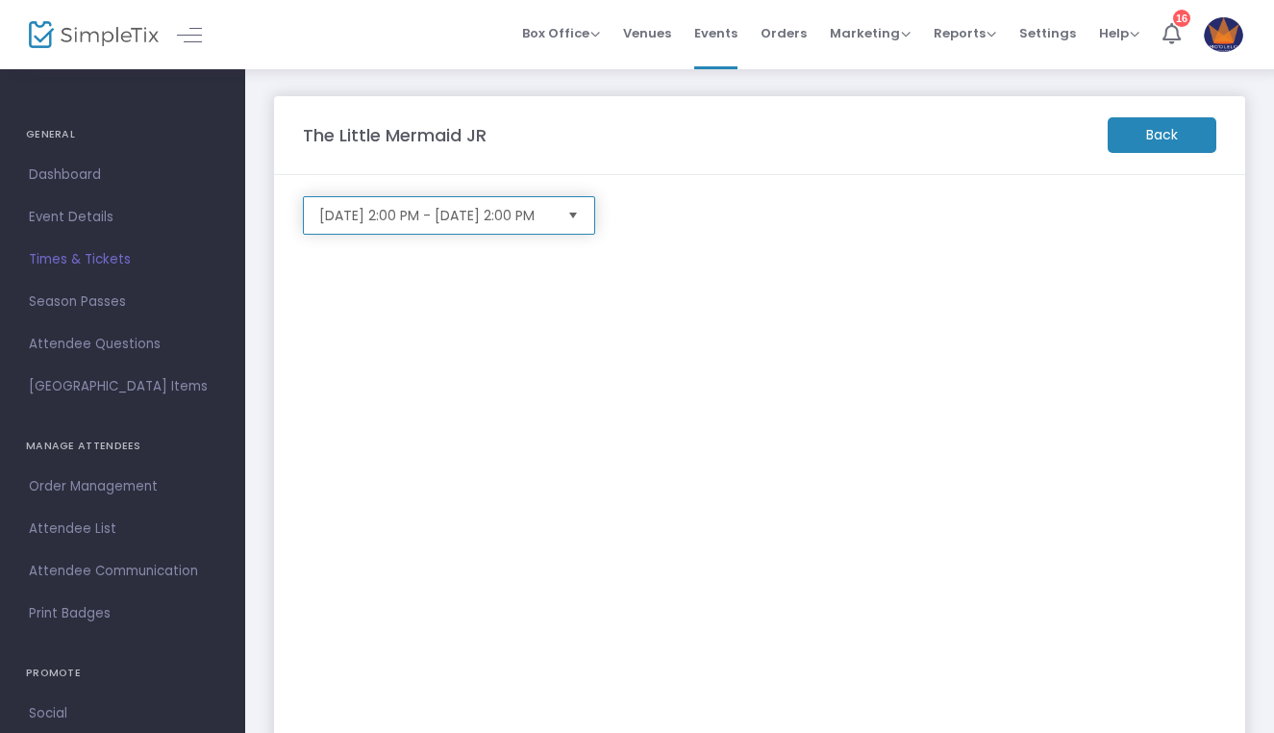
click at [580, 209] on span "Select" at bounding box center [573, 216] width 32 height 32
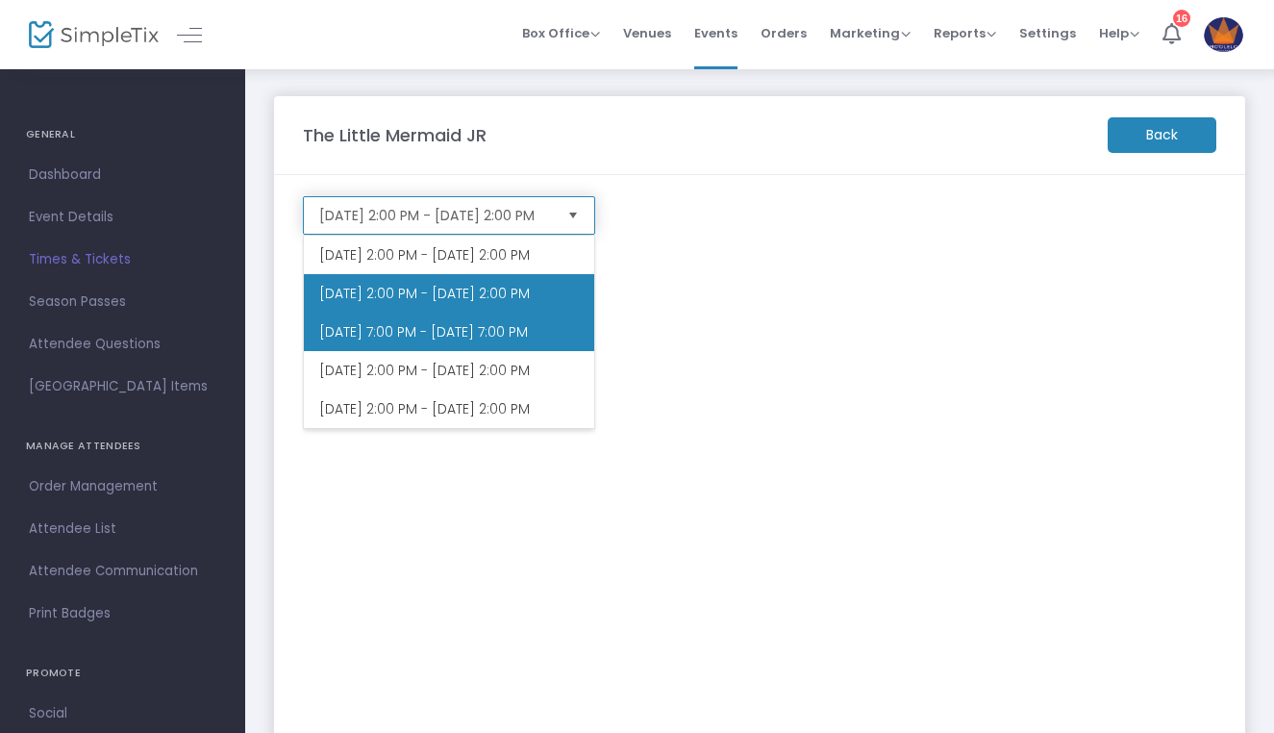
click at [438, 351] on li "9/26/2025 @ 7:00 PM - 9/26/2025 @ 7:00 PM" at bounding box center [449, 331] width 290 height 38
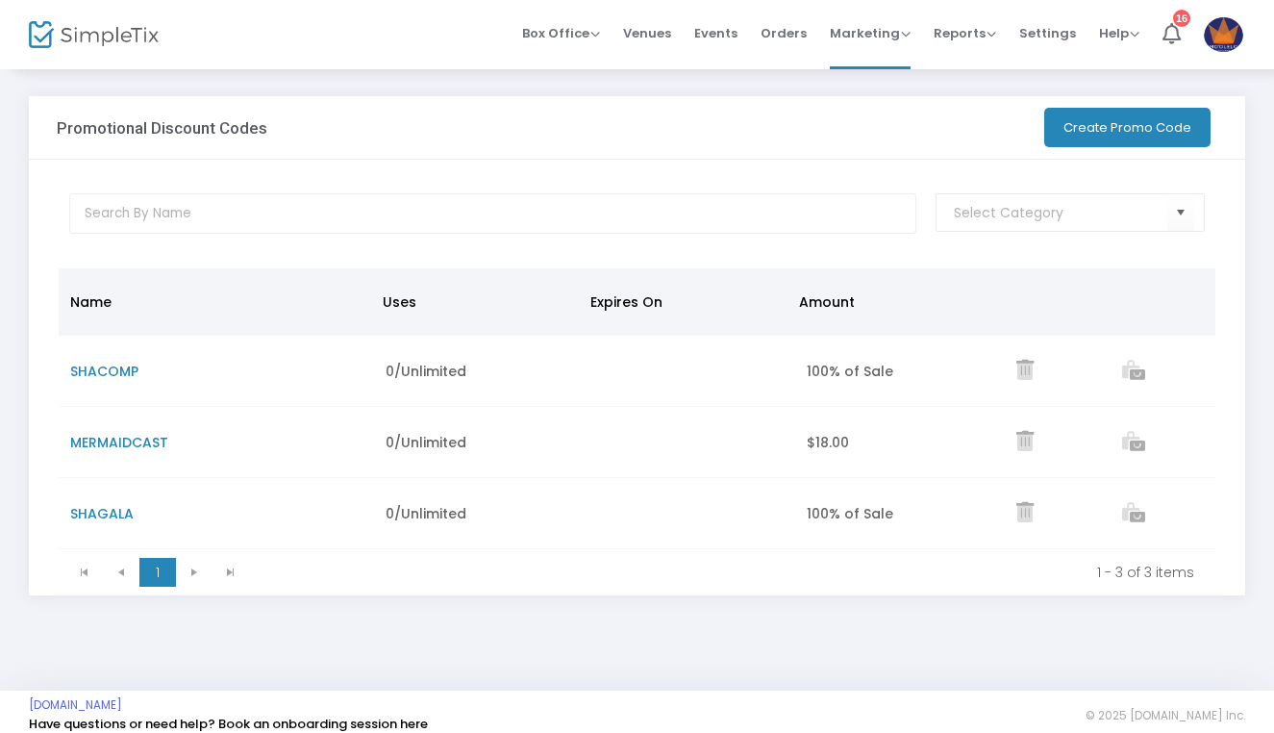
scroll to position [18, 0]
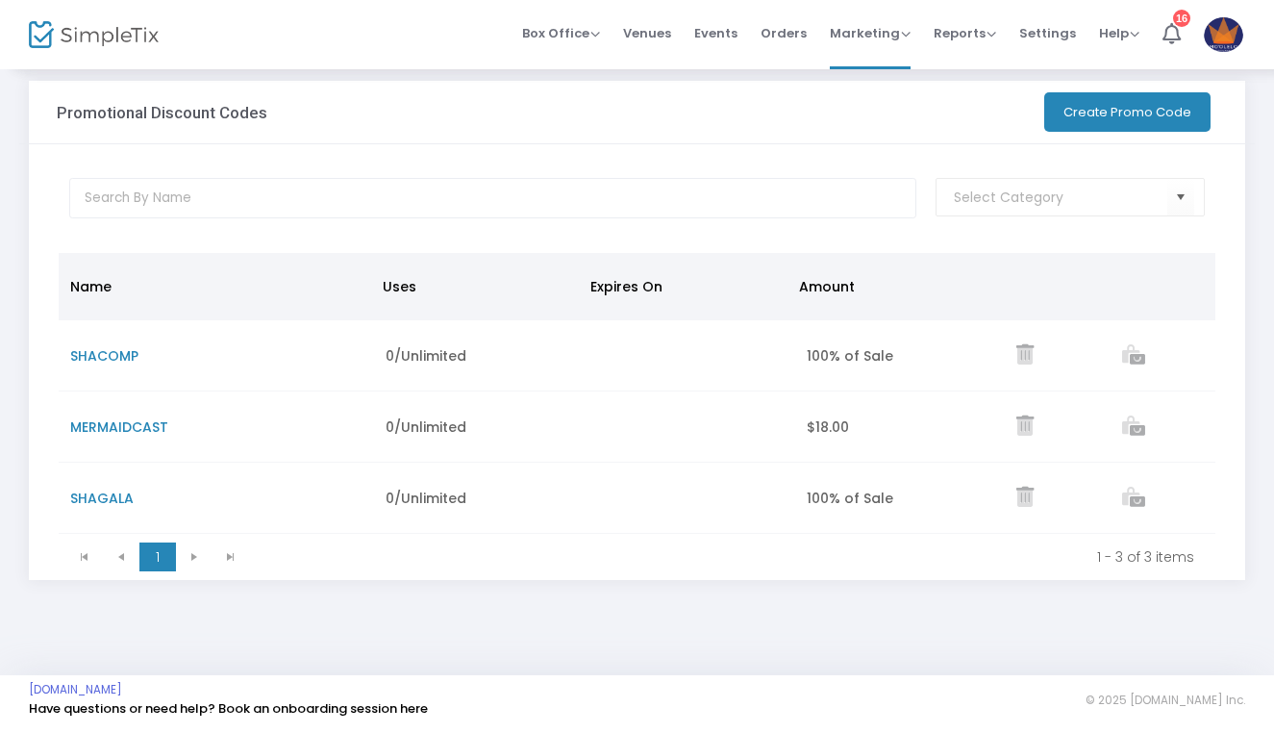
click at [1085, 116] on button "Create Promo Code" at bounding box center [1127, 111] width 166 height 39
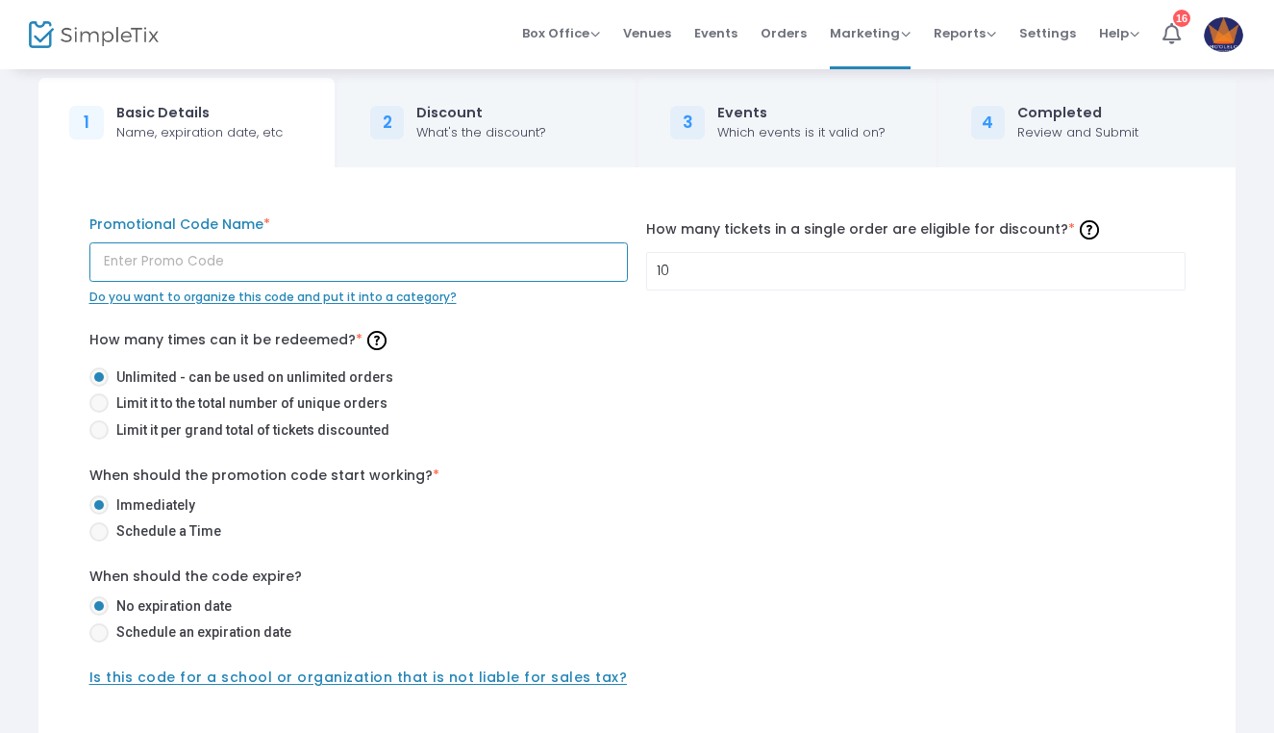
click at [453, 262] on input "text" at bounding box center [358, 261] width 538 height 39
type input "SHA20"
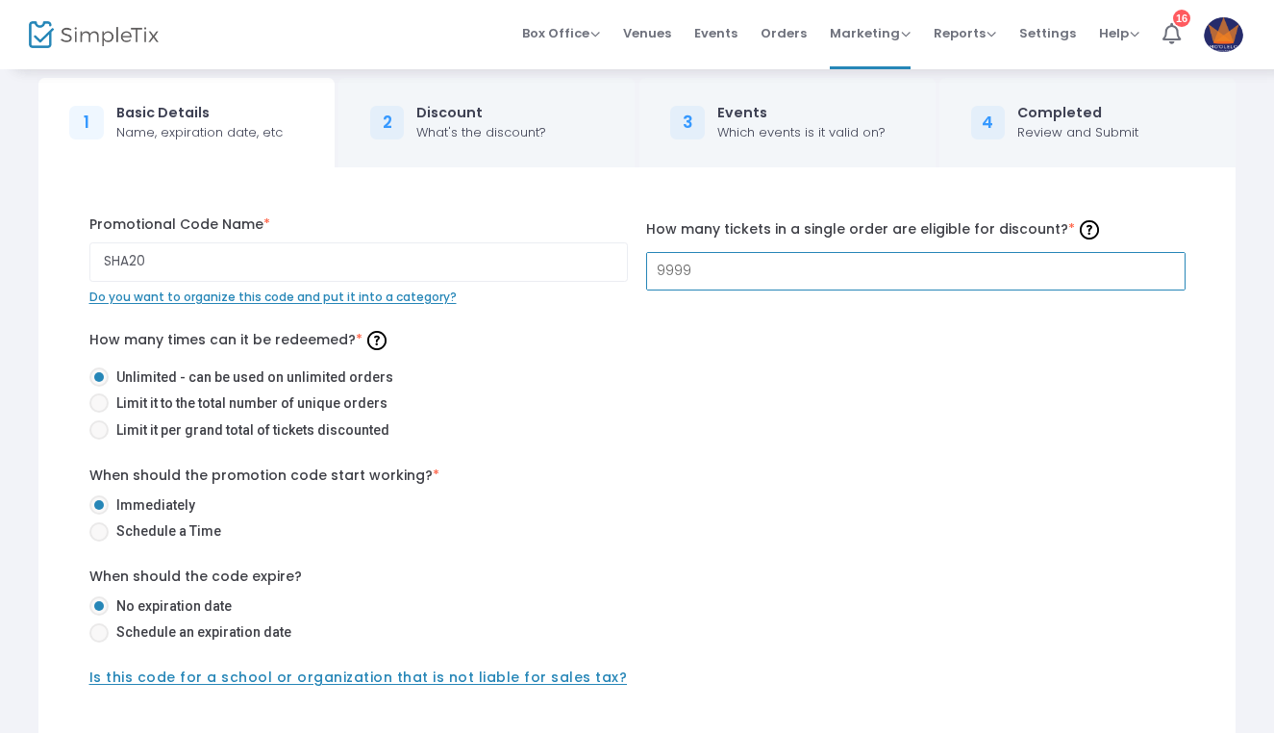
type input "9,999"
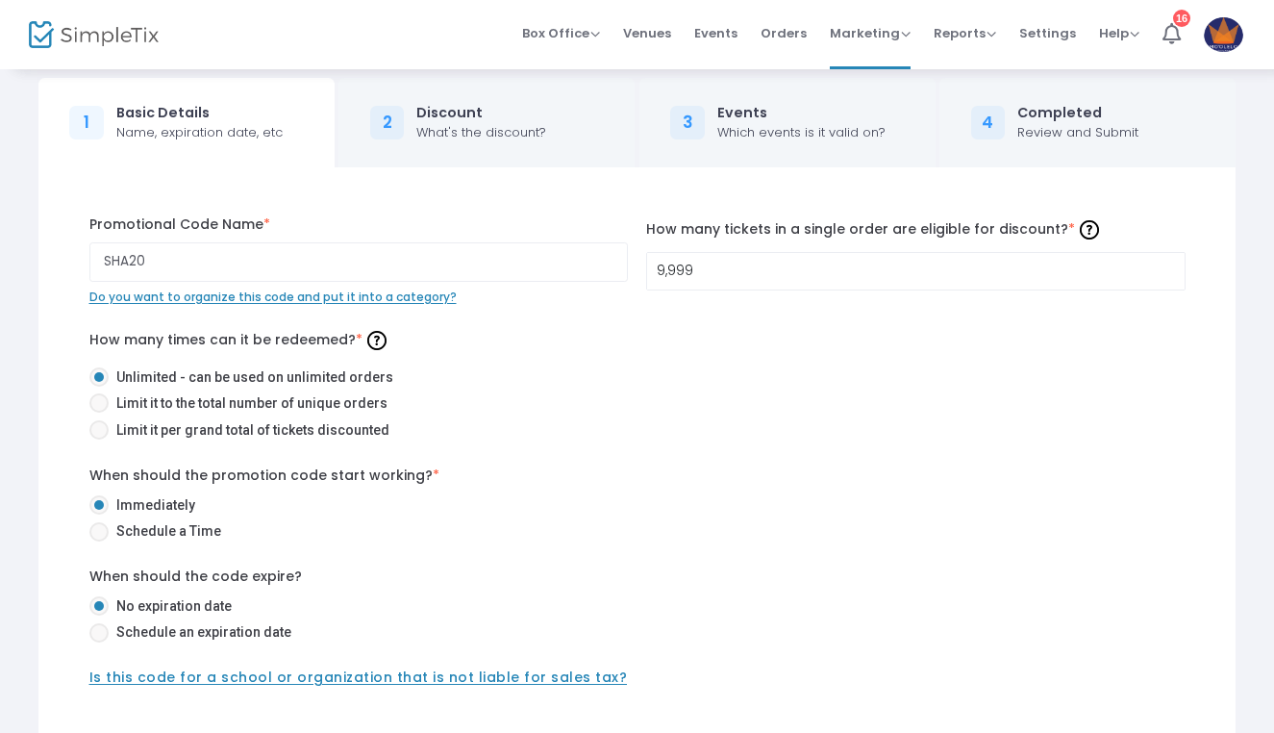
click at [563, 435] on label "Limit it per grand total of tickets discounted" at bounding box center [629, 430] width 1081 height 20
click at [99, 439] on input "Limit it per grand total of tickets discounted" at bounding box center [98, 439] width 1 height 1
radio input "true"
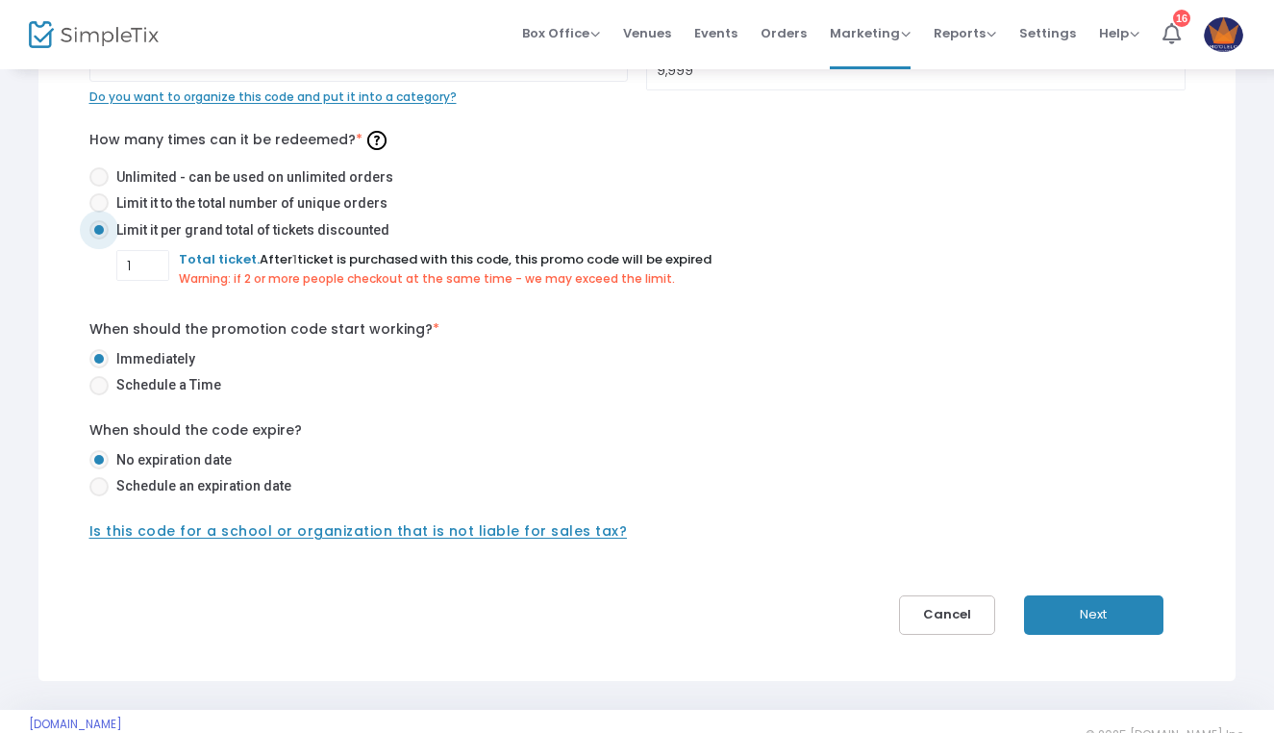
scroll to position [253, 0]
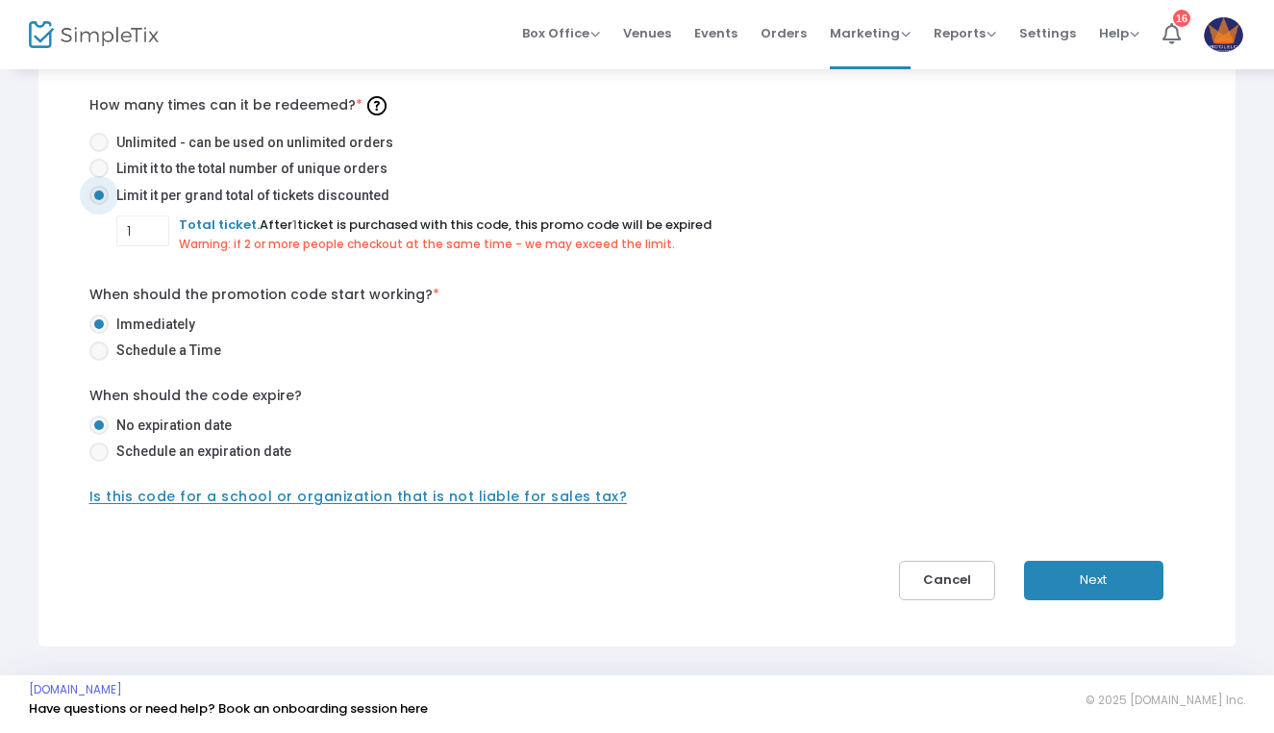
click at [357, 134] on span "Unlimited - can be used on unlimited orders" at bounding box center [251, 143] width 285 height 20
click at [99, 152] on input "Unlimited - can be used on unlimited orders" at bounding box center [98, 152] width 1 height 1
radio input "true"
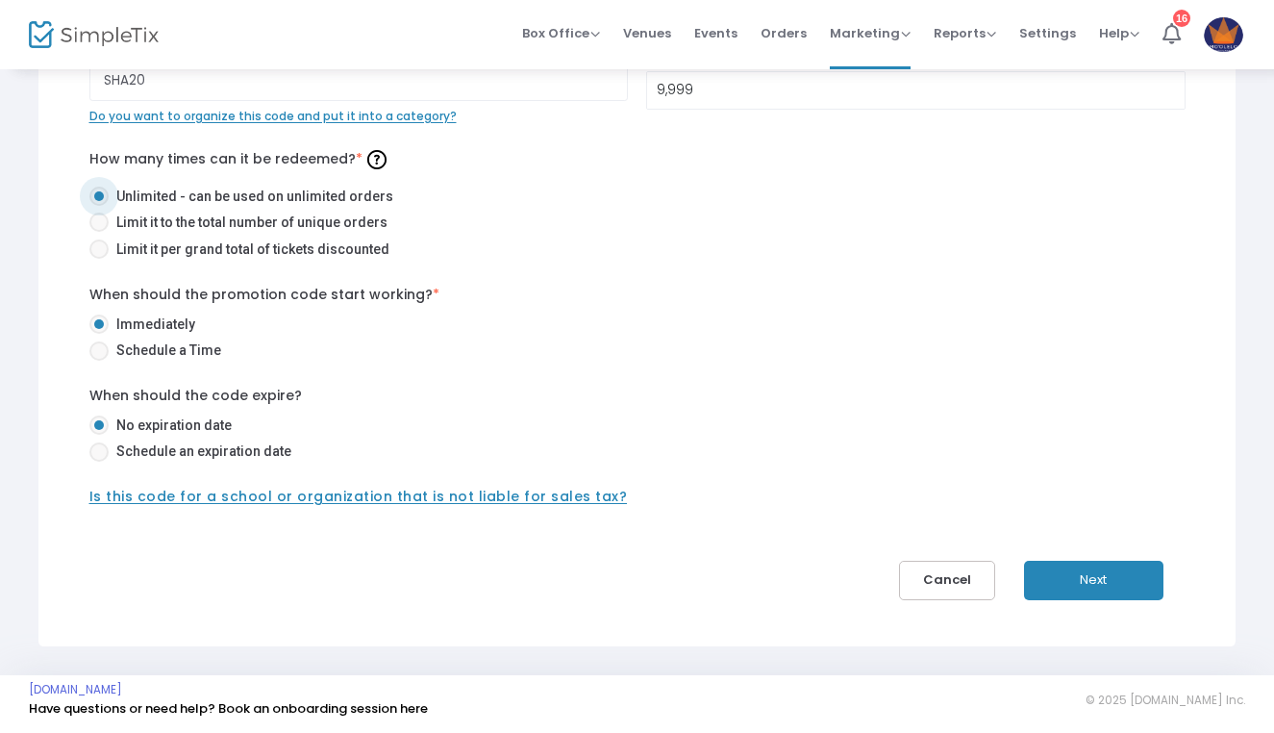
click at [1081, 567] on button "Next" at bounding box center [1093, 580] width 139 height 39
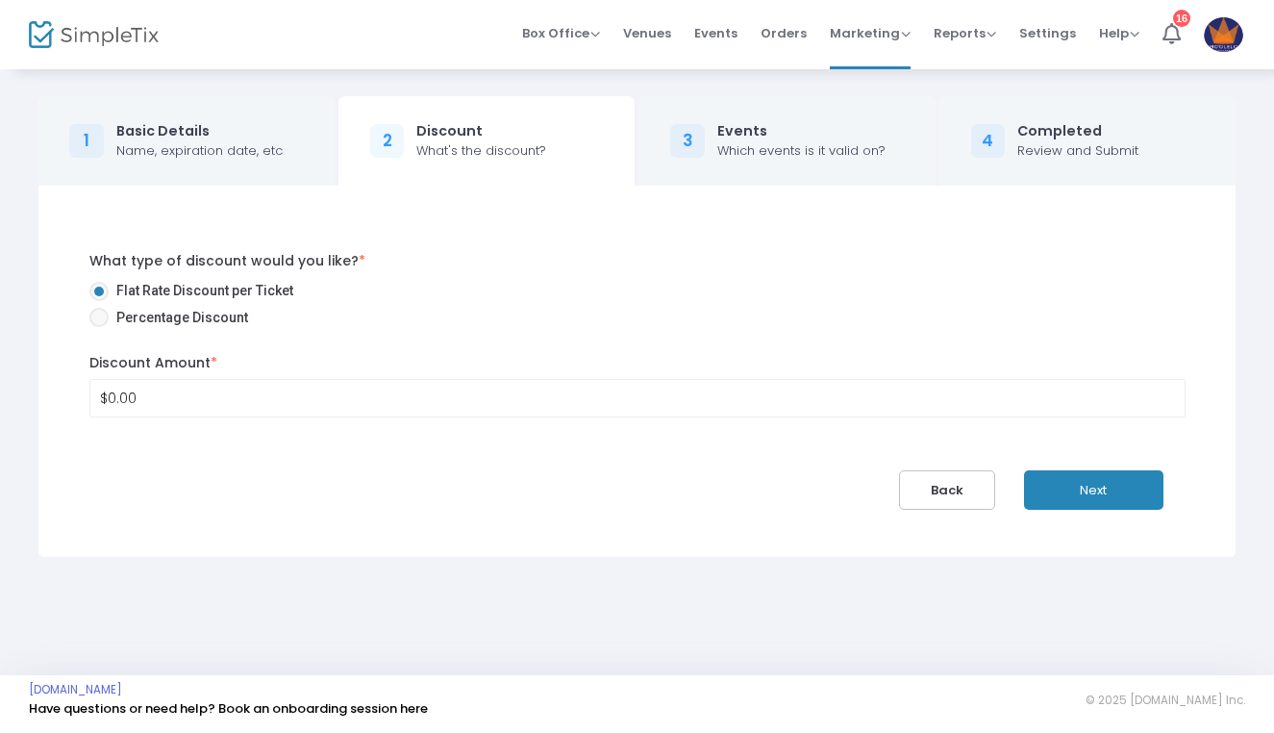
scroll to position [0, 0]
click at [181, 315] on span "Percentage Discount" at bounding box center [178, 318] width 139 height 20
click at [99, 327] on input "Percentage Discount" at bounding box center [98, 327] width 1 height 1
radio input "true"
click at [174, 383] on input "0" at bounding box center [643, 398] width 1106 height 37
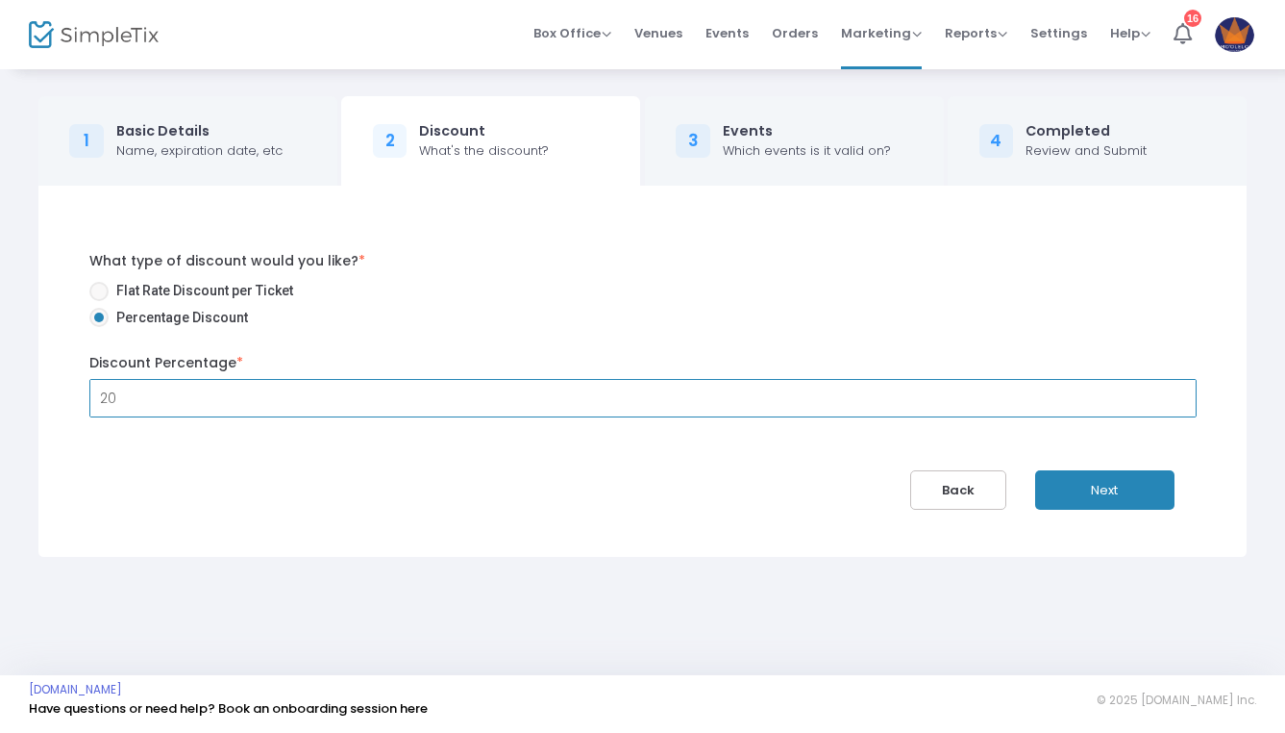
type input "20.00%"
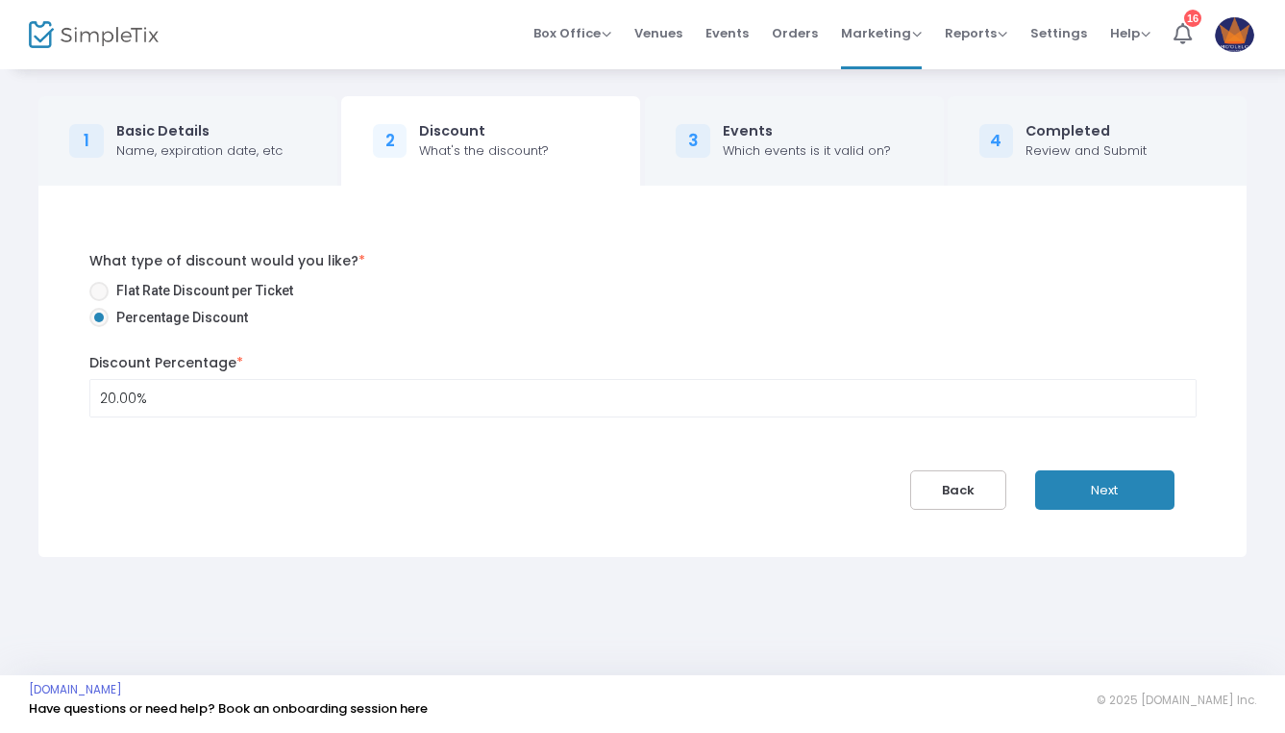
click at [1053, 487] on button "Next" at bounding box center [1105, 489] width 139 height 39
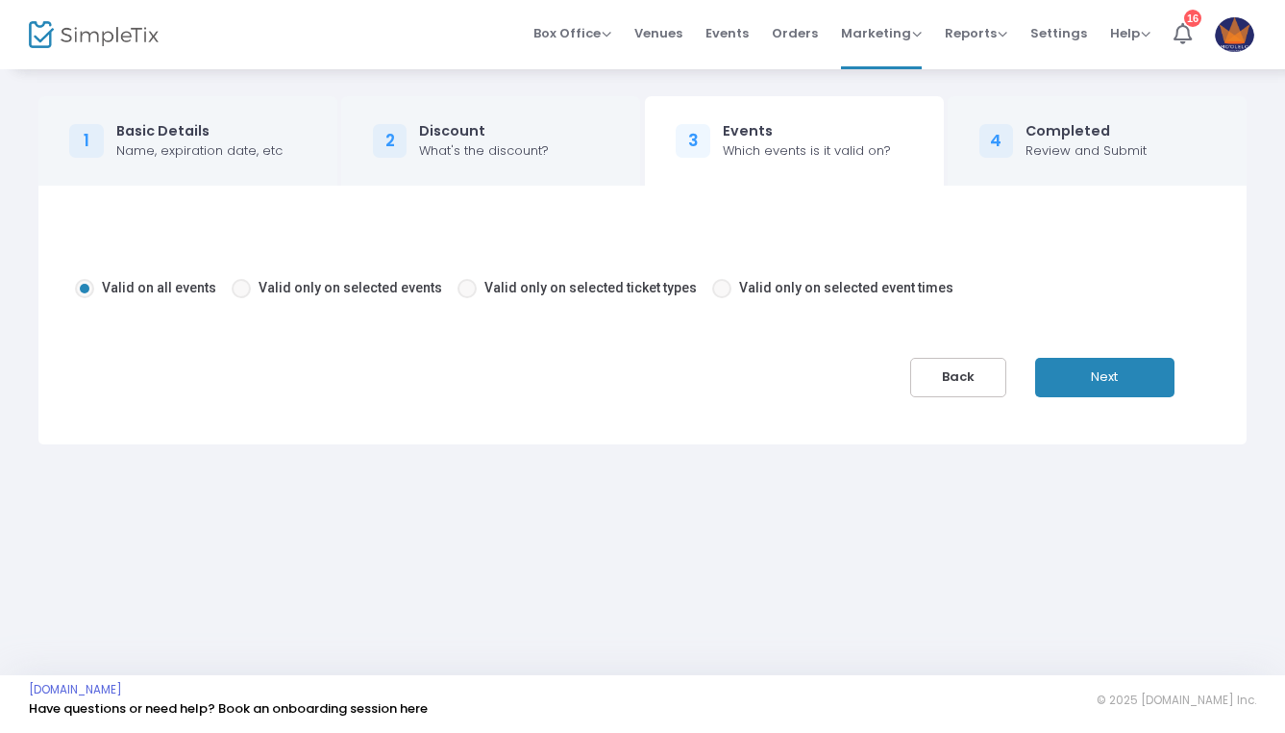
click at [363, 288] on span "Valid only on selected events" at bounding box center [351, 287] width 184 height 15
click at [241, 298] on input "Valid only on selected events" at bounding box center [240, 298] width 1 height 1
radio input "true"
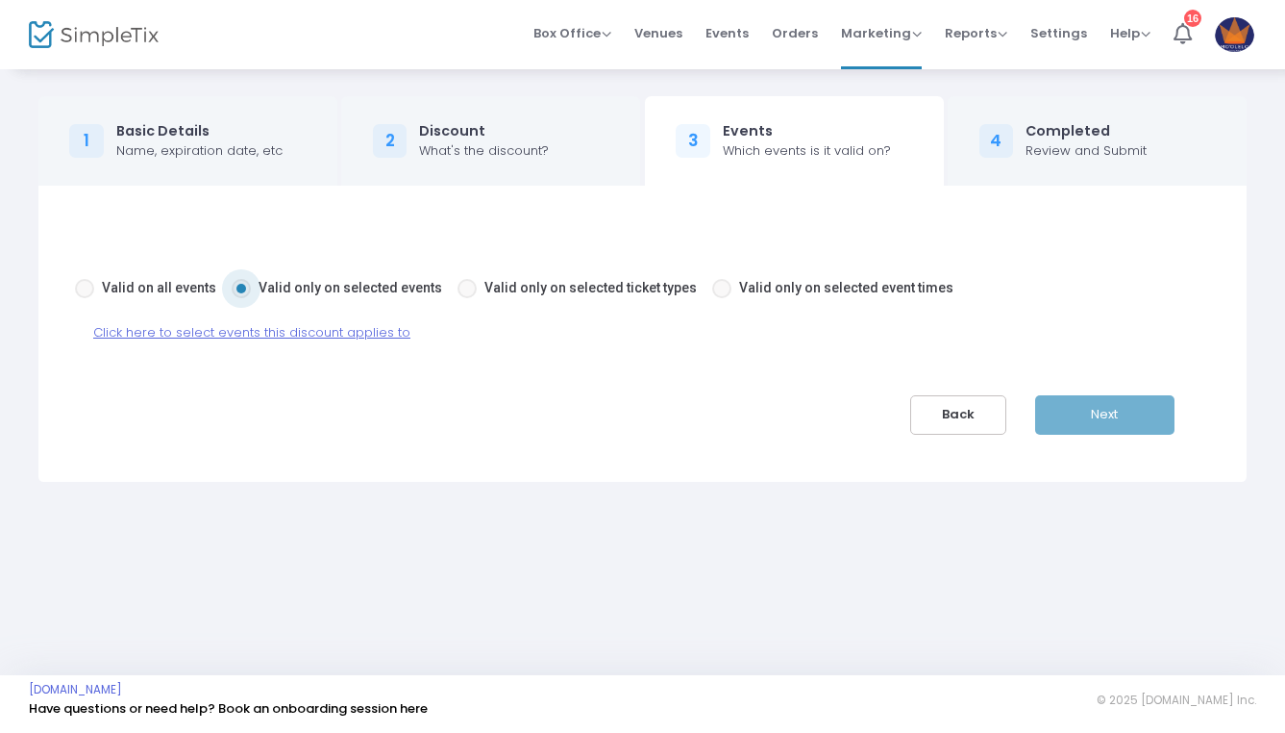
click at [313, 335] on span "Click here to select events this discount applies to" at bounding box center [251, 332] width 317 height 18
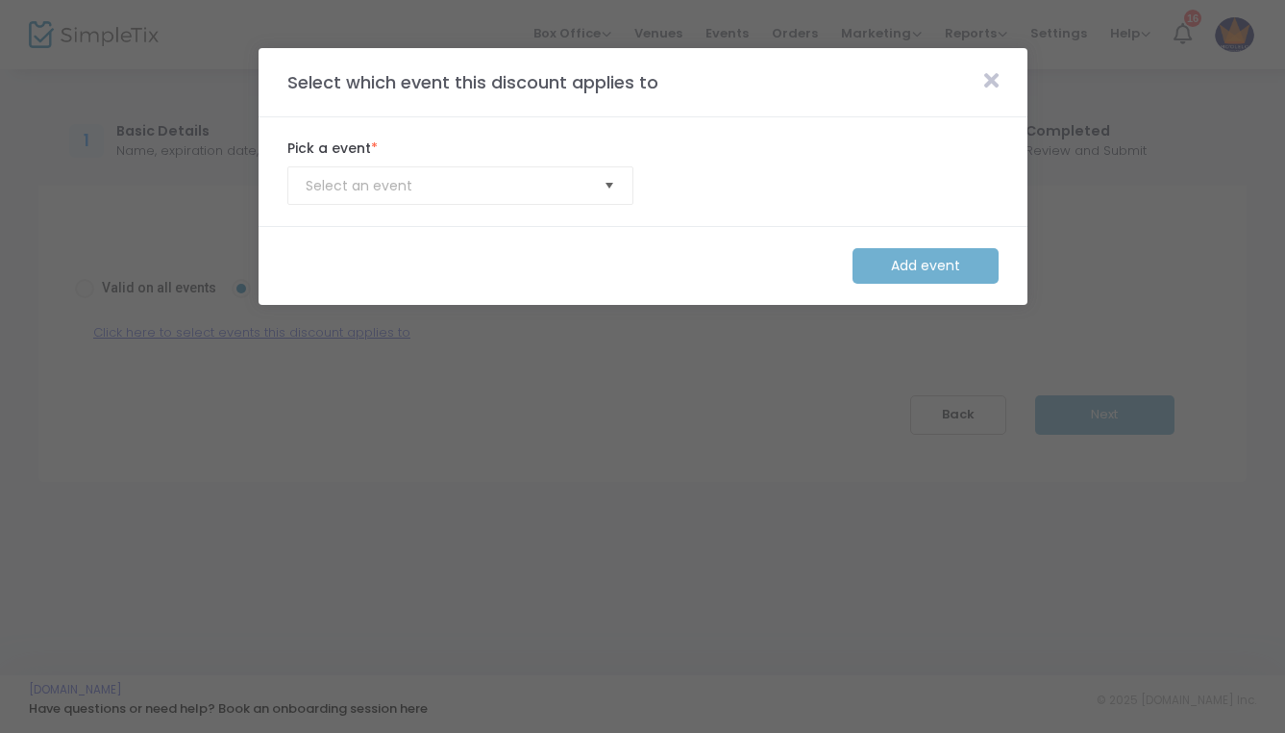
click at [611, 189] on span "Select" at bounding box center [609, 186] width 32 height 32
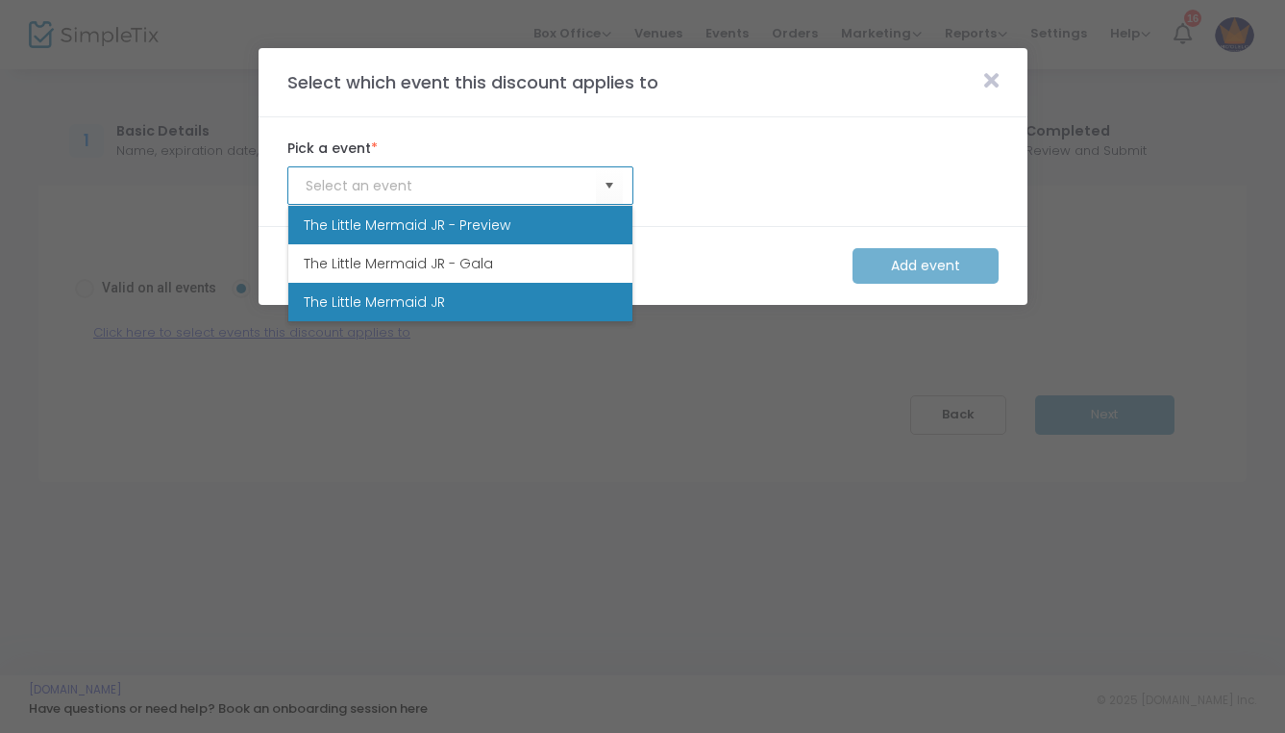
click at [518, 303] on li "The Little Mermaid JR" at bounding box center [460, 302] width 344 height 38
type input "The Little Mermaid JR"
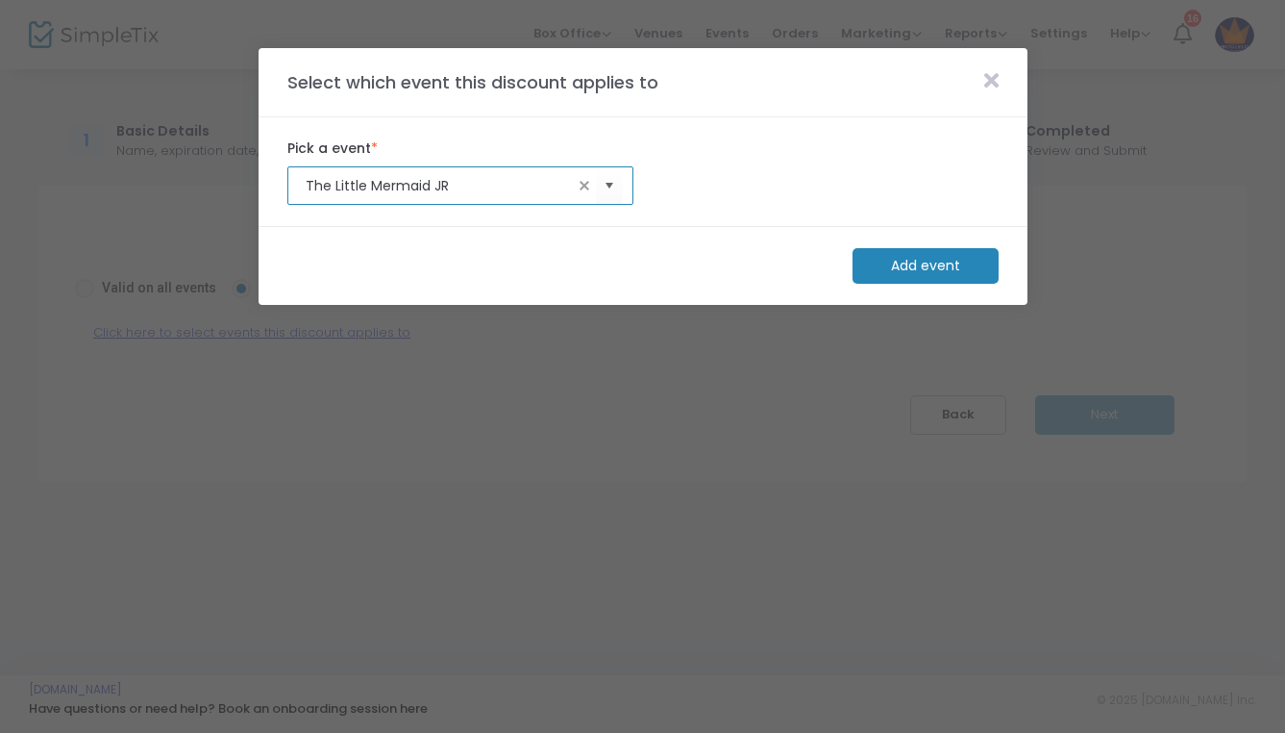
click at [886, 265] on m-button "Add event" at bounding box center [926, 266] width 146 height 36
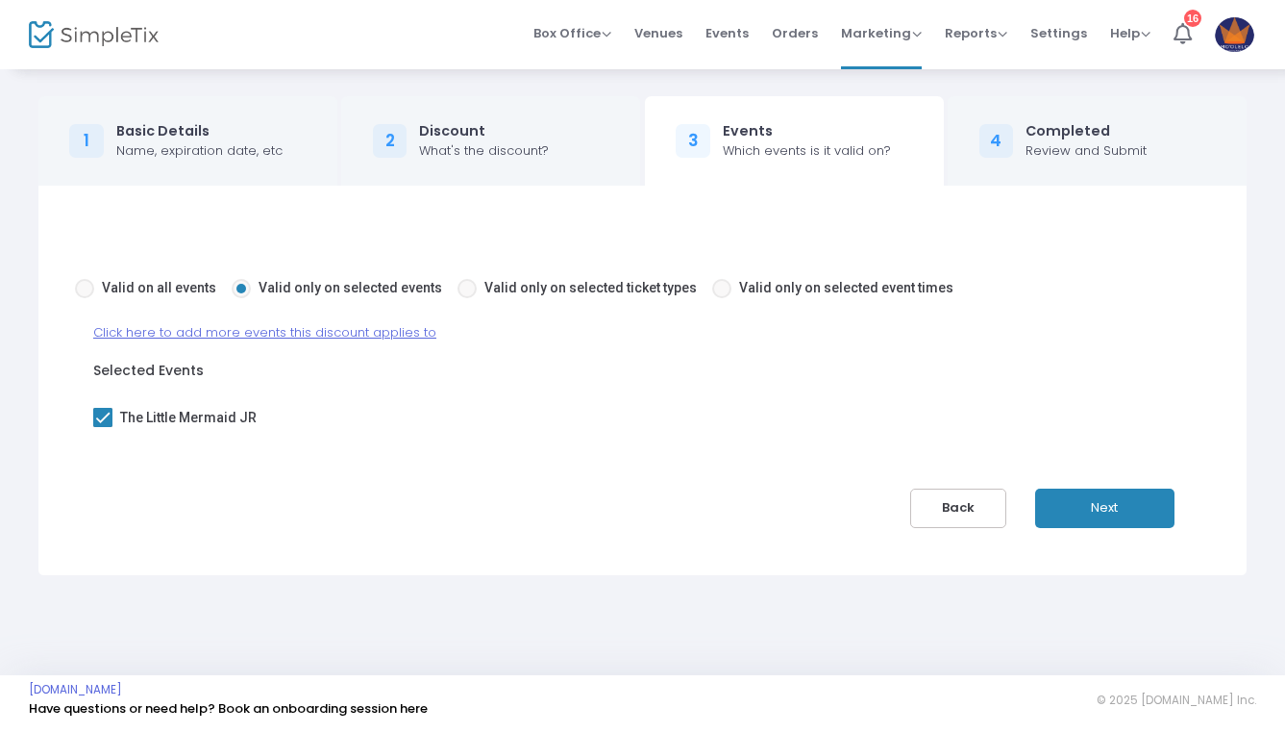
click at [1063, 502] on button "Next" at bounding box center [1105, 507] width 139 height 39
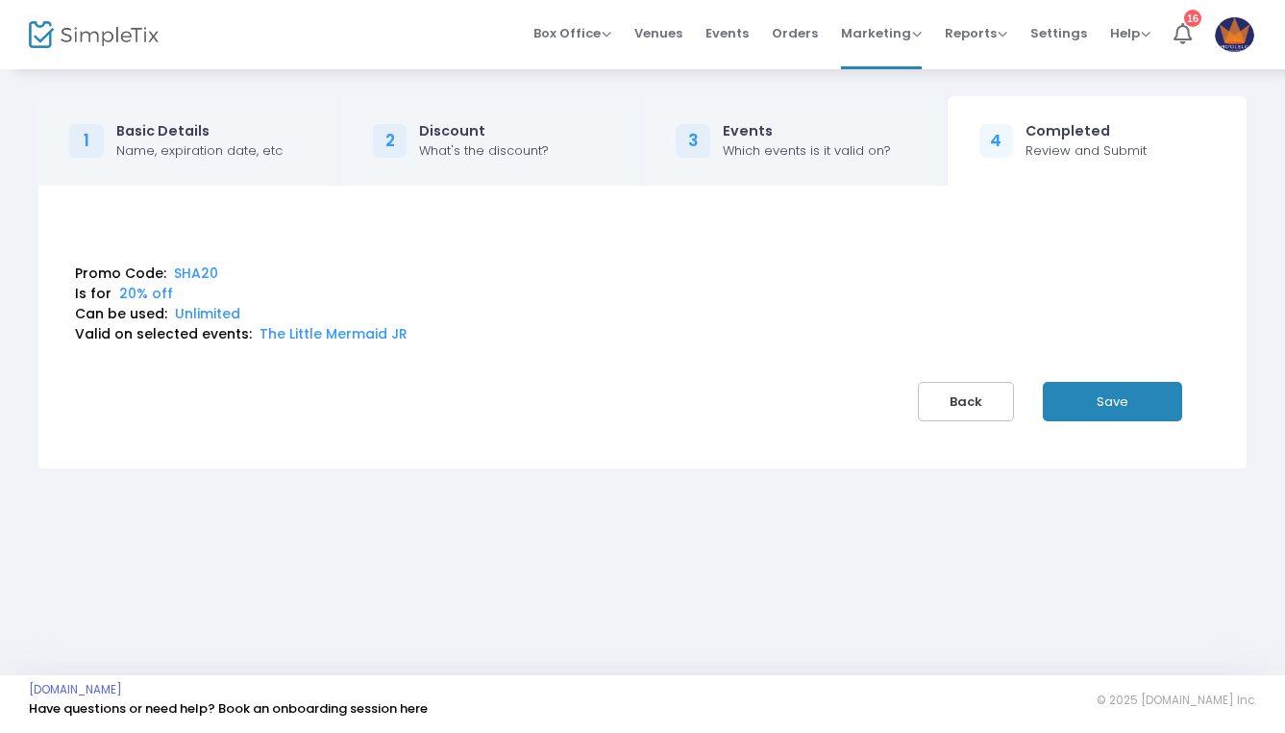
click at [1117, 410] on button "Save" at bounding box center [1112, 401] width 139 height 39
